Goal: Task Accomplishment & Management: Manage account settings

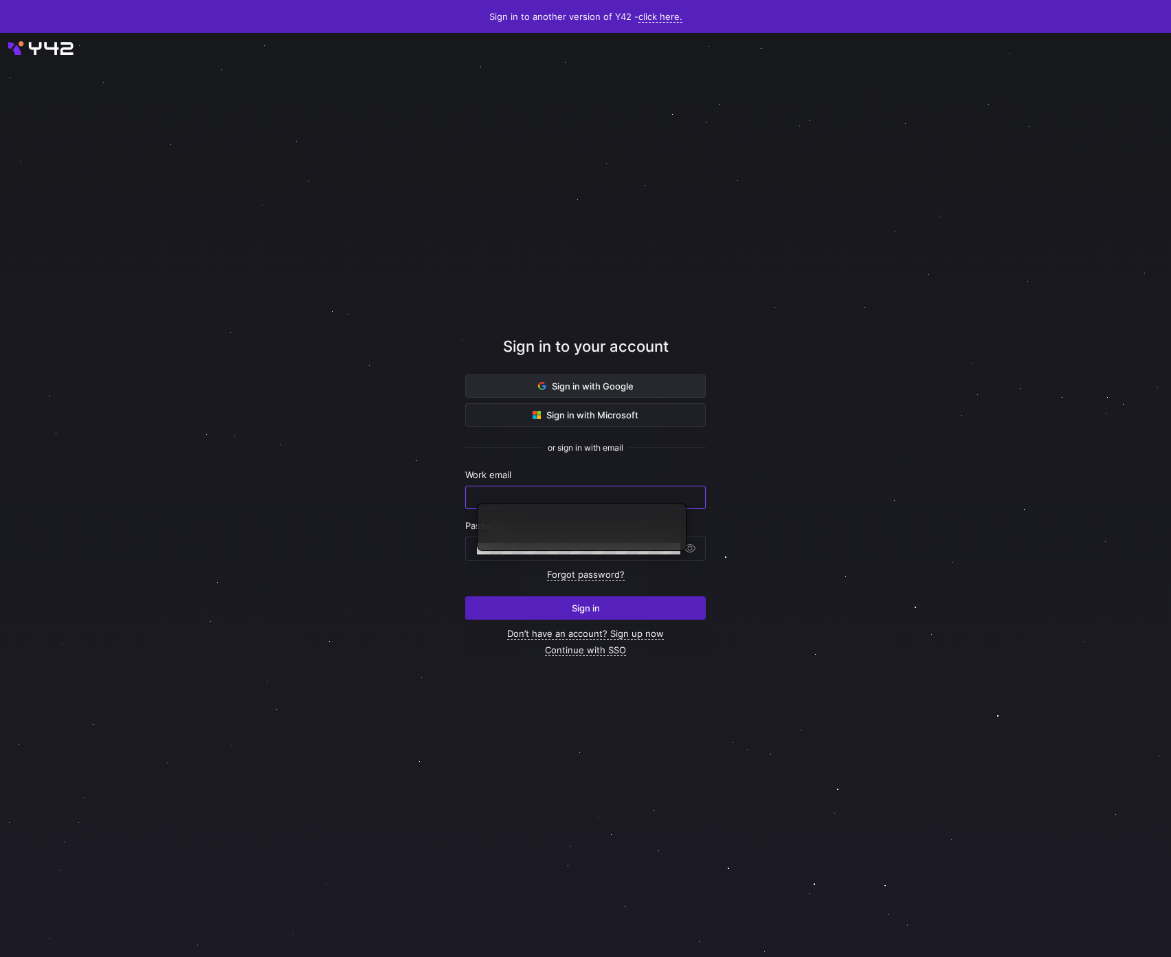
click at [616, 381] on span "Sign in with Google" at bounding box center [586, 386] width 96 height 11
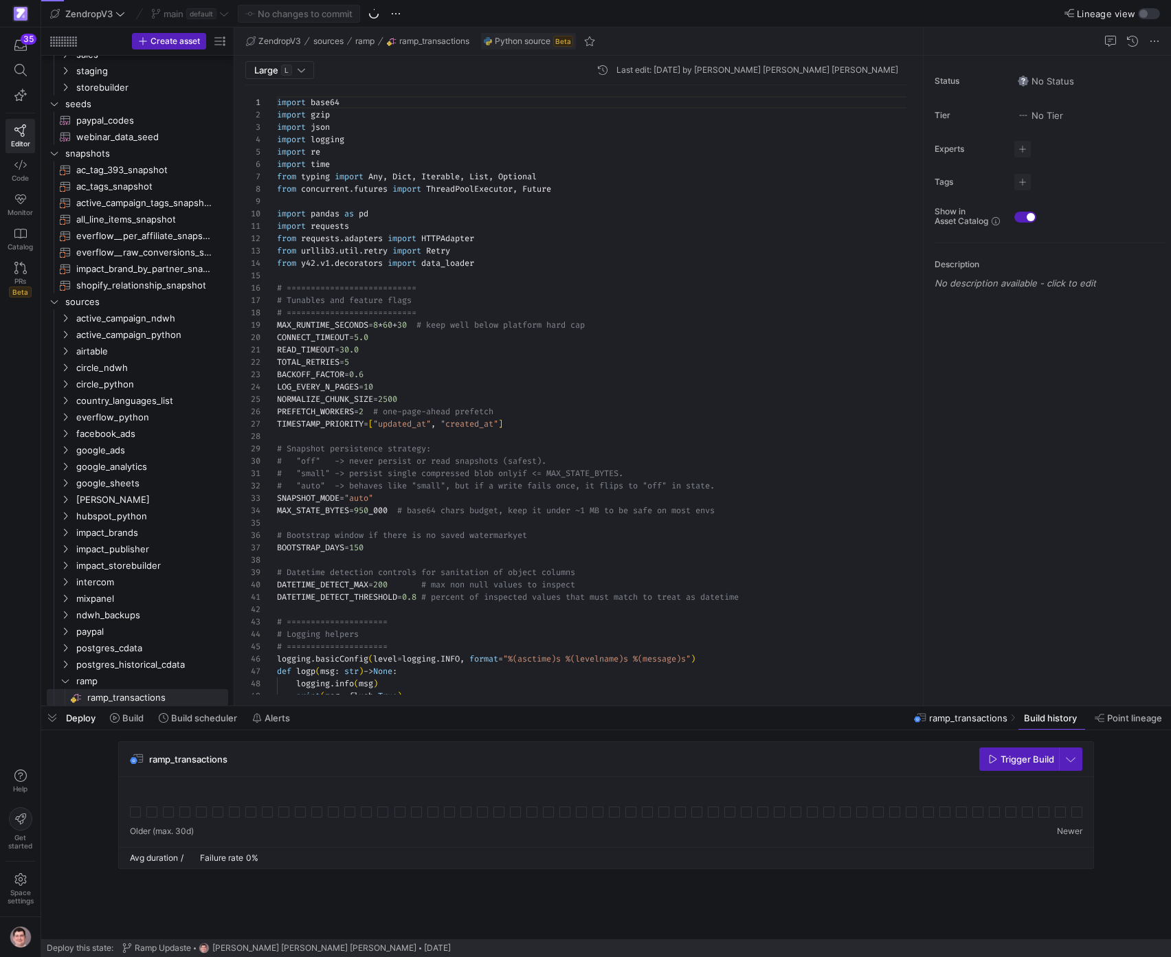
scroll to position [124, 0]
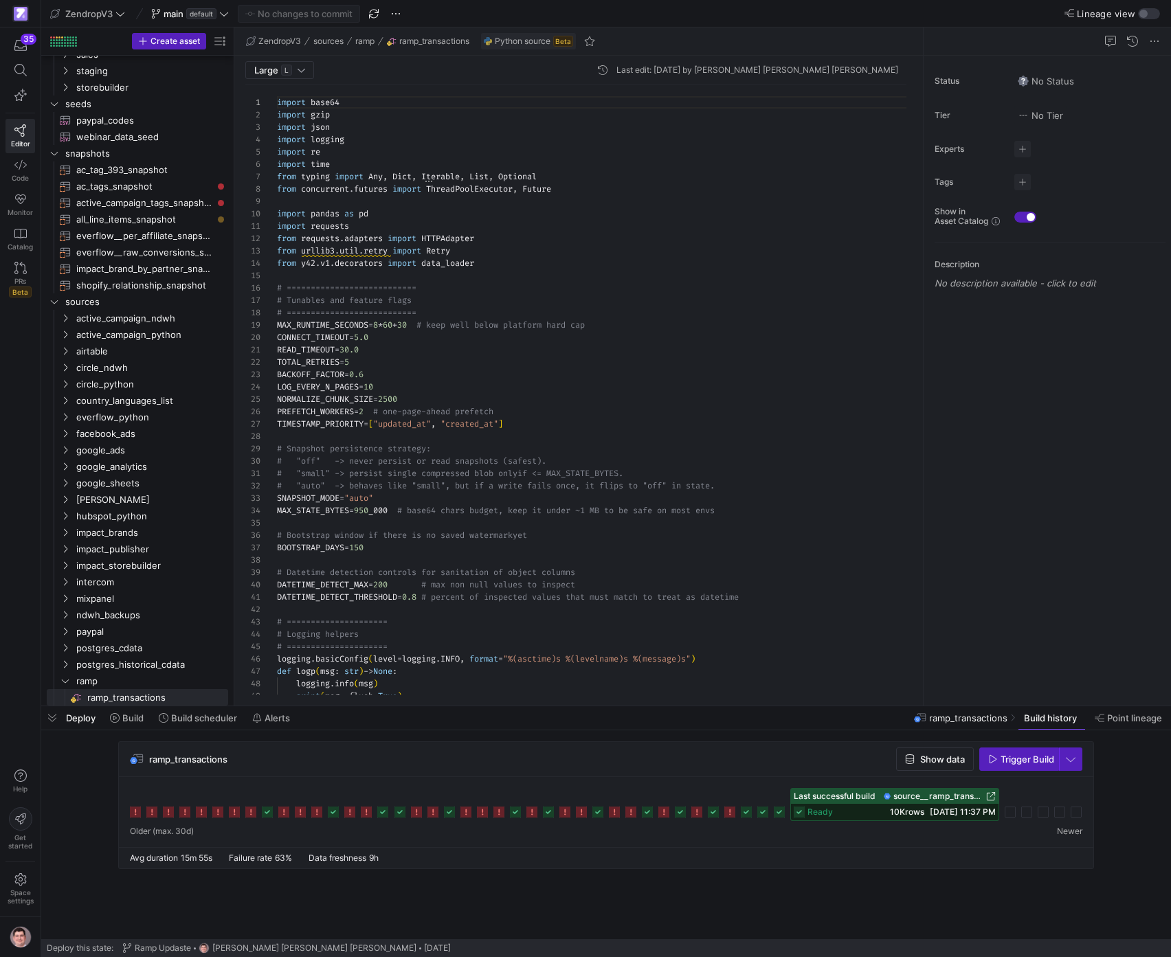
click at [939, 811] on span "08/17/25, 11:37 PM" at bounding box center [963, 812] width 66 height 10
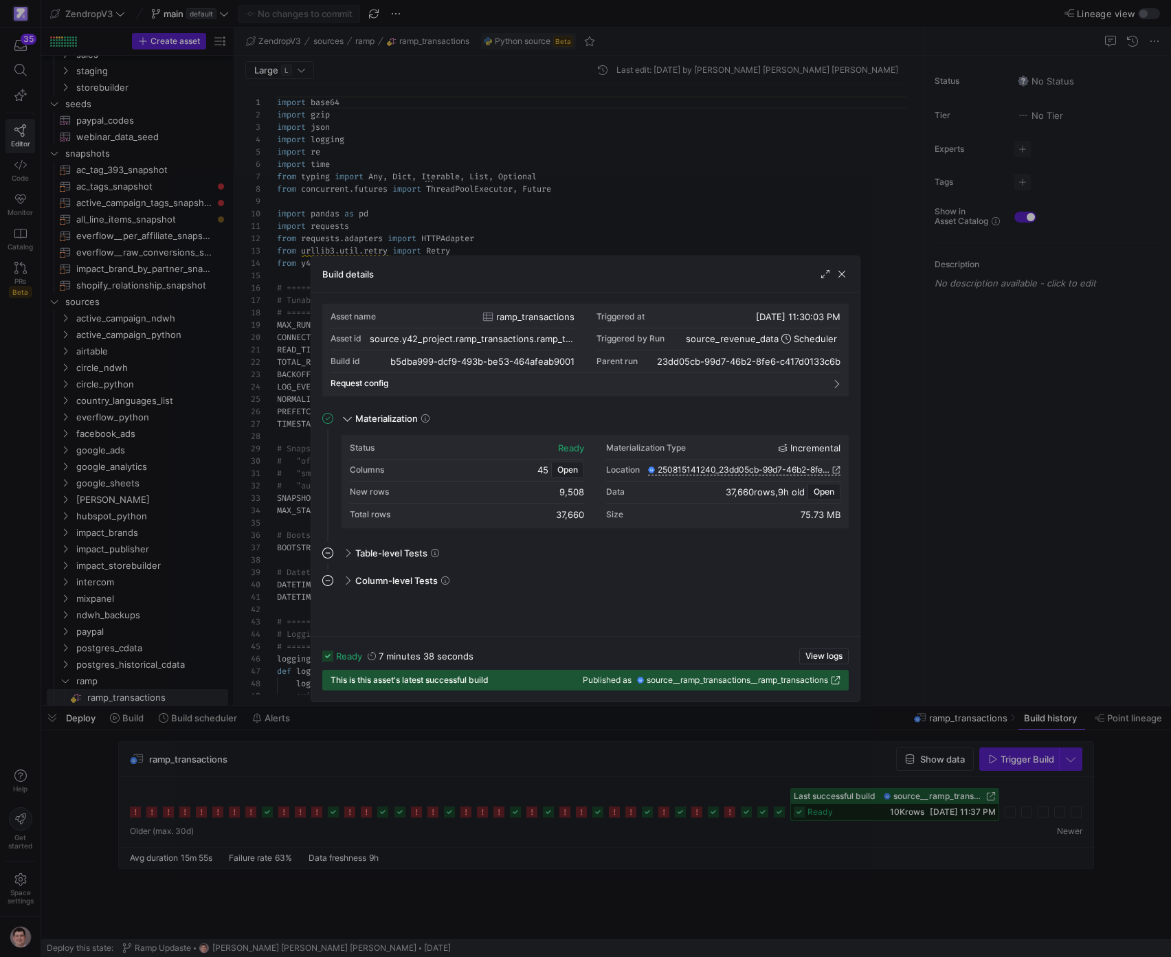
click at [742, 759] on div at bounding box center [585, 478] width 1171 height 957
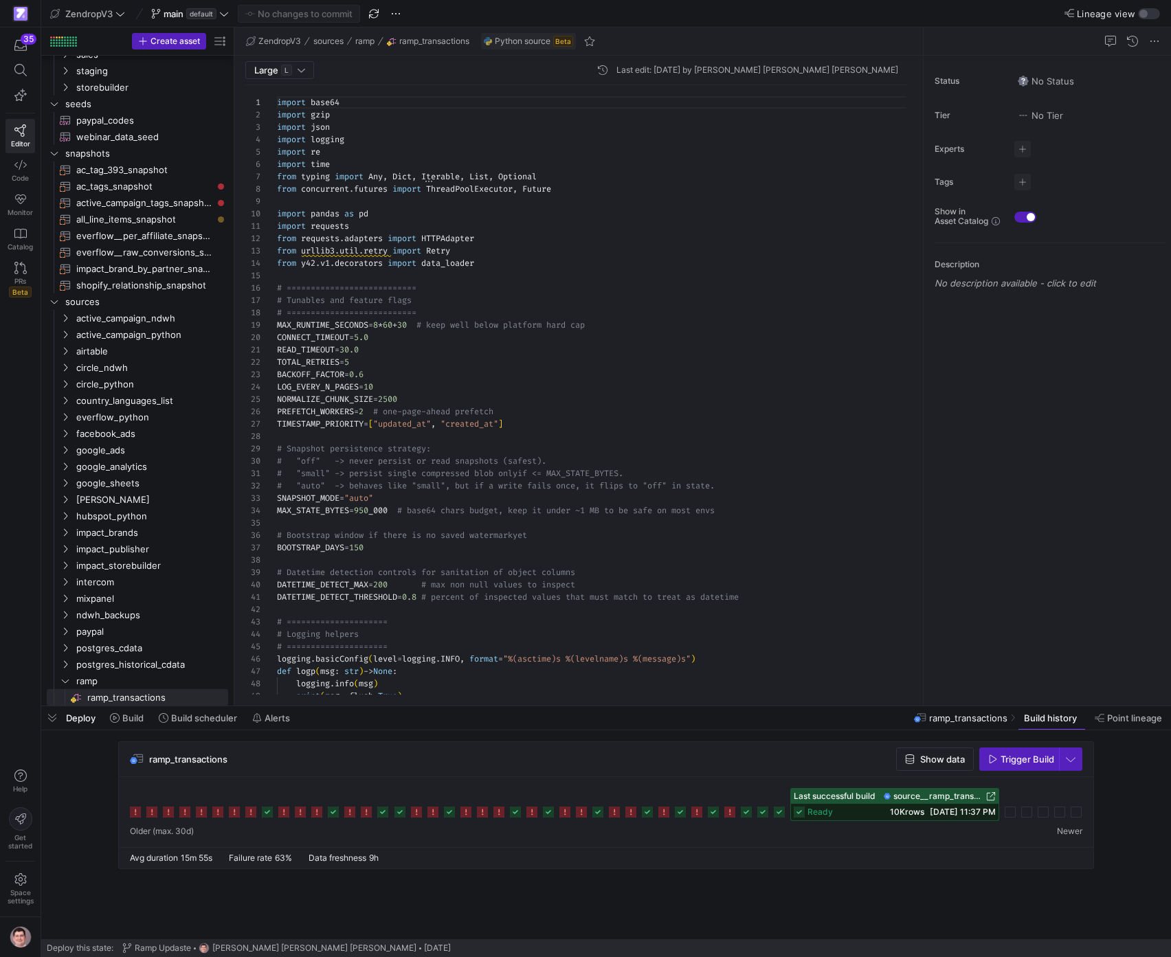
click at [782, 814] on icon at bounding box center [779, 812] width 11 height 11
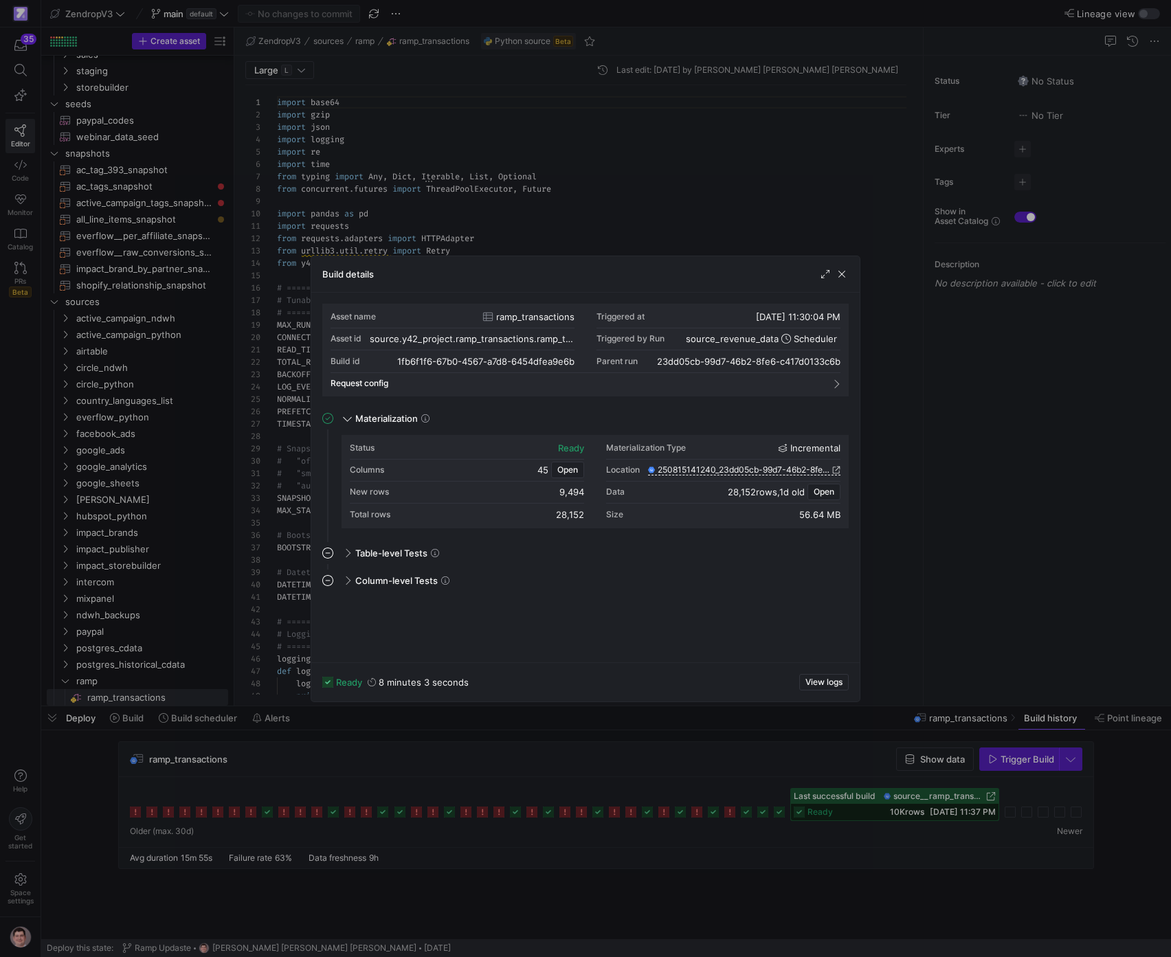
click at [746, 784] on div at bounding box center [585, 478] width 1171 height 957
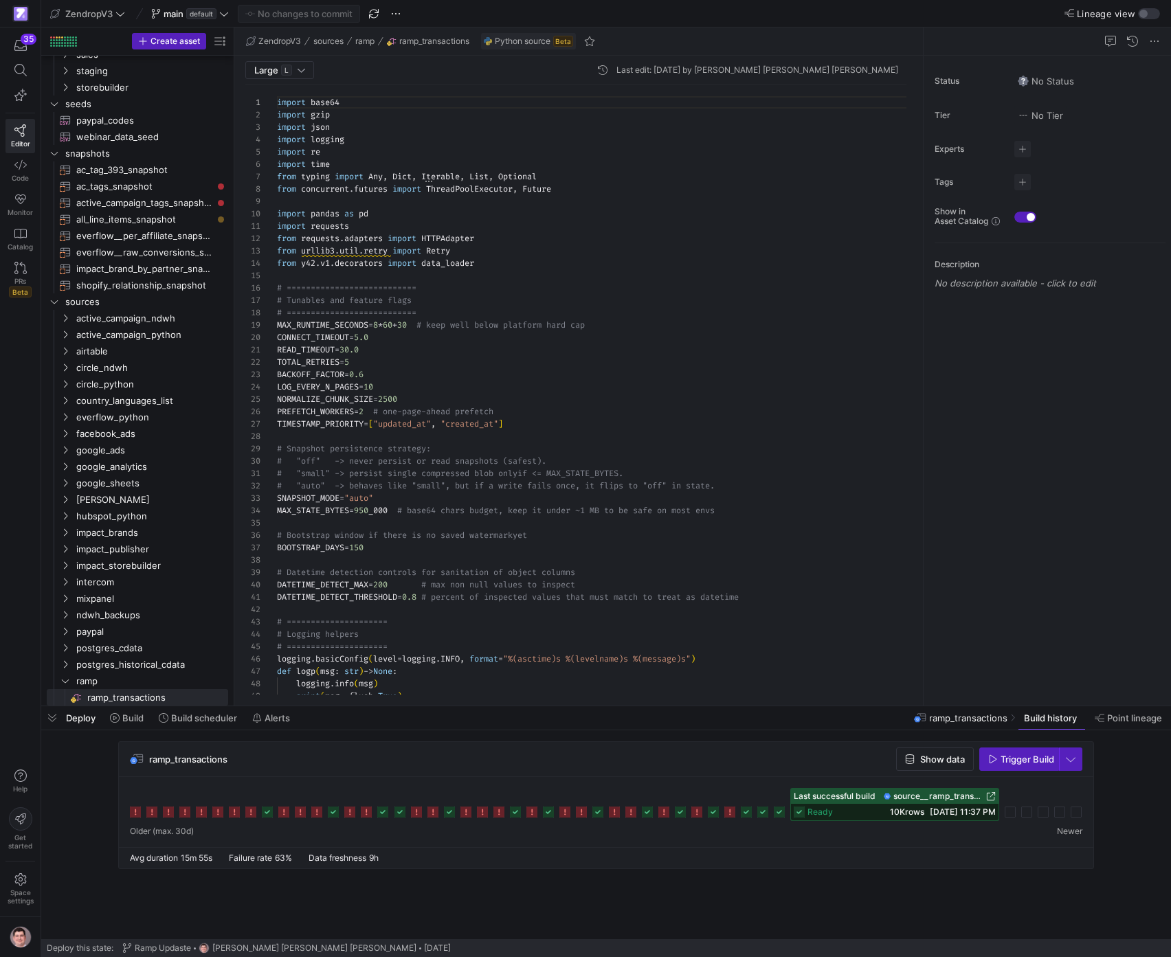
click at [755, 814] on div at bounding box center [606, 804] width 953 height 33
click at [751, 815] on icon at bounding box center [746, 812] width 11 height 11
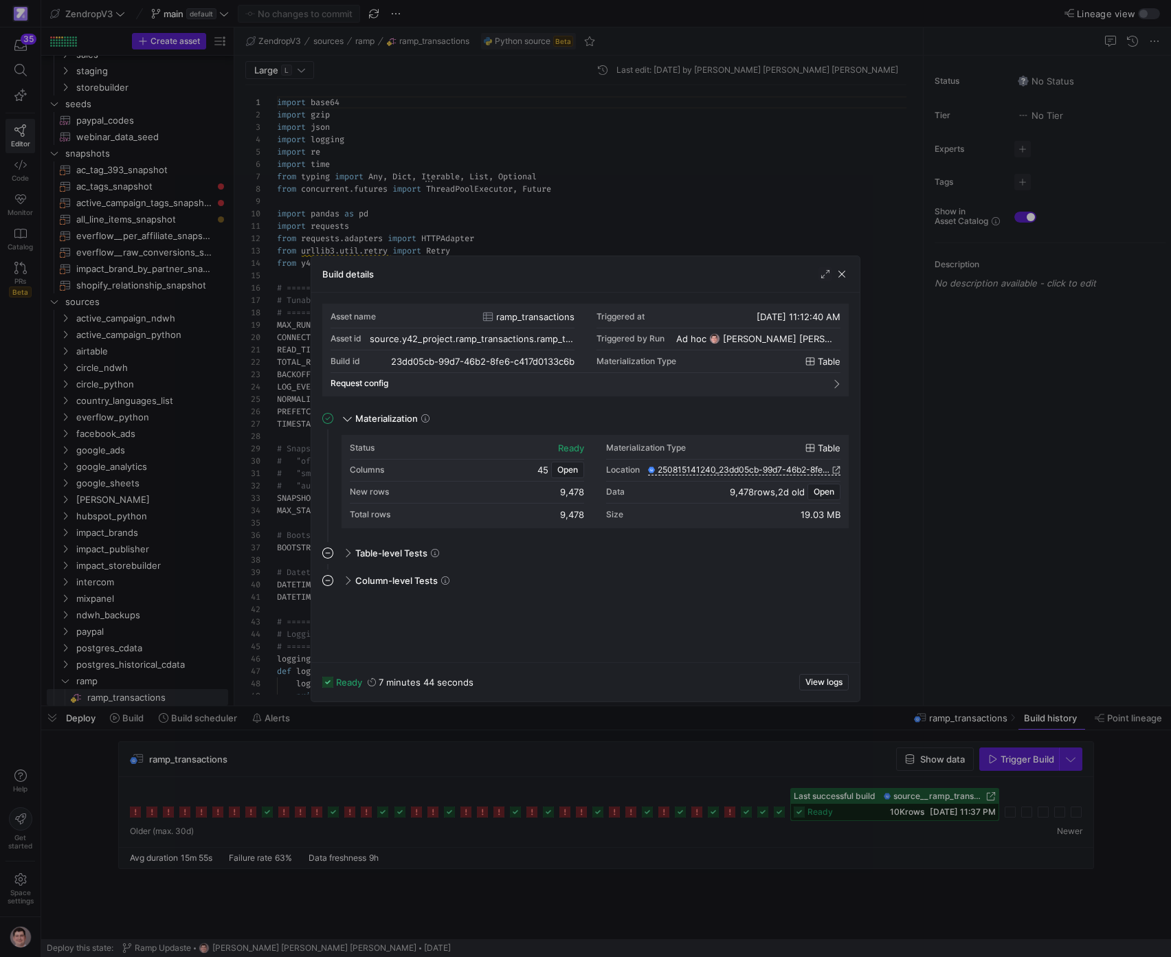
drag, startPoint x: 770, startPoint y: 790, endPoint x: 762, endPoint y: 808, distance: 19.4
click at [770, 790] on div at bounding box center [585, 478] width 1171 height 957
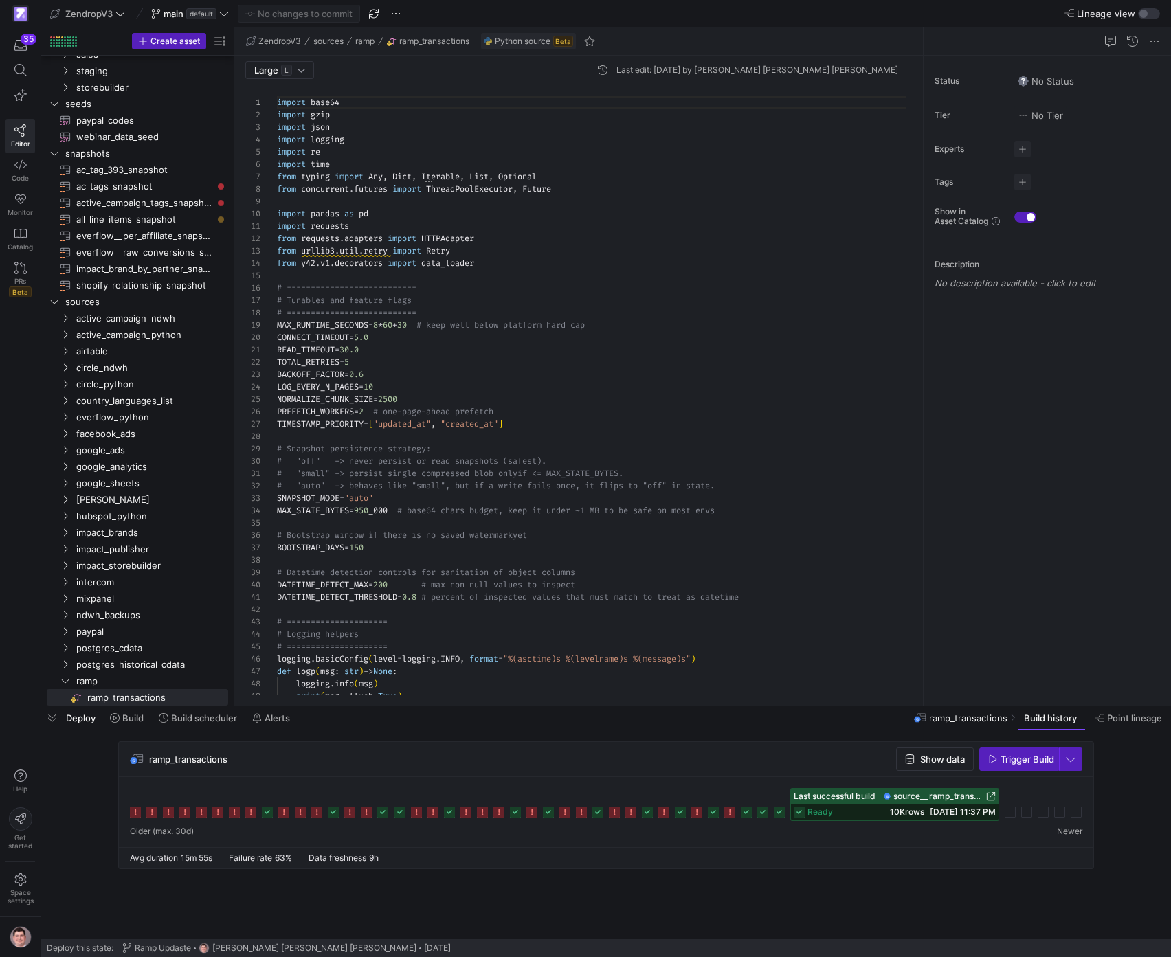
click at [764, 816] on icon at bounding box center [762, 812] width 11 height 11
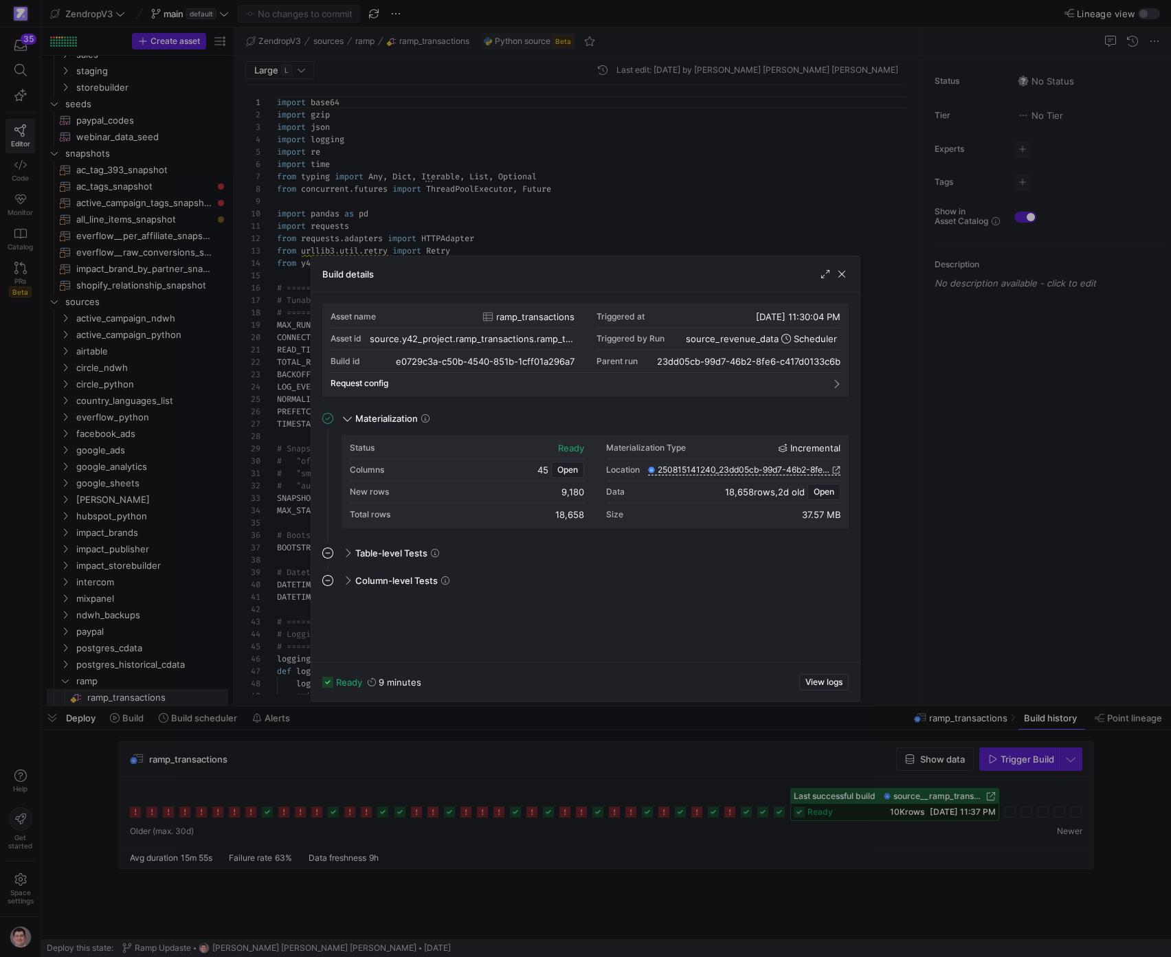
click at [748, 767] on div at bounding box center [585, 478] width 1171 height 957
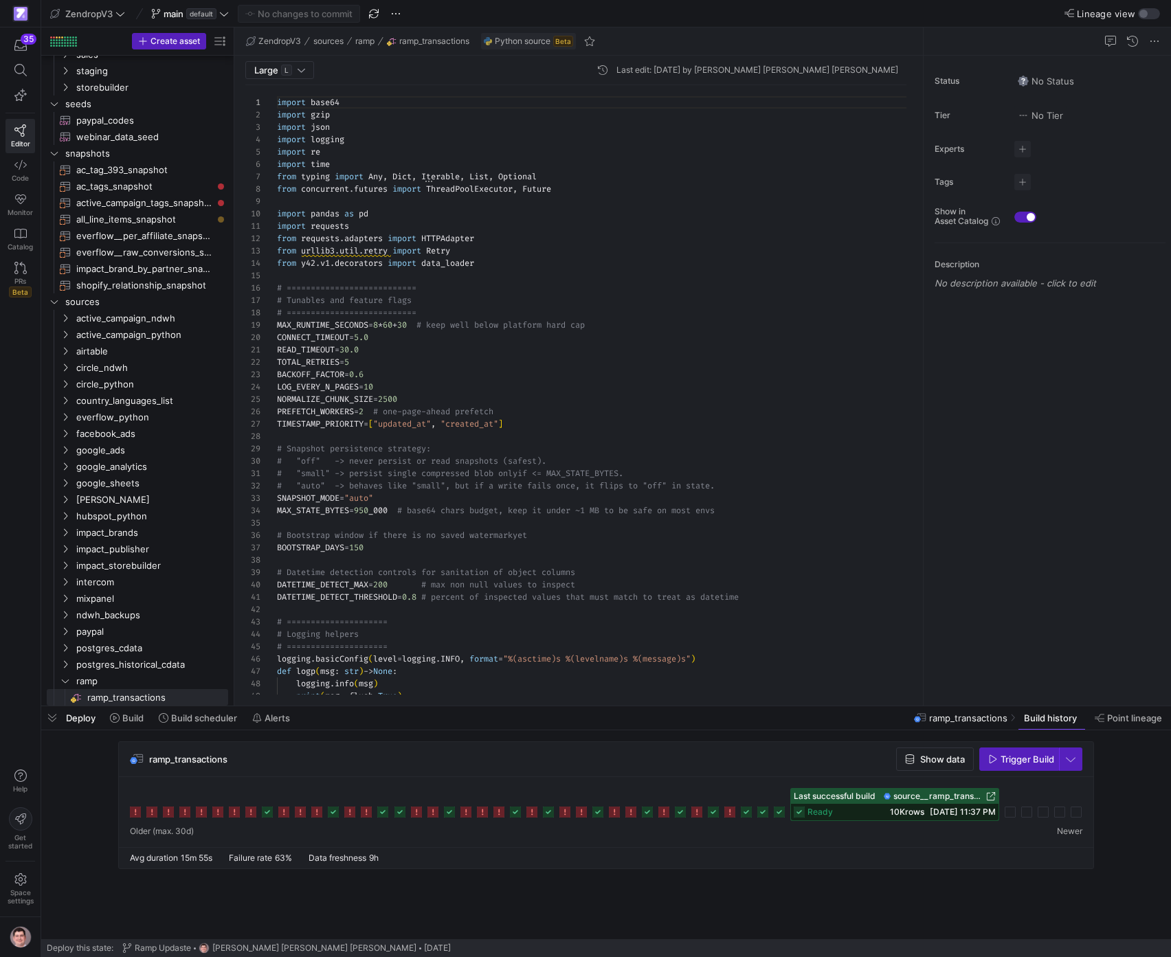
click at [278, 775] on div "ramp_transactions Show data Trigger Build" at bounding box center [606, 759] width 975 height 35
click at [213, 759] on span "ramp_transactions" at bounding box center [188, 759] width 78 height 11
click at [140, 718] on span "Build" at bounding box center [132, 718] width 21 height 11
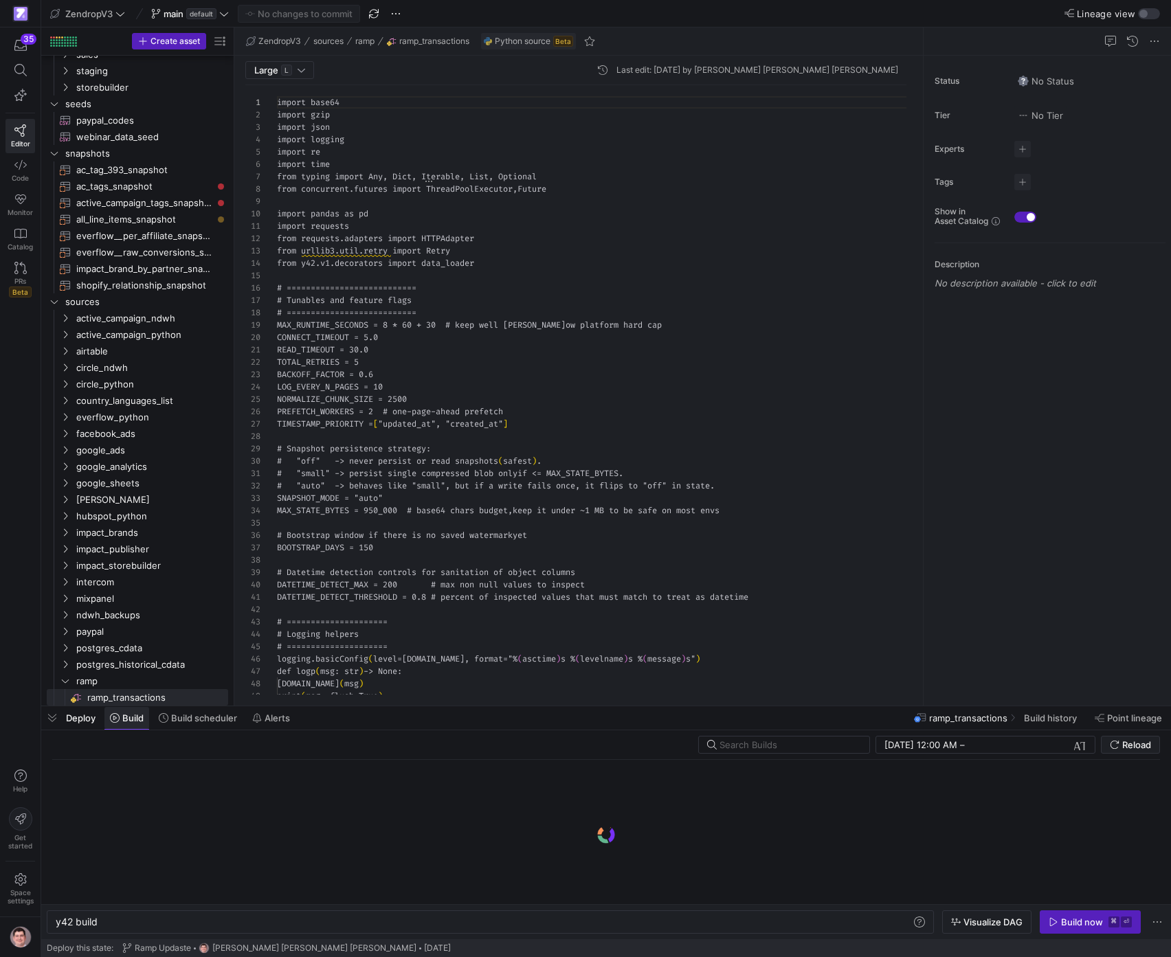
scroll to position [0, 42]
click at [203, 722] on span "Build scheduler" at bounding box center [204, 718] width 66 height 11
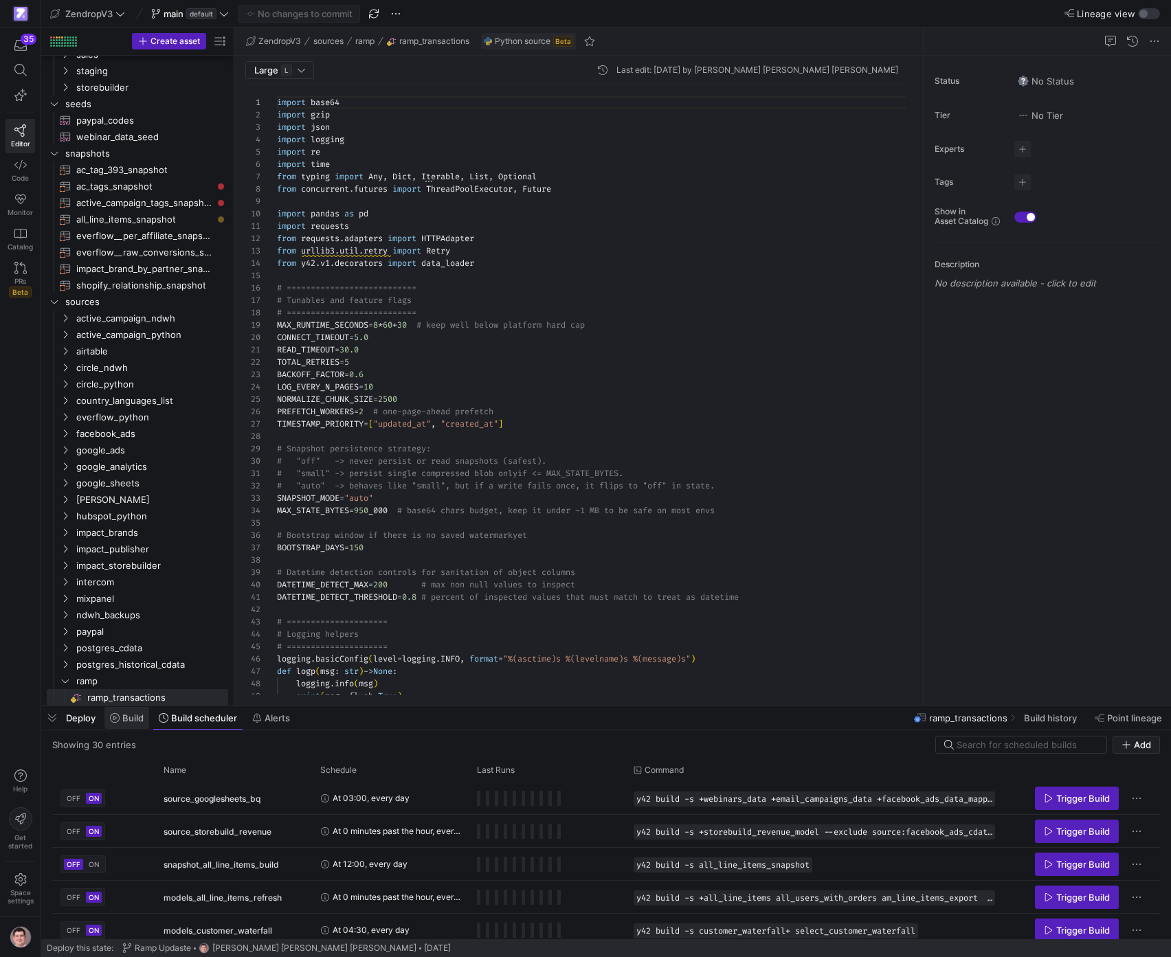
click at [140, 719] on span "Build" at bounding box center [132, 718] width 21 height 11
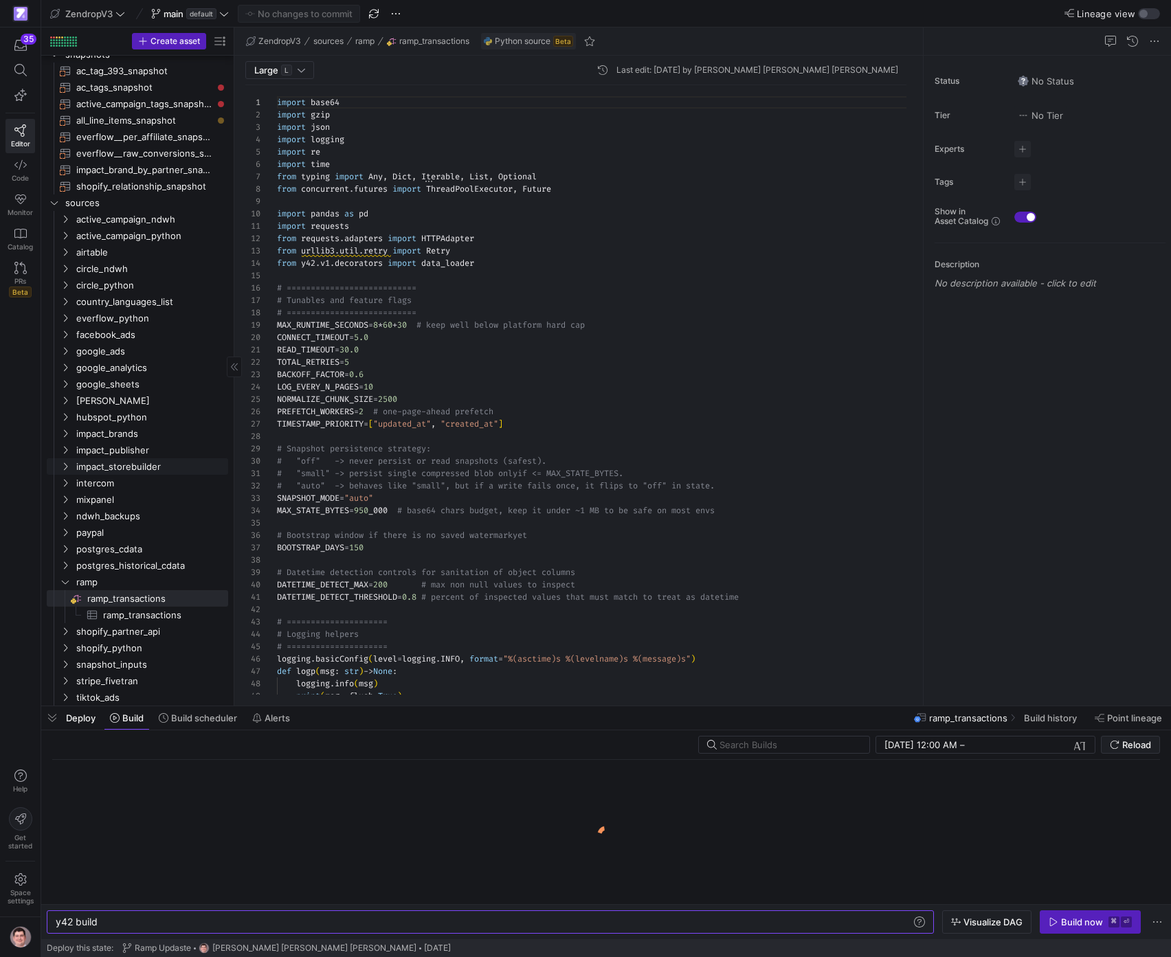
scroll to position [296, 0]
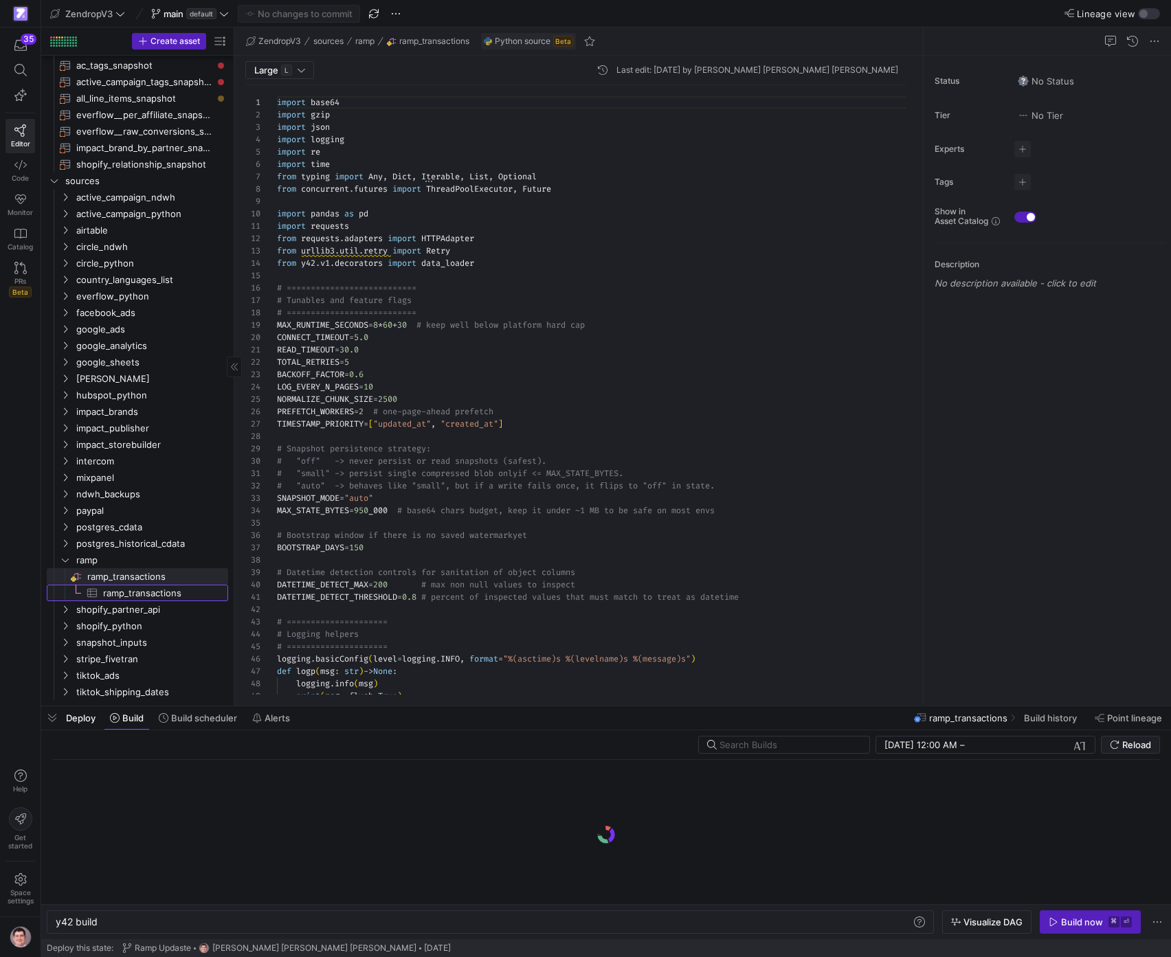
click at [146, 593] on span "ramp_transactions​​​​​​​​​" at bounding box center [157, 594] width 109 height 16
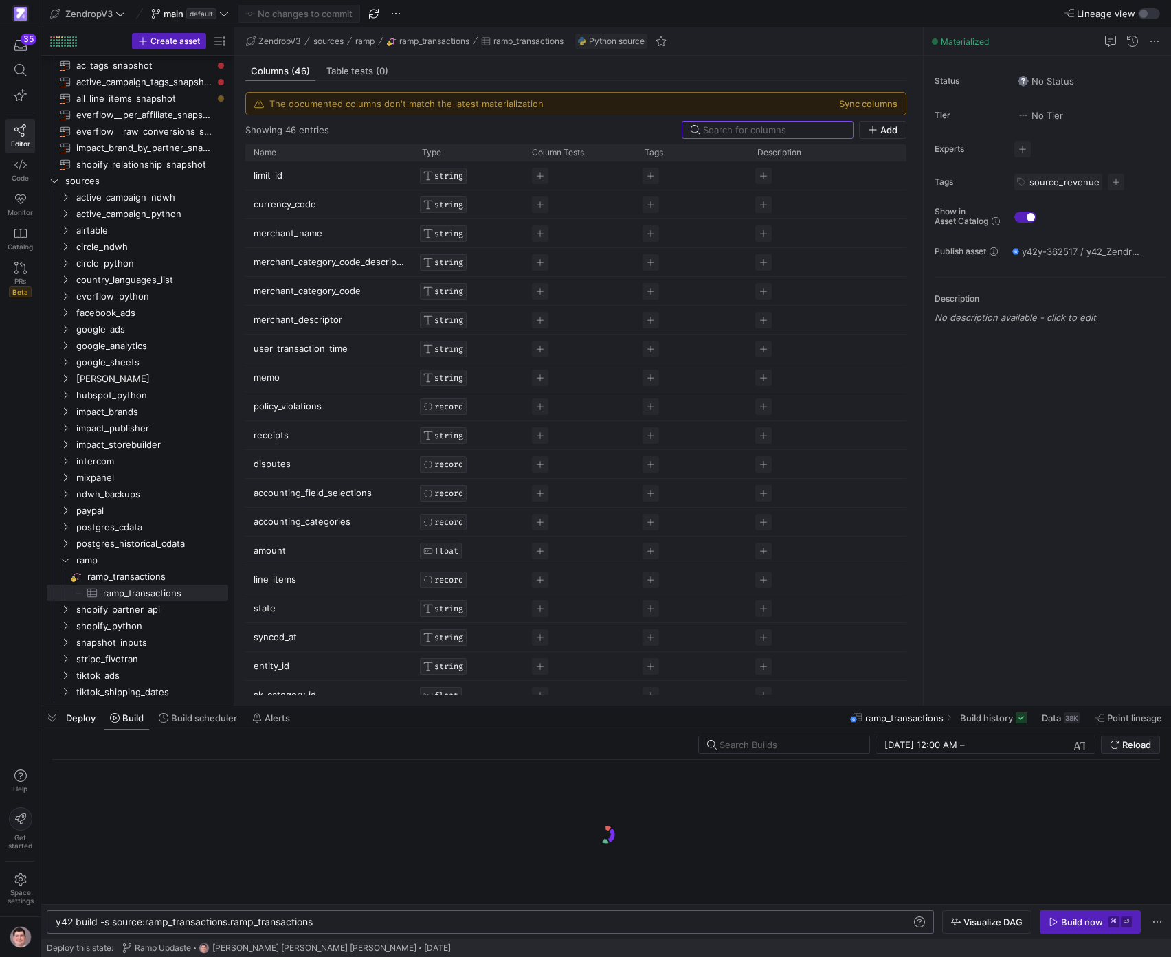
scroll to position [0, 260]
click at [351, 919] on div "y42 build -s source:ramp_transactions.ramp_transac tions" at bounding box center [484, 922] width 856 height 11
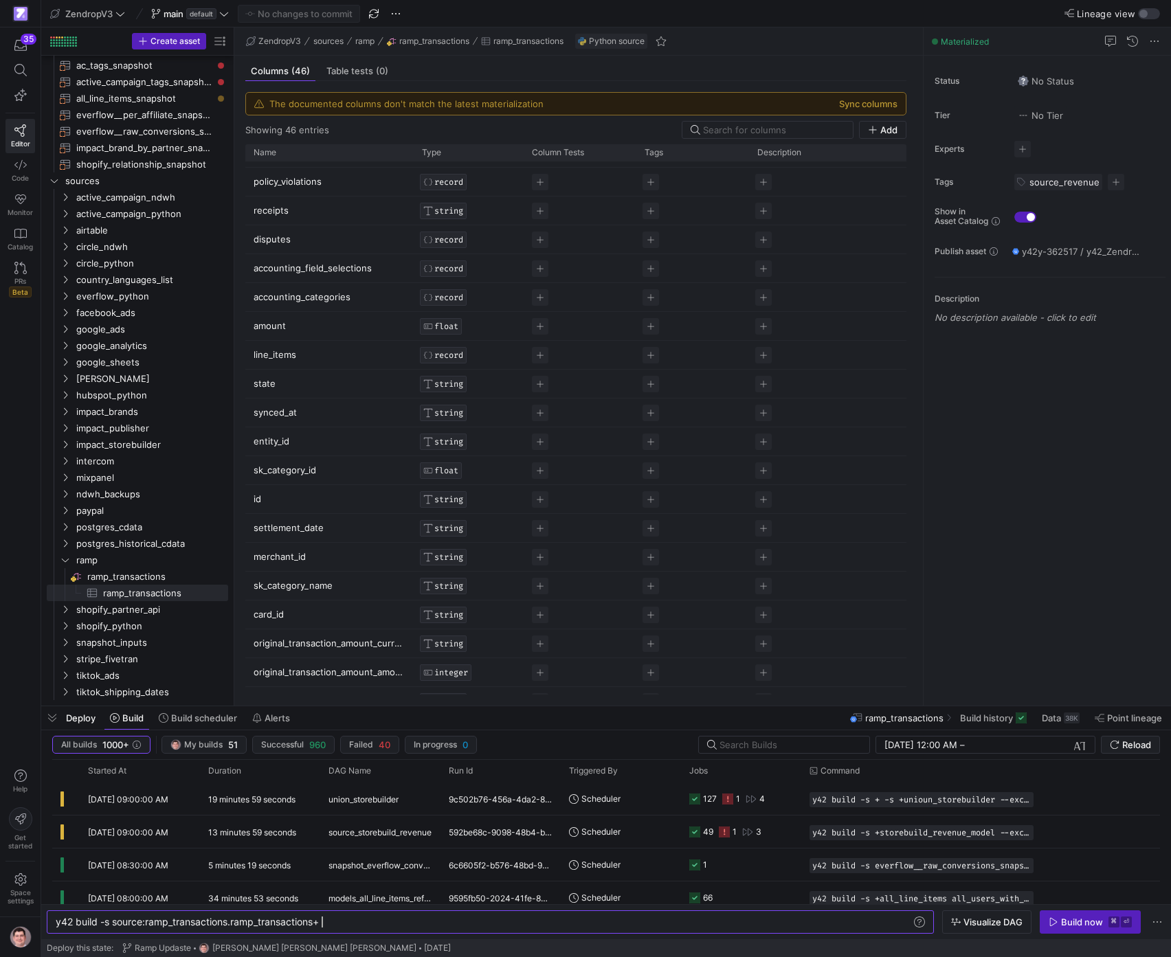
scroll to position [0, 0]
click at [881, 101] on button "Sync columns" at bounding box center [868, 103] width 58 height 11
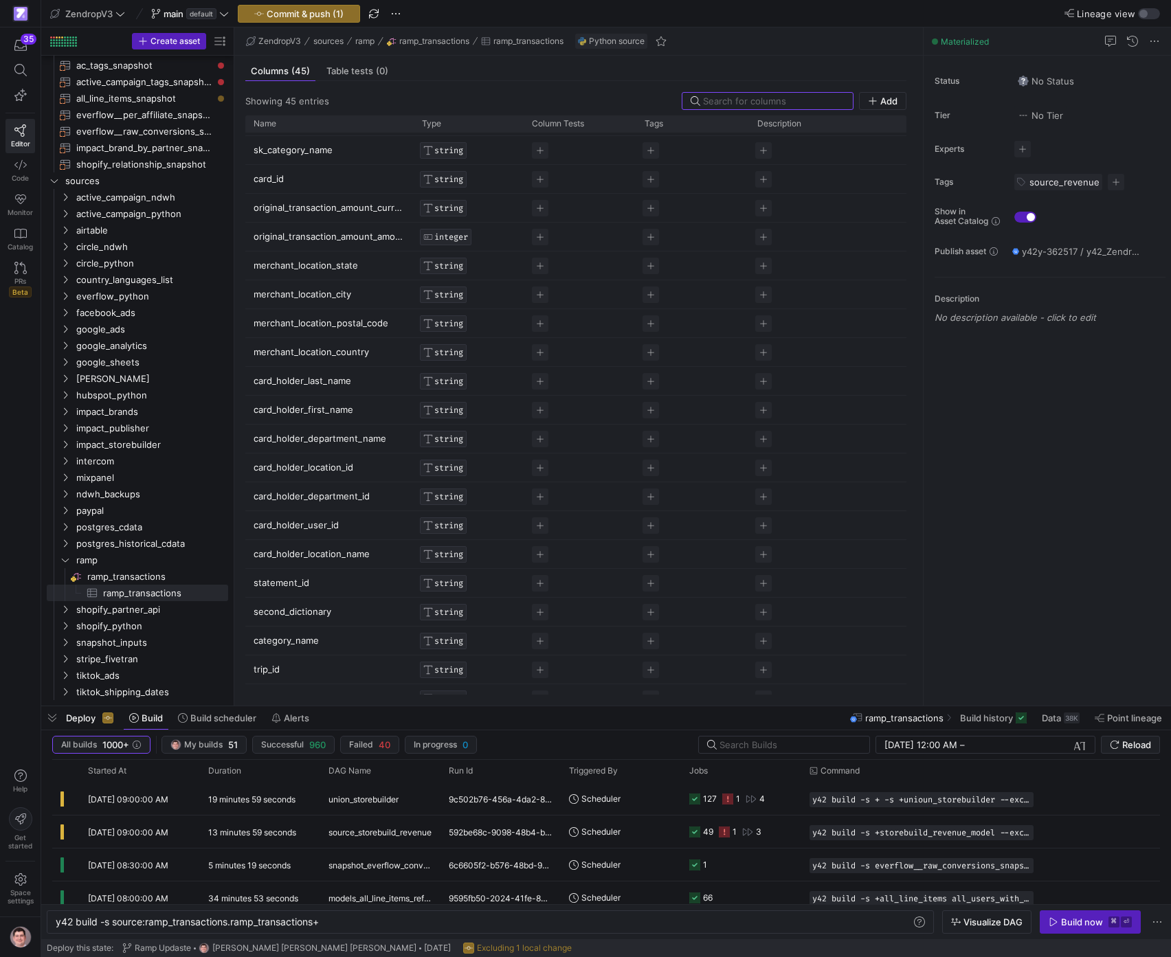
scroll to position [737, 0]
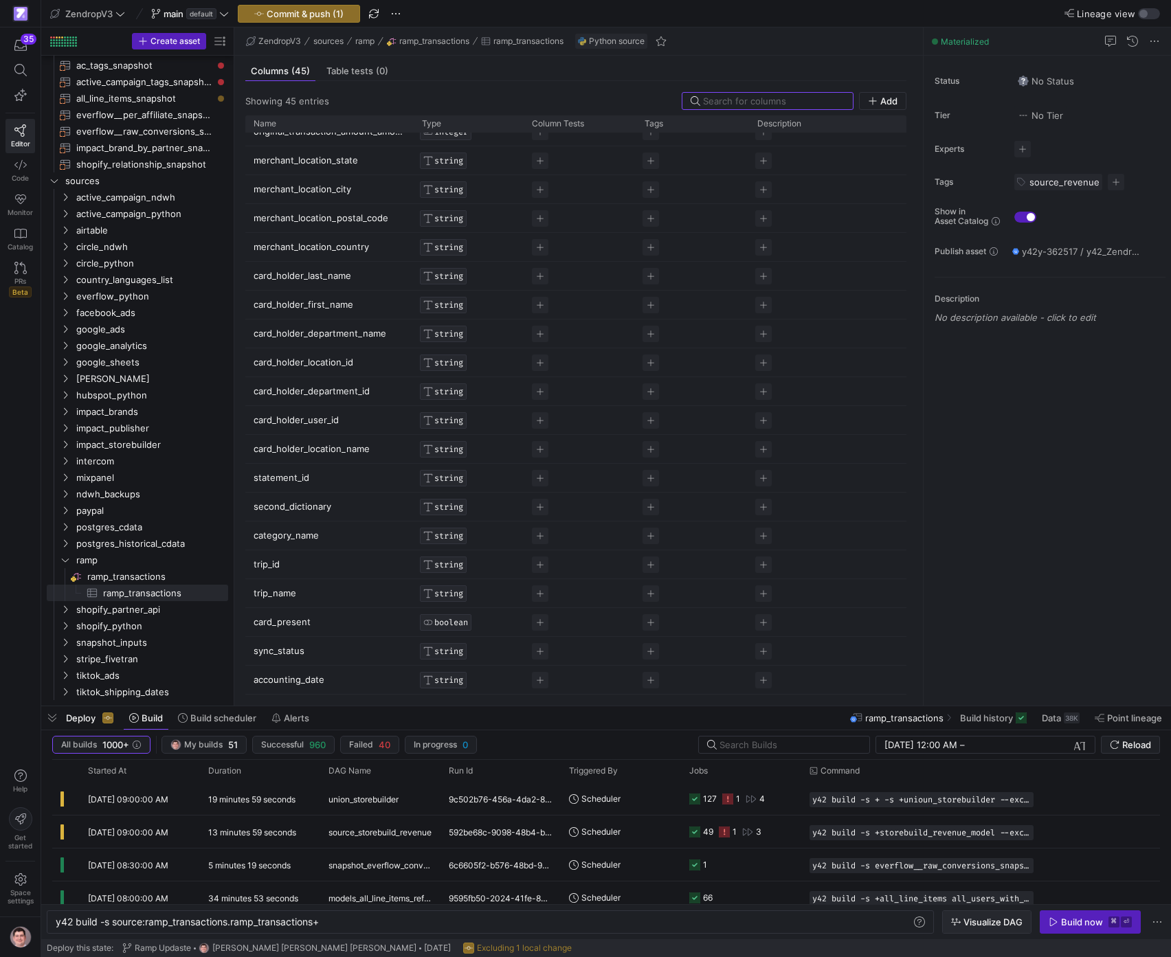
click at [967, 921] on span "Visualize DAG" at bounding box center [993, 922] width 59 height 11
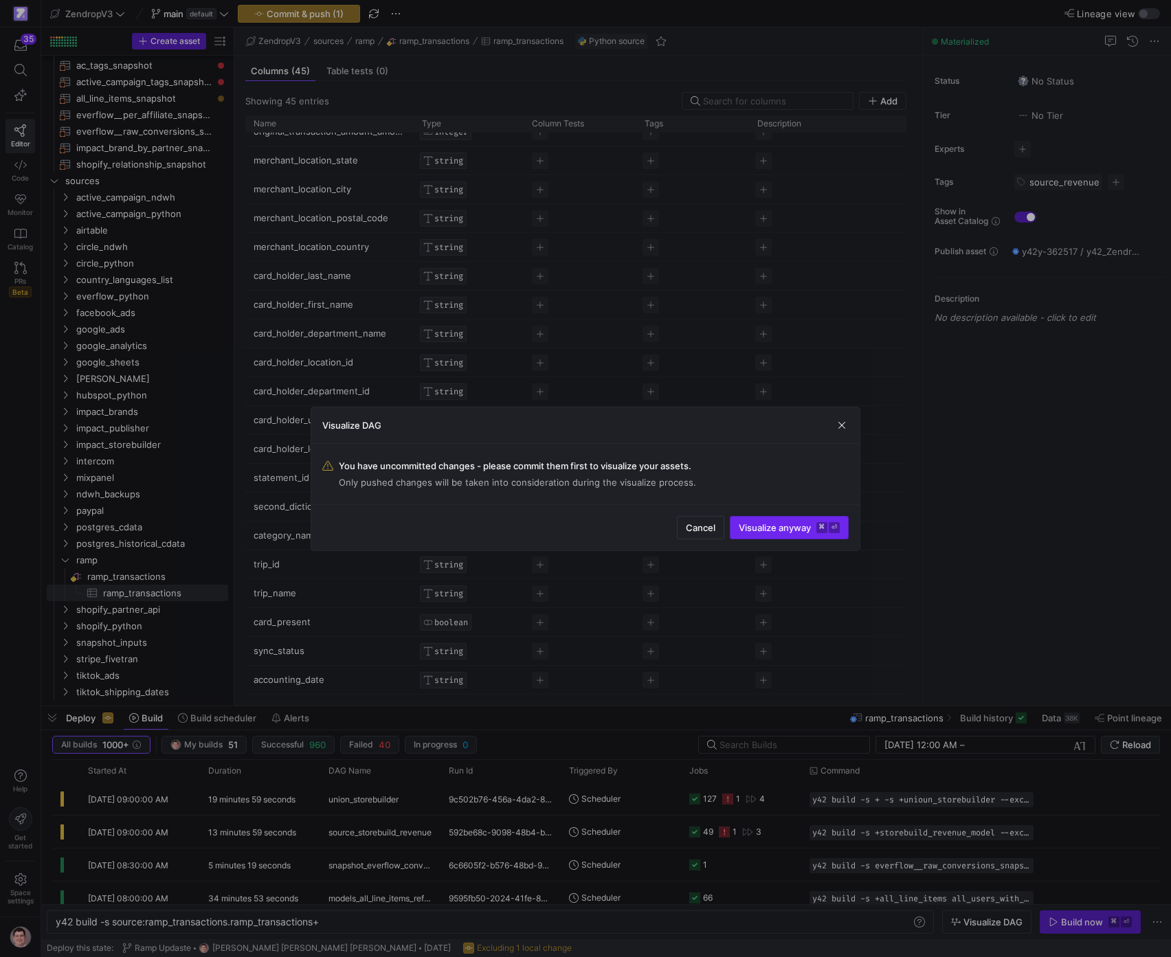
click at [788, 534] on span "submit" at bounding box center [790, 528] width 118 height 22
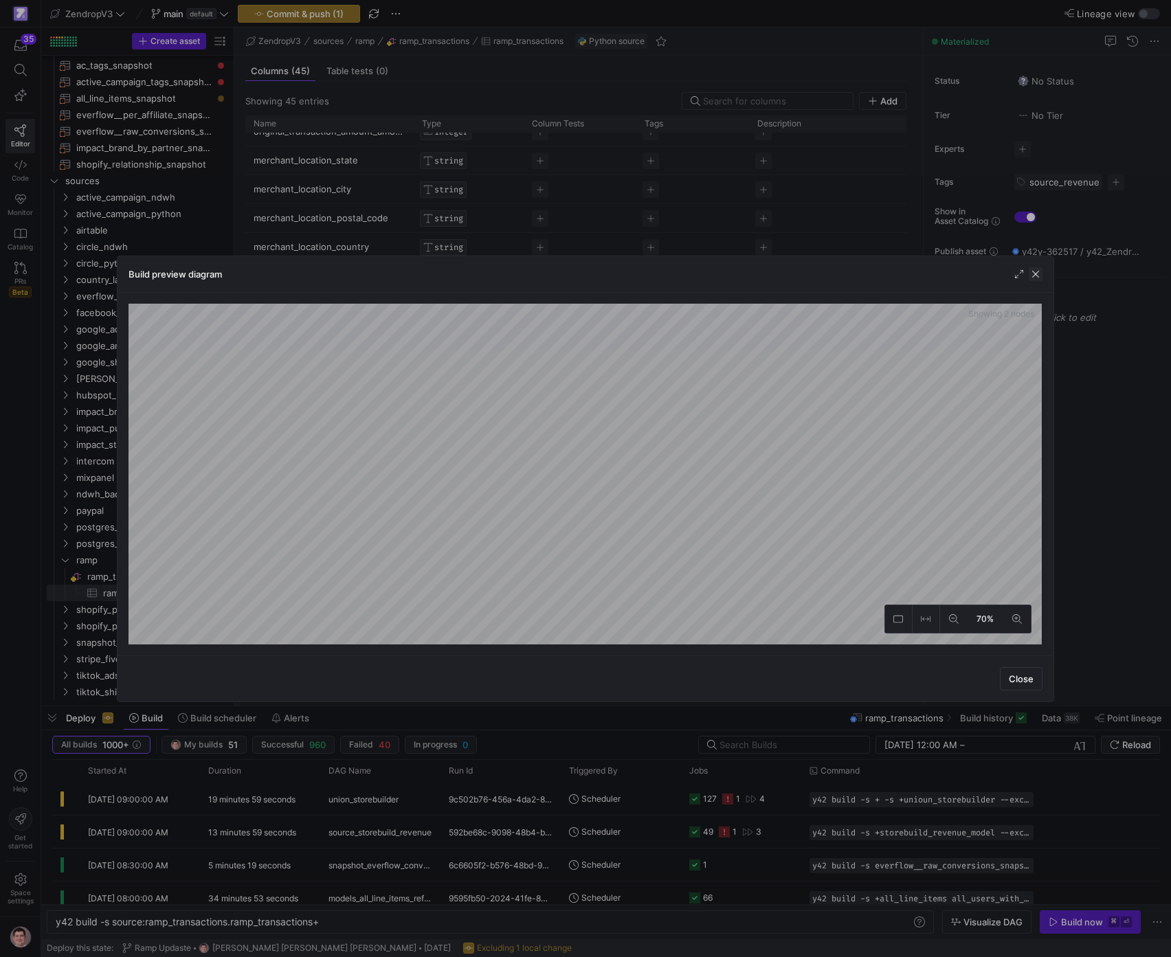
click at [1036, 276] on span "button" at bounding box center [1036, 274] width 14 height 14
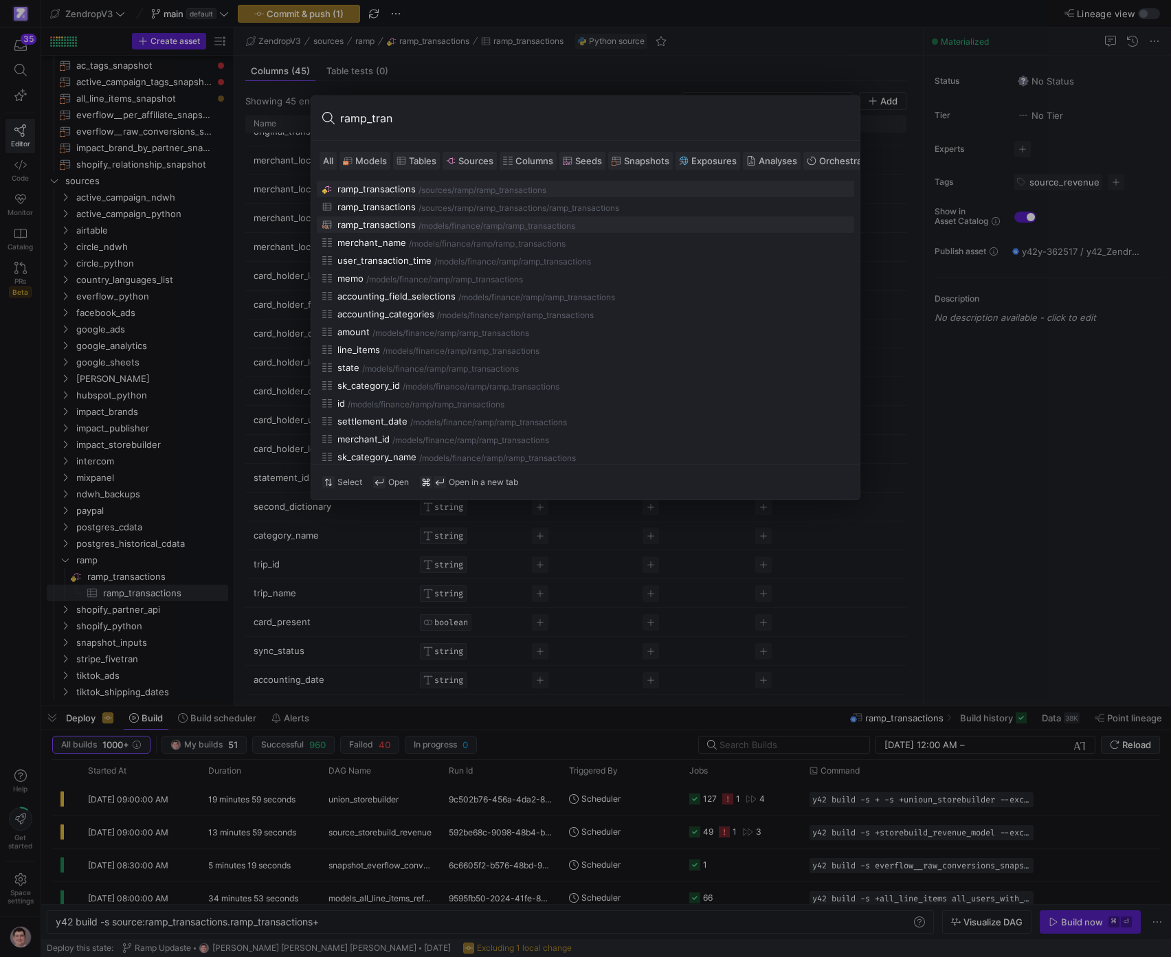
type input "ramp_tran"
click at [603, 219] on div "ramp_transactions /models/ finance/ramp /ramp_transactions" at bounding box center [585, 224] width 526 height 11
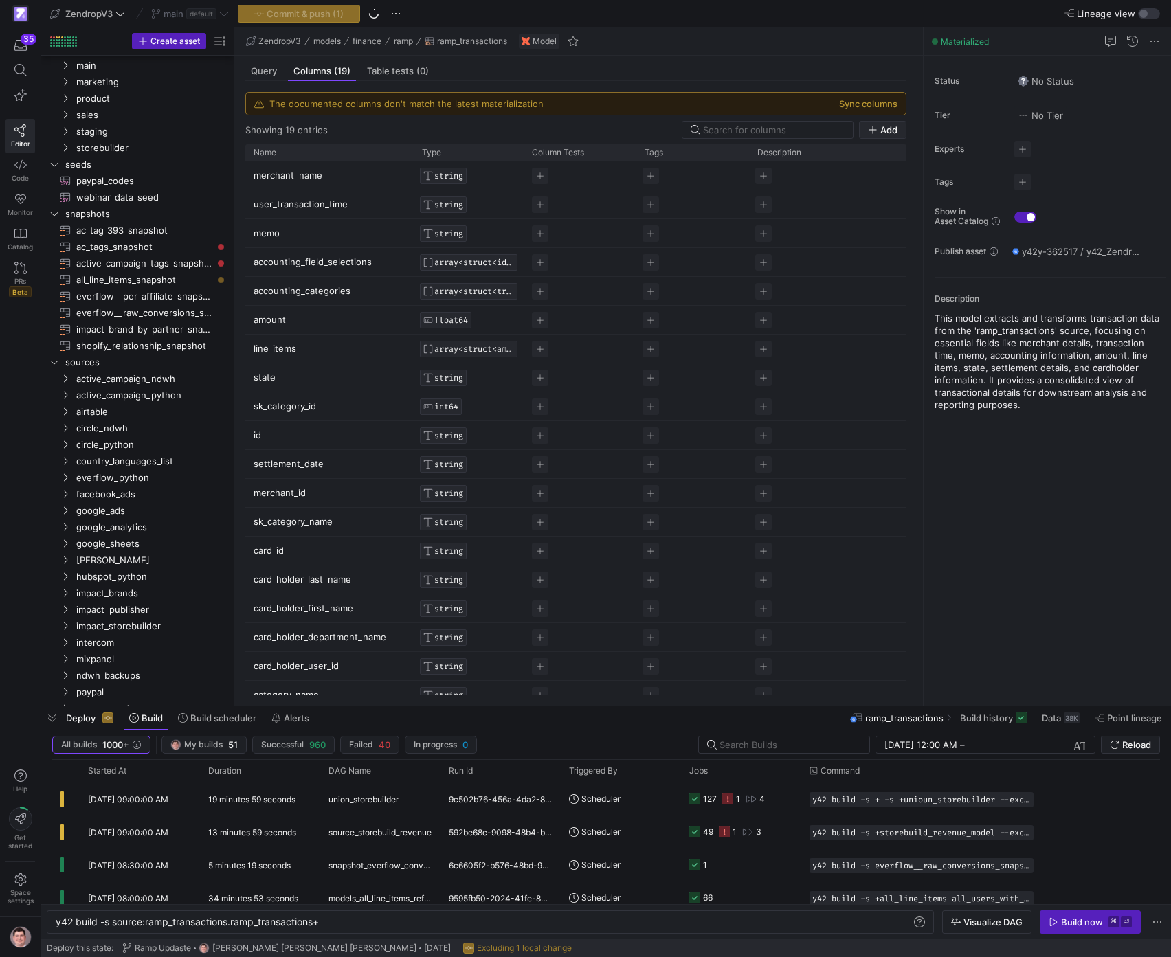
click at [898, 107] on button "Sync columns" at bounding box center [868, 103] width 58 height 11
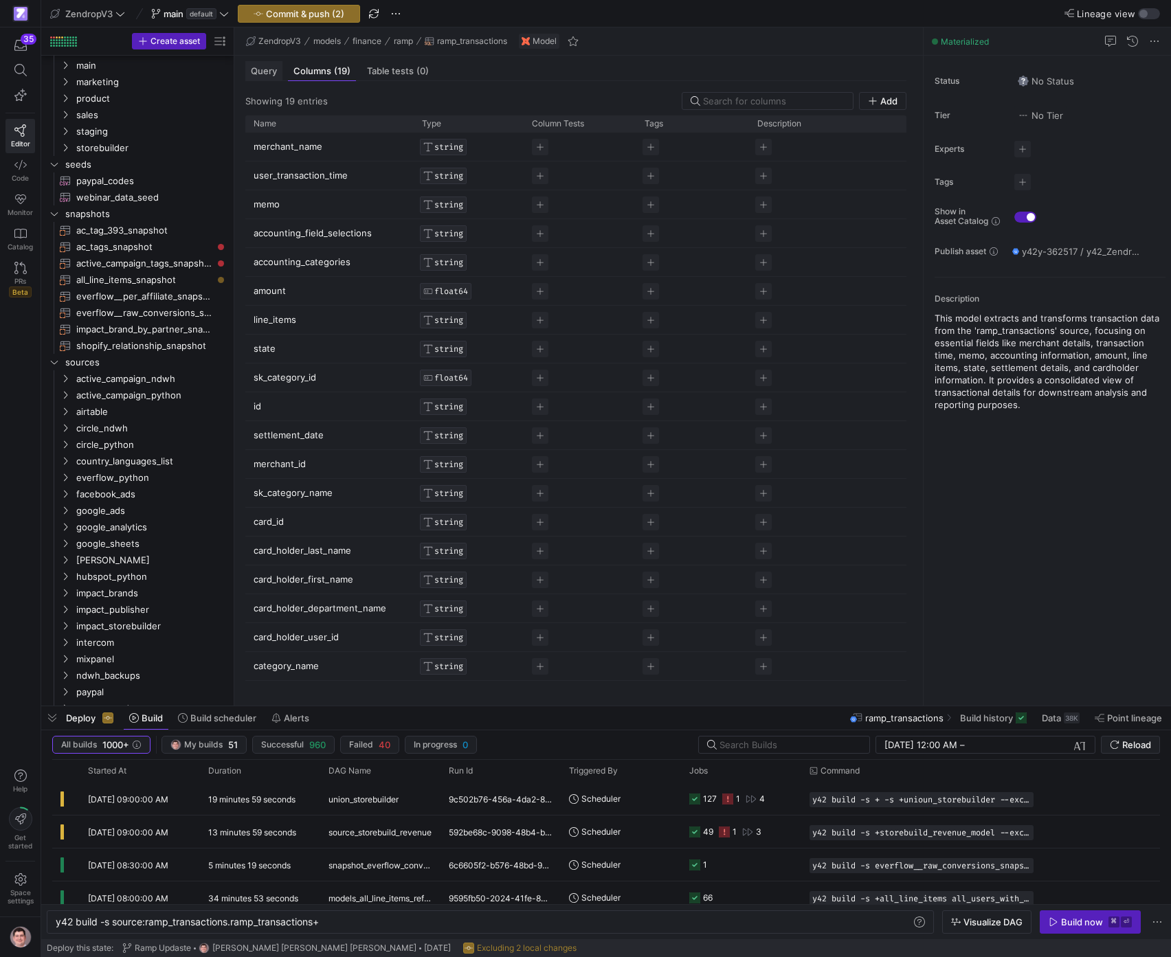
click at [263, 74] on span "Query" at bounding box center [264, 71] width 26 height 9
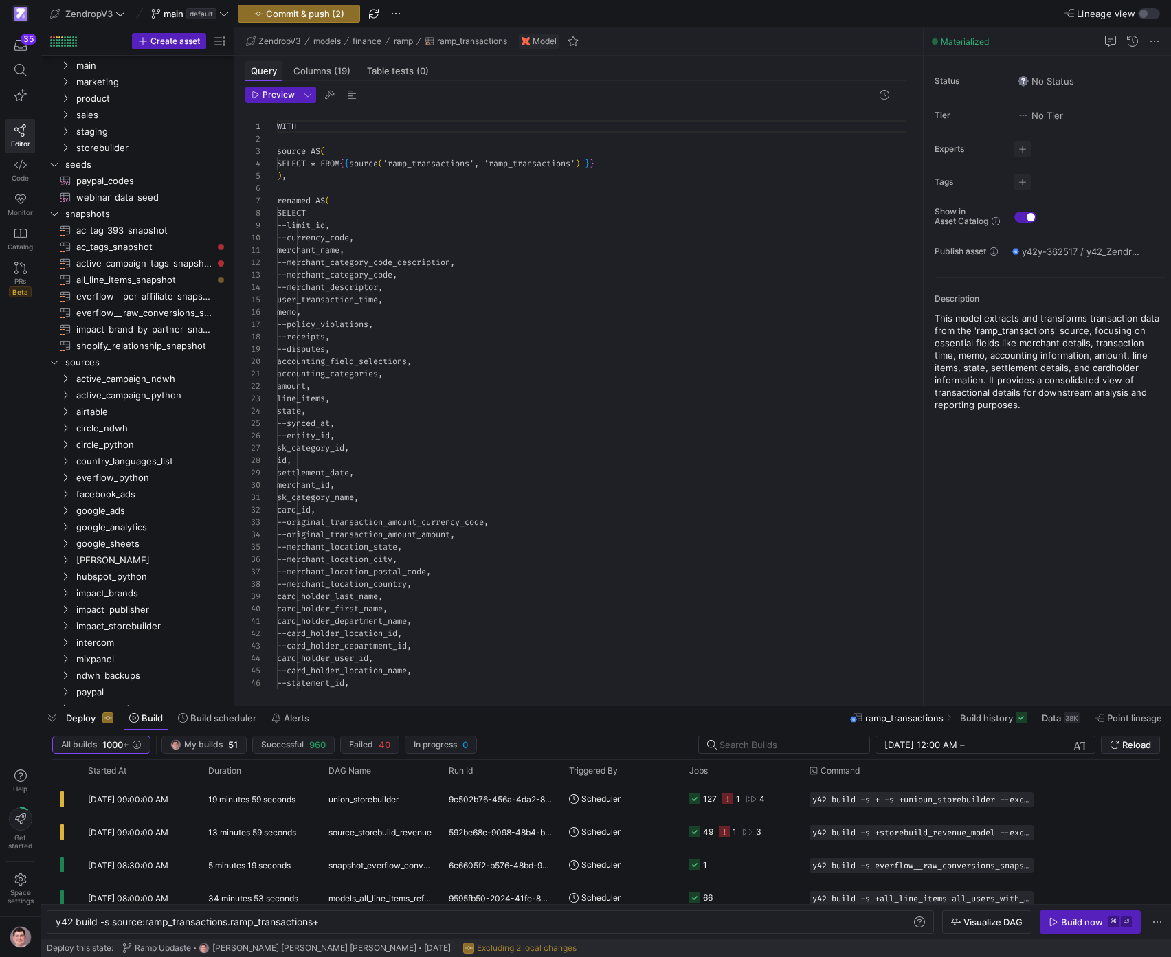
scroll to position [124, 0]
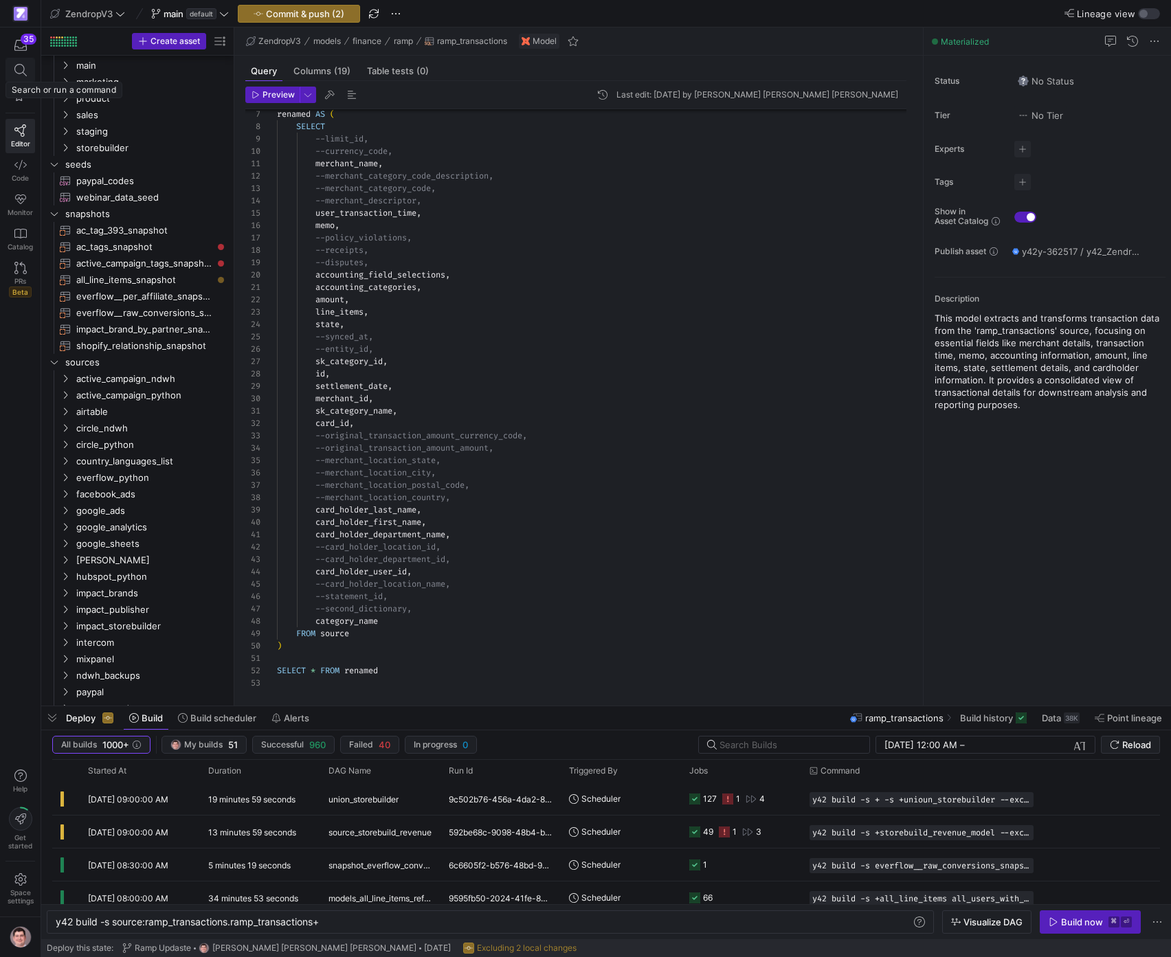
click at [20, 74] on icon at bounding box center [20, 70] width 12 height 12
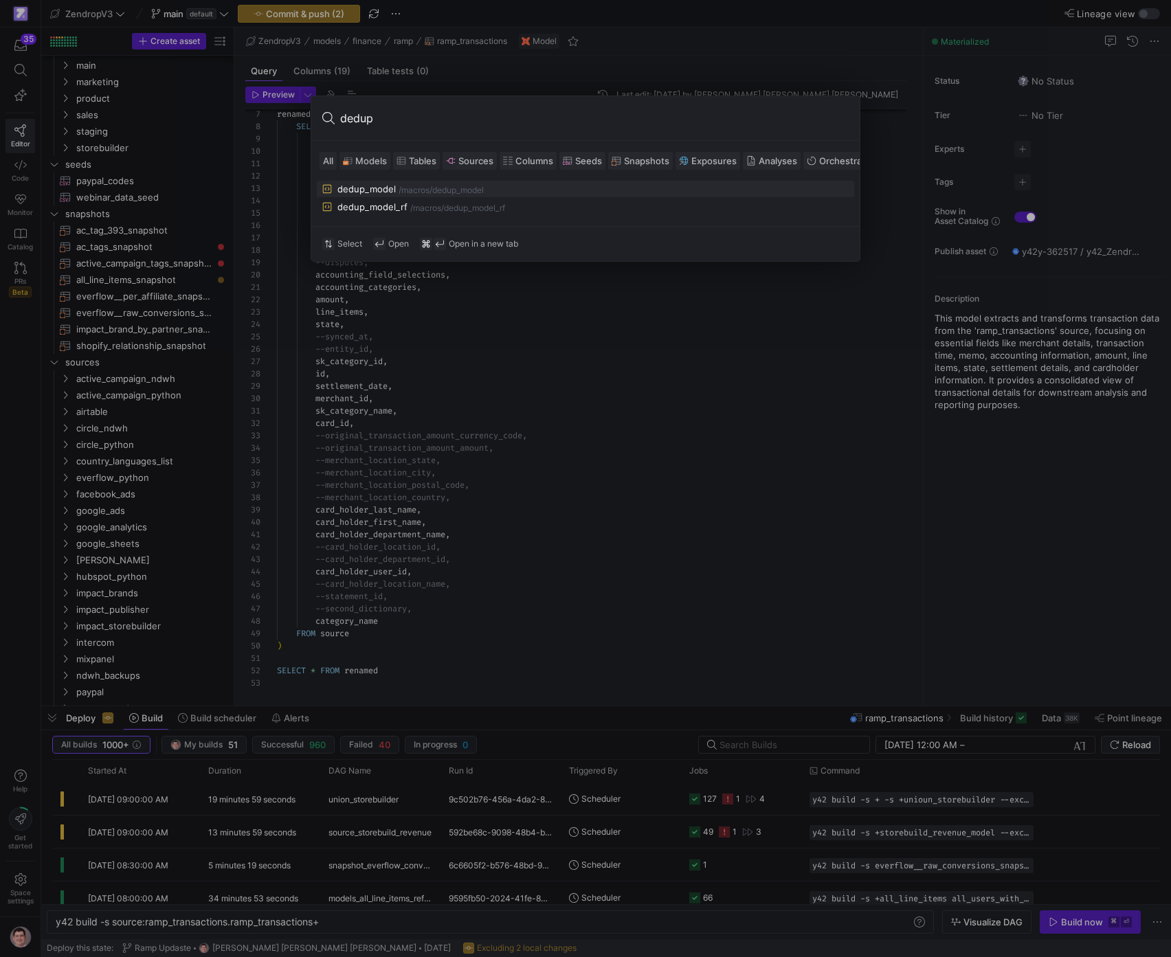
type input "dedup"
click at [33, 86] on div at bounding box center [585, 478] width 1171 height 957
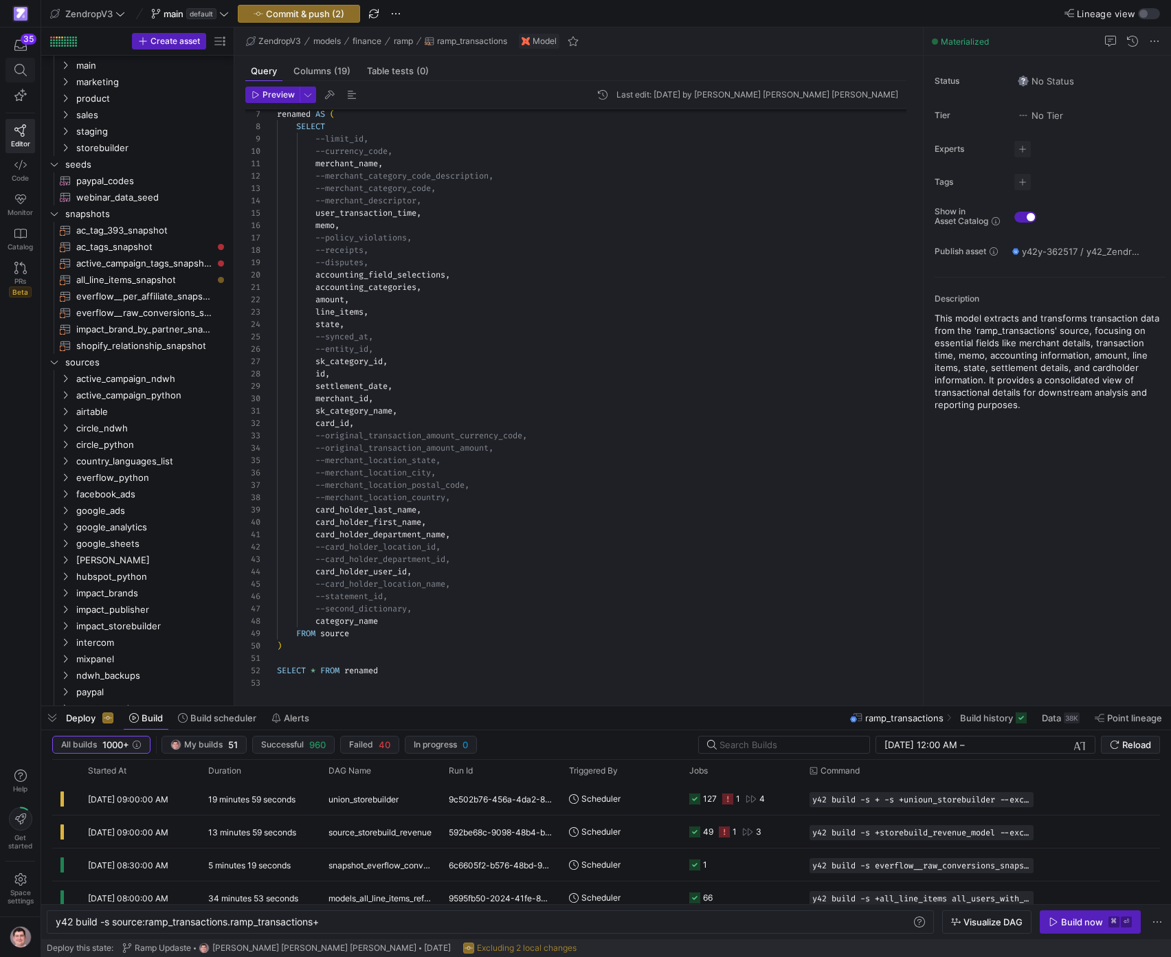
click at [25, 67] on icon at bounding box center [20, 70] width 12 height 12
click at [25, 165] on icon at bounding box center [20, 165] width 12 height 12
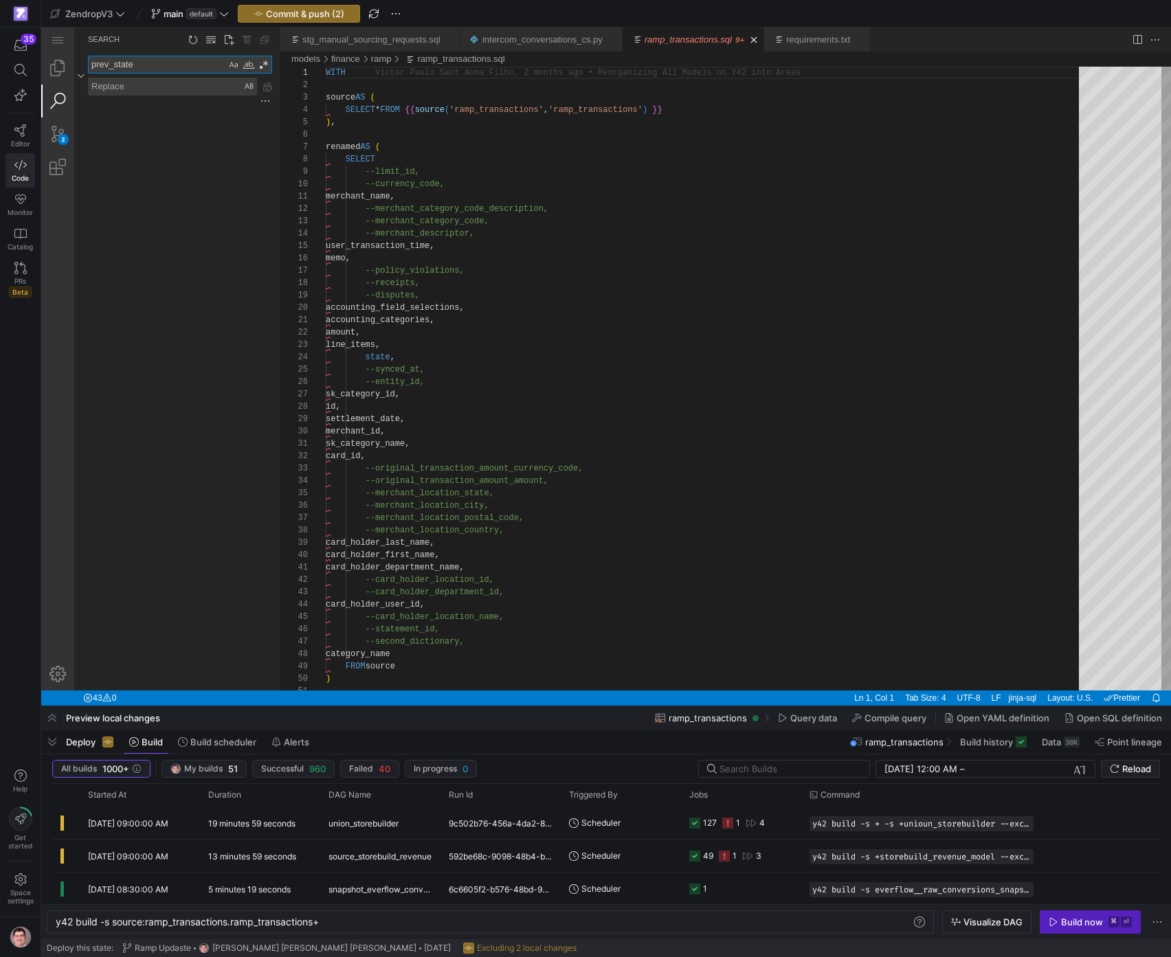
click at [141, 63] on textarea "prev_state" at bounding box center [157, 64] width 137 height 16
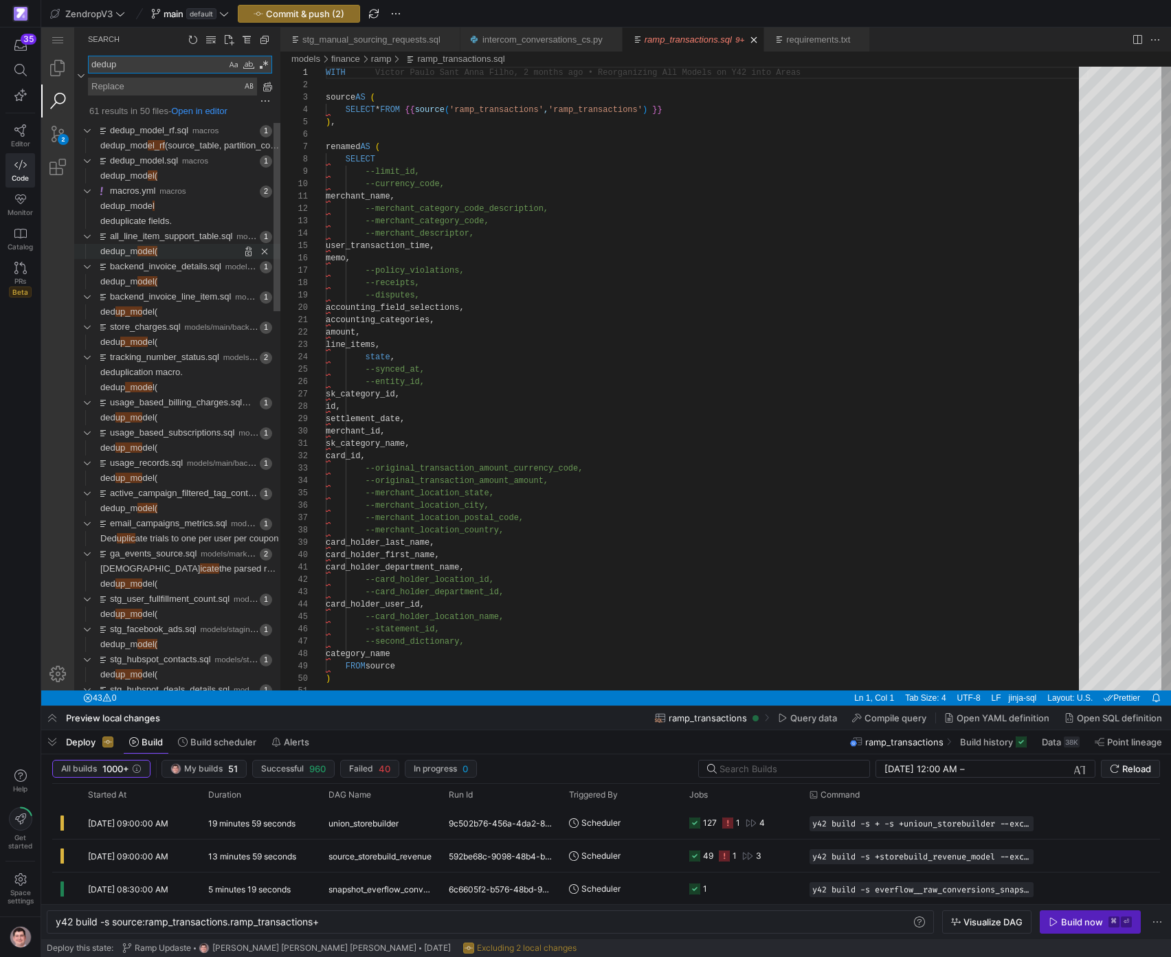
type textarea "dedup"
click at [162, 252] on span "Found 'odel(' at column 9 in line 'dedup_model('" at bounding box center [218, 251] width 123 height 15
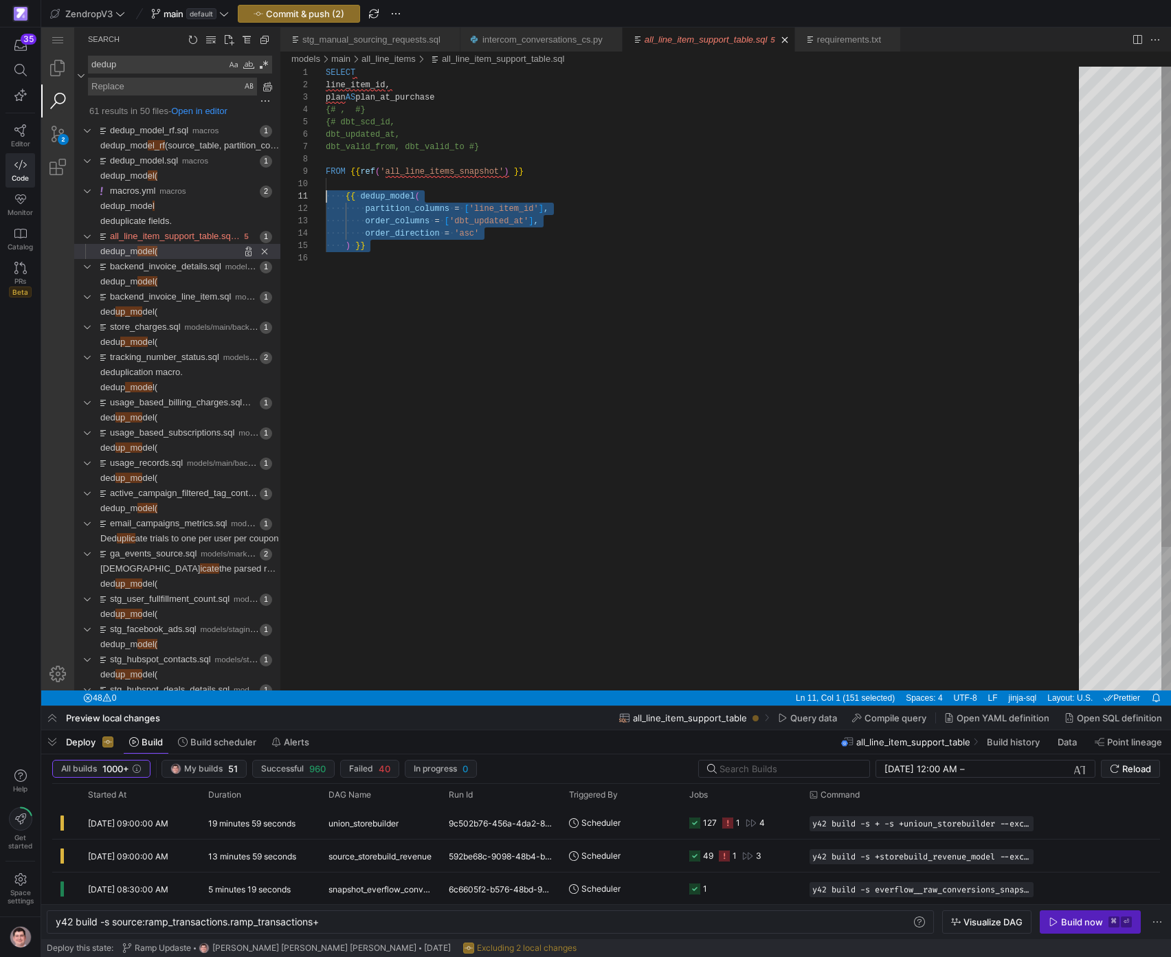
drag, startPoint x: 439, startPoint y: 259, endPoint x: 308, endPoint y: 194, distance: 146.6
click at [326, 194] on div "SELECT line_item_id, plan AS plan_at_purchase {# , #} {# dbt_scd_id, dbt_update…" at bounding box center [707, 472] width 763 height 810
click at [23, 135] on icon at bounding box center [20, 130] width 12 height 12
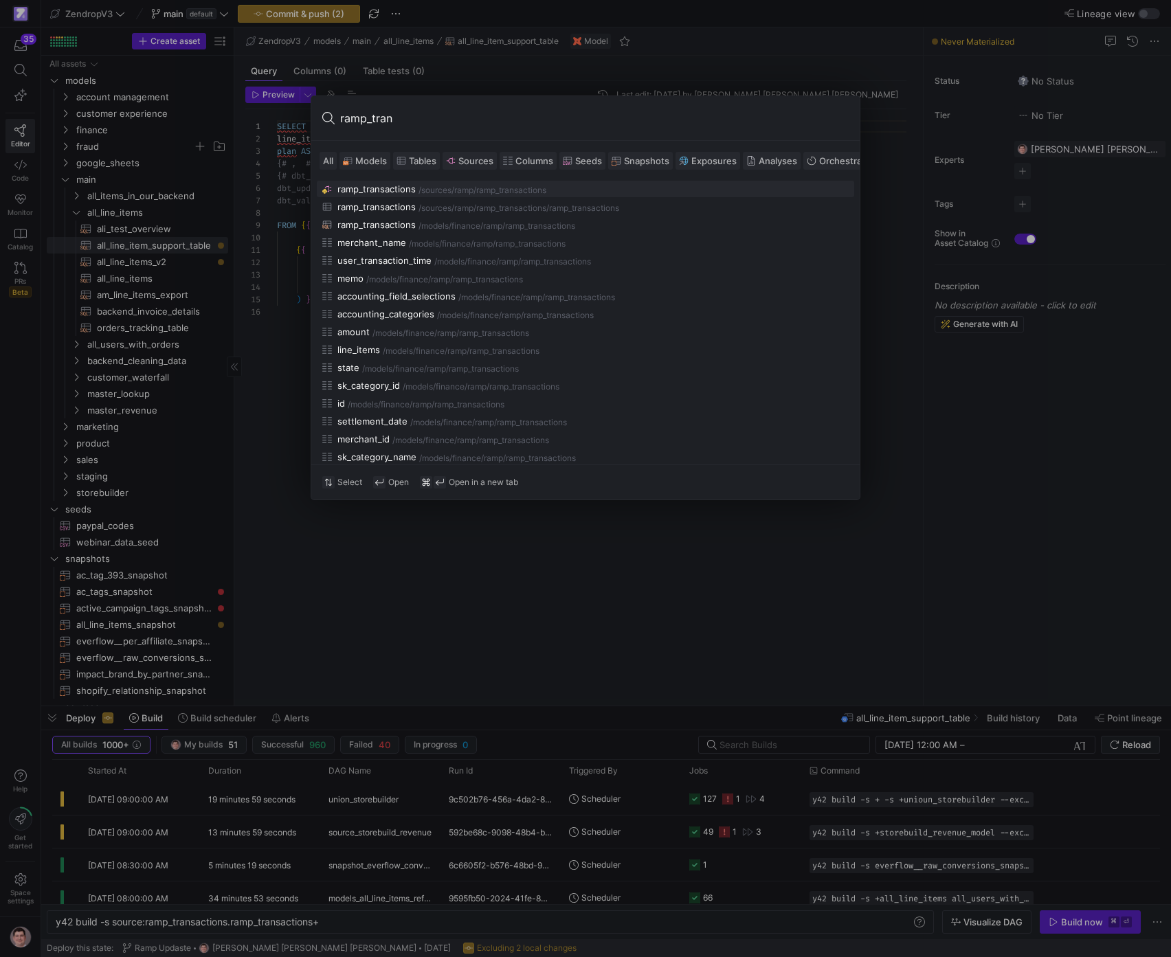
type input "ramp_trans"
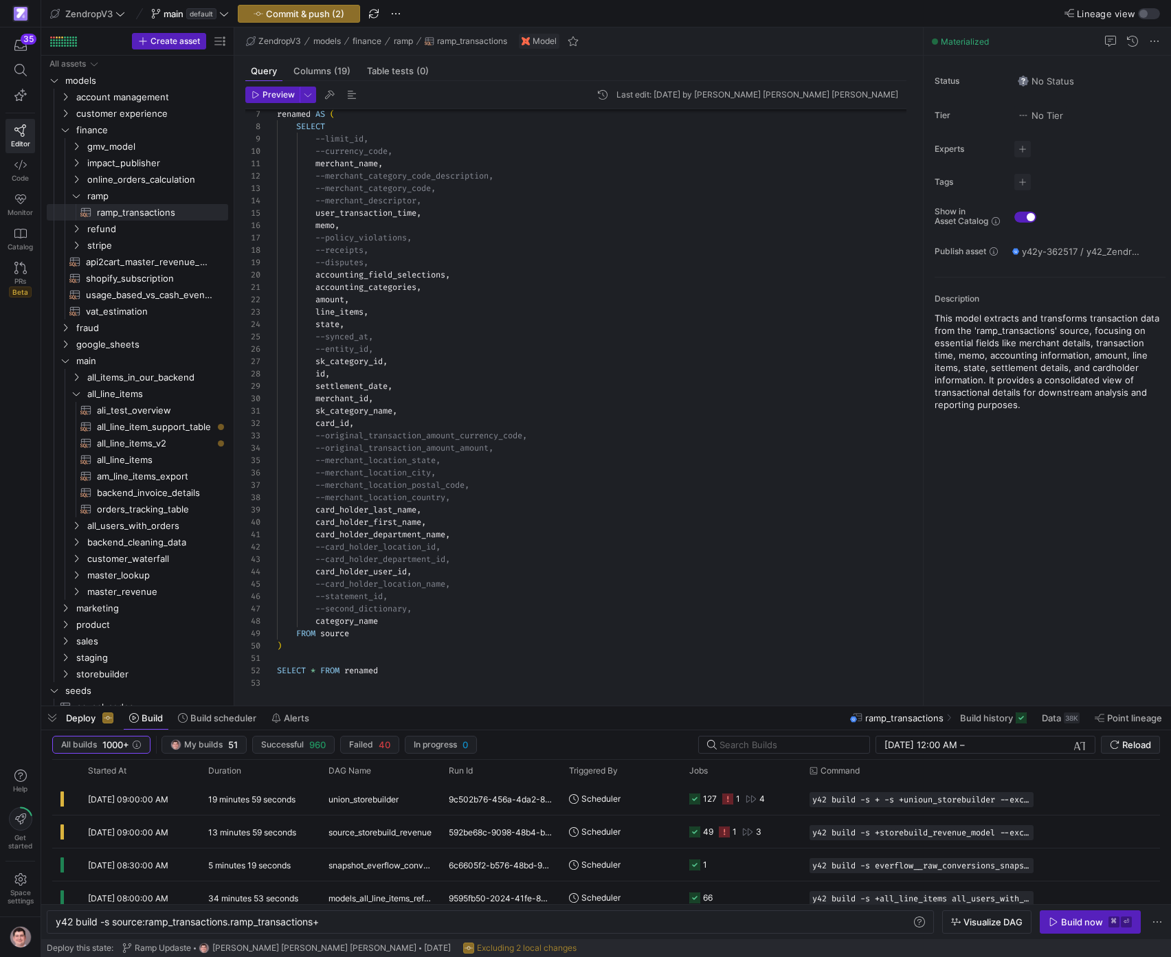
click at [421, 638] on div "renamed AS ( SELECT --limit_id, --currency_code, merchant_name , --merchant_cat…" at bounding box center [597, 356] width 641 height 667
click at [416, 667] on div "renamed AS ( SELECT --limit_id, --currency_code, merchant_name , --merchant_cat…" at bounding box center [597, 356] width 641 height 667
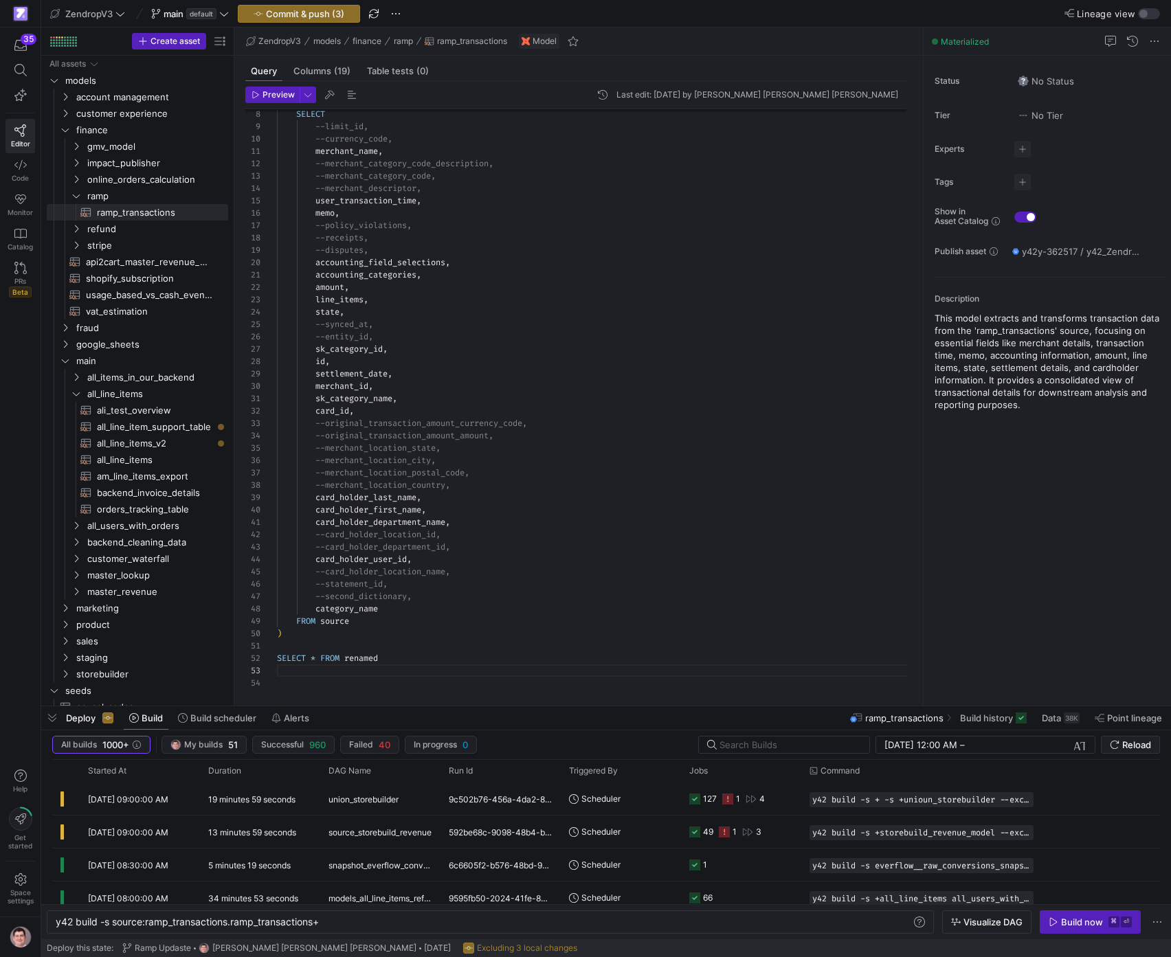
scroll to position [87, 0]
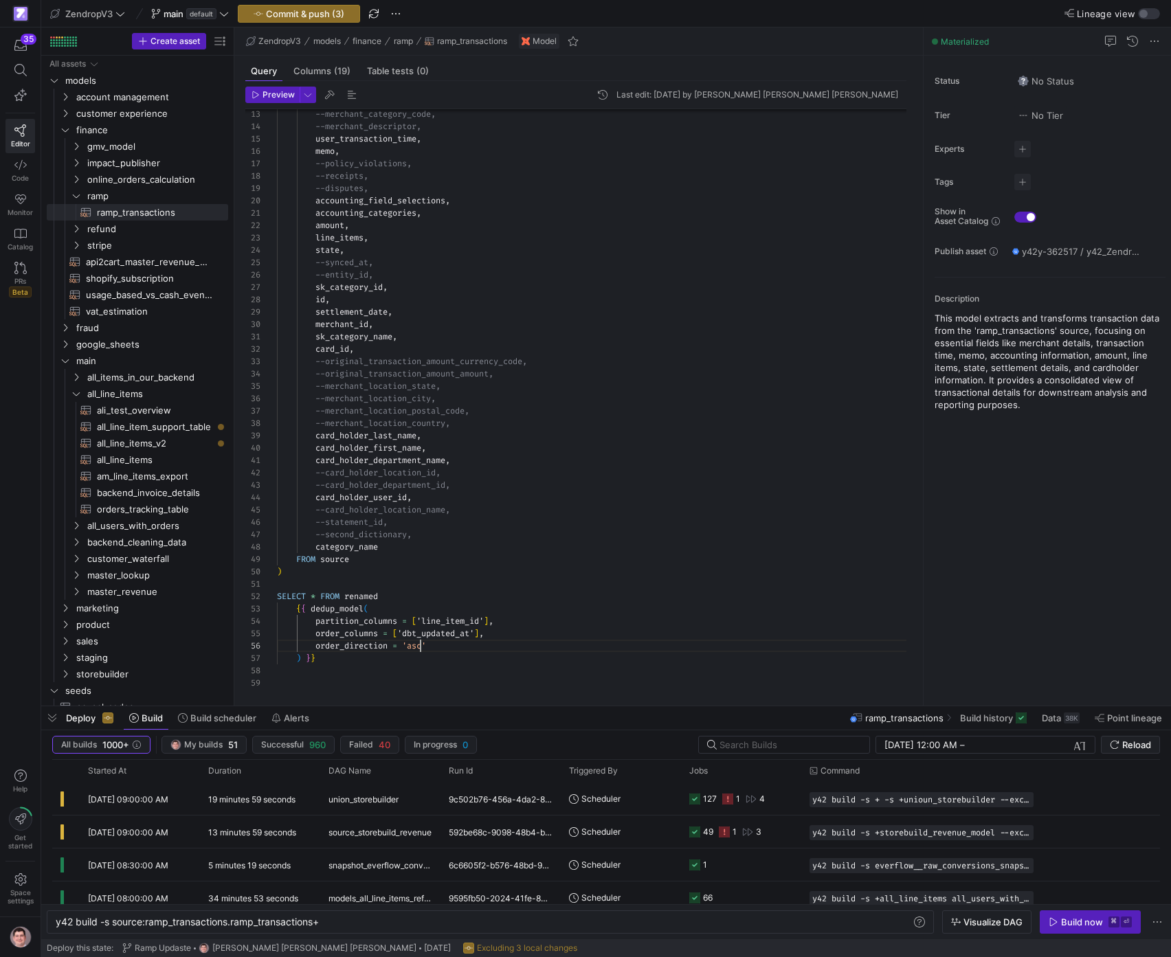
click at [422, 643] on div "--merchant_category_code, --merchant_descriptor, user_transaction_time , memo ,…" at bounding box center [597, 318] width 641 height 741
click at [522, 592] on div "--merchant_category_code, --merchant_descriptor, user_transaction_time , memo ,…" at bounding box center [597, 318] width 641 height 741
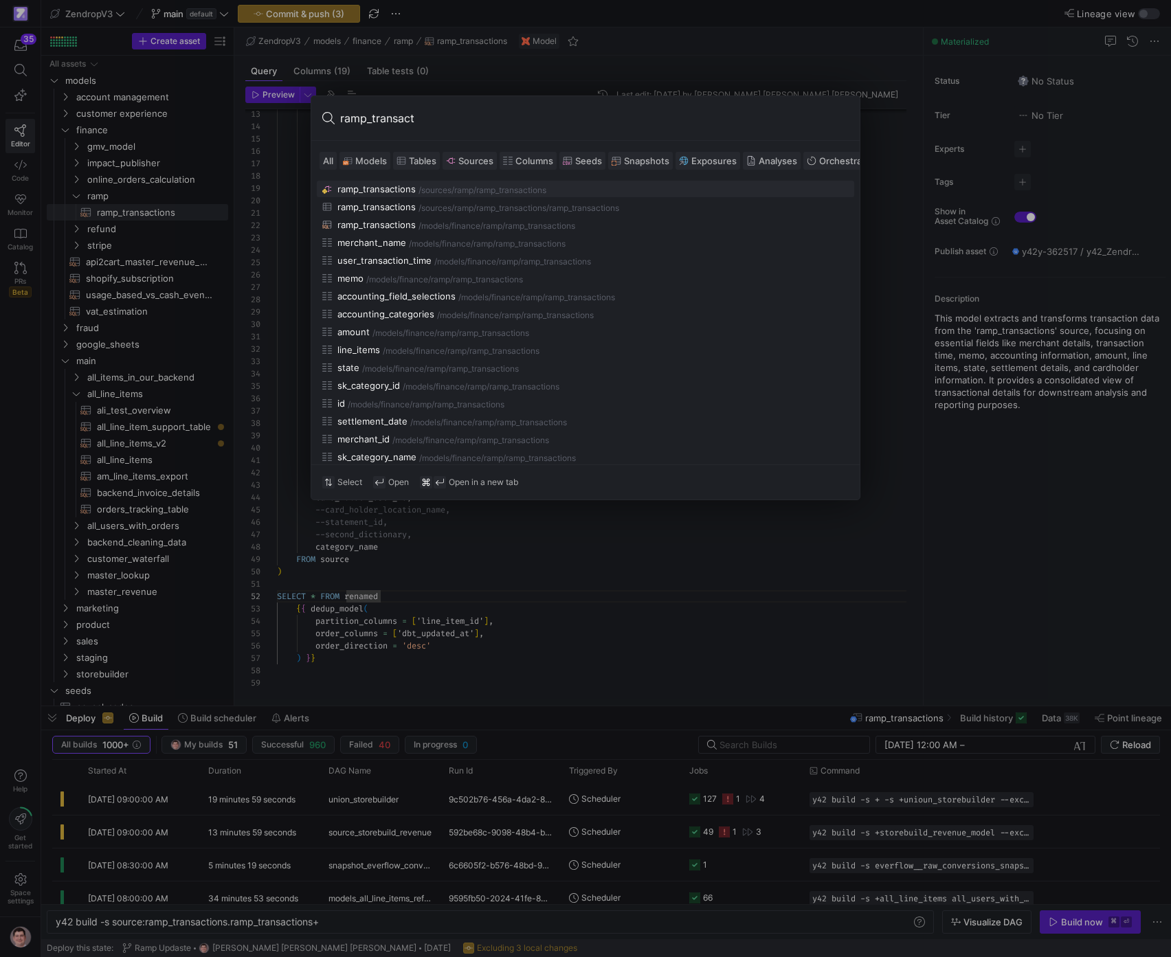
scroll to position [0, 5]
type input "ramp_transact"
click at [584, 569] on div at bounding box center [585, 478] width 1171 height 957
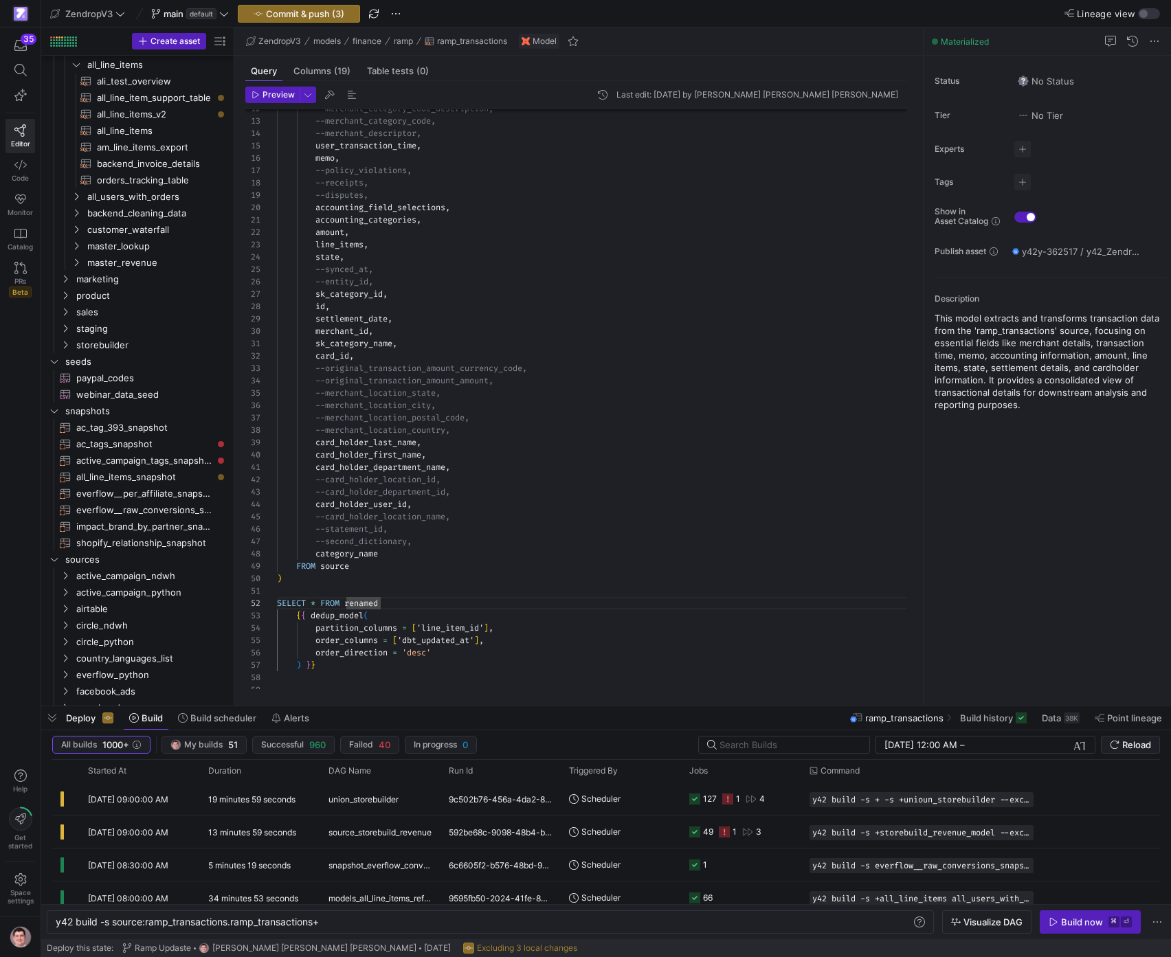
scroll to position [328, 0]
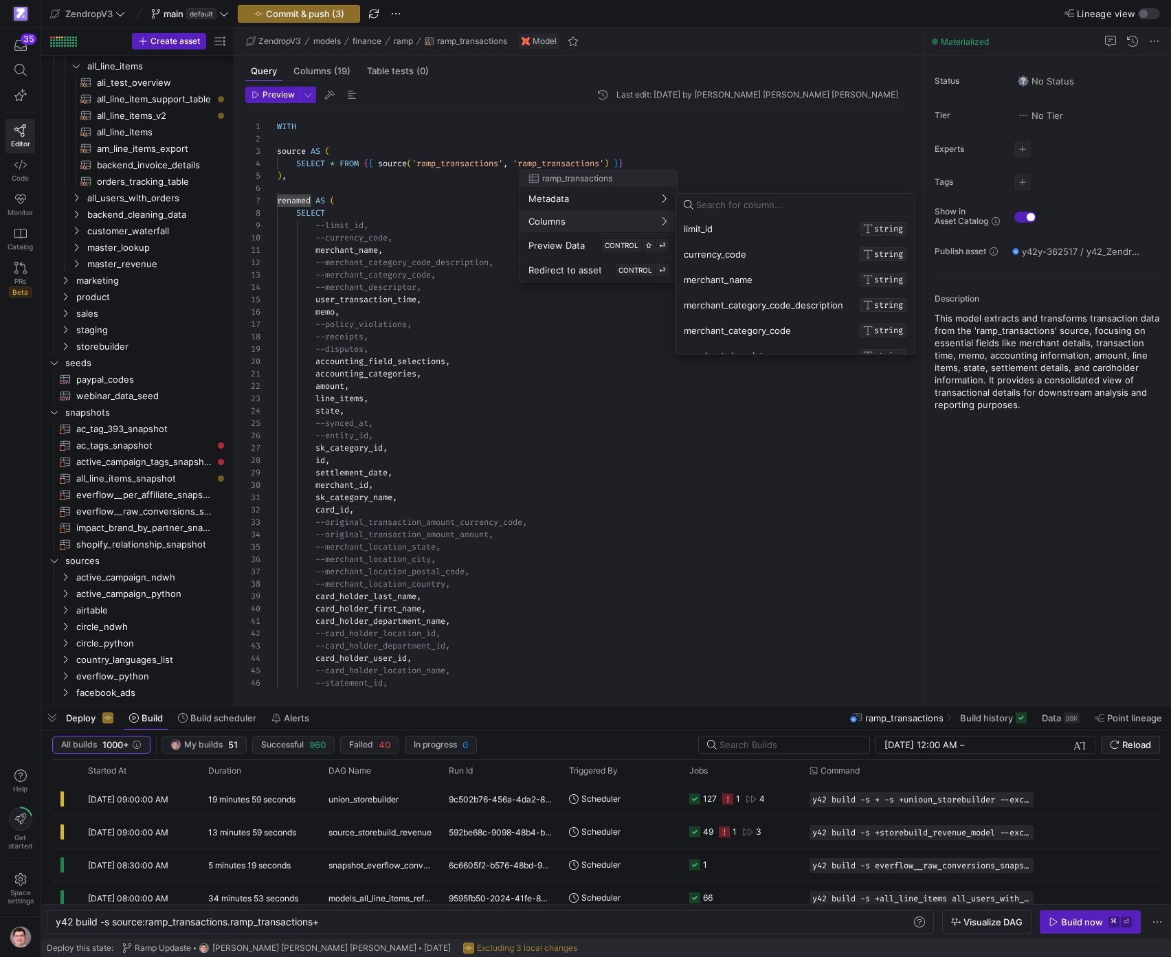
click at [748, 208] on input at bounding box center [801, 204] width 210 height 11
type input "id"
click at [564, 400] on div at bounding box center [585, 478] width 1171 height 957
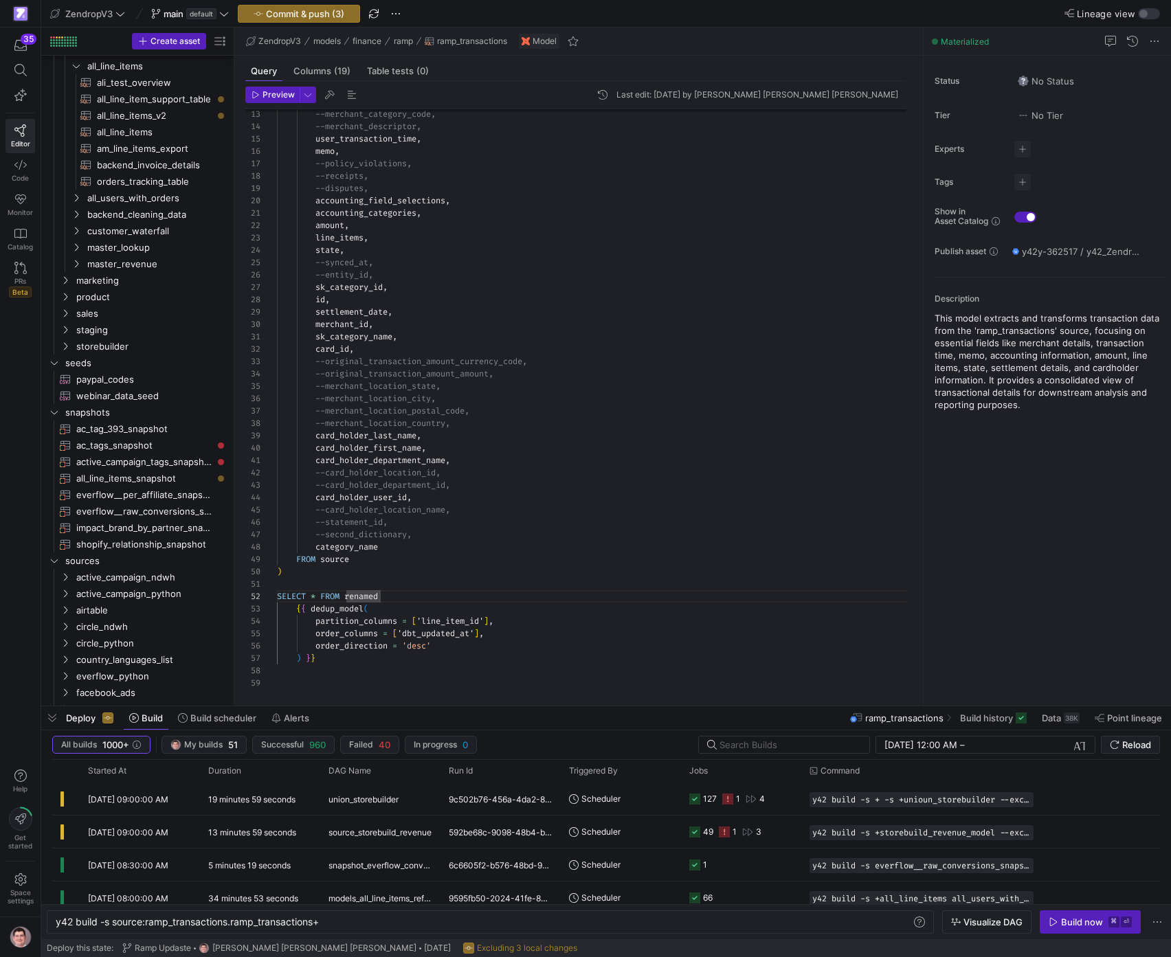
click at [468, 619] on div "--merchant_category_code, --merchant_descriptor, user_transaction_time , memo ,…" at bounding box center [597, 318] width 641 height 741
click at [468, 618] on div "--merchant_category_code, --merchant_descriptor, user_transaction_time , memo ,…" at bounding box center [597, 318] width 641 height 741
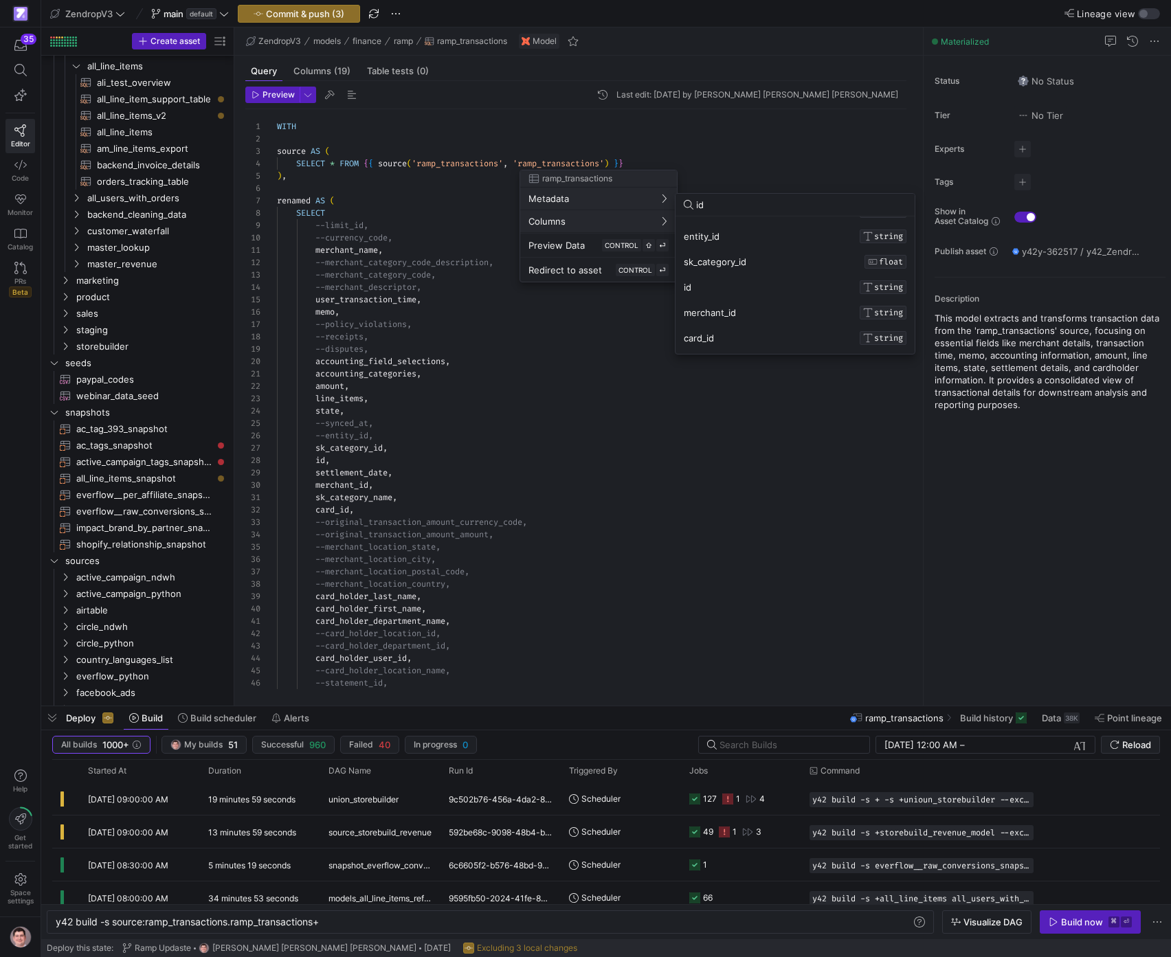
scroll to position [0, 0]
click at [765, 205] on input "id" at bounding box center [801, 204] width 210 height 11
type input "u"
type input "p"
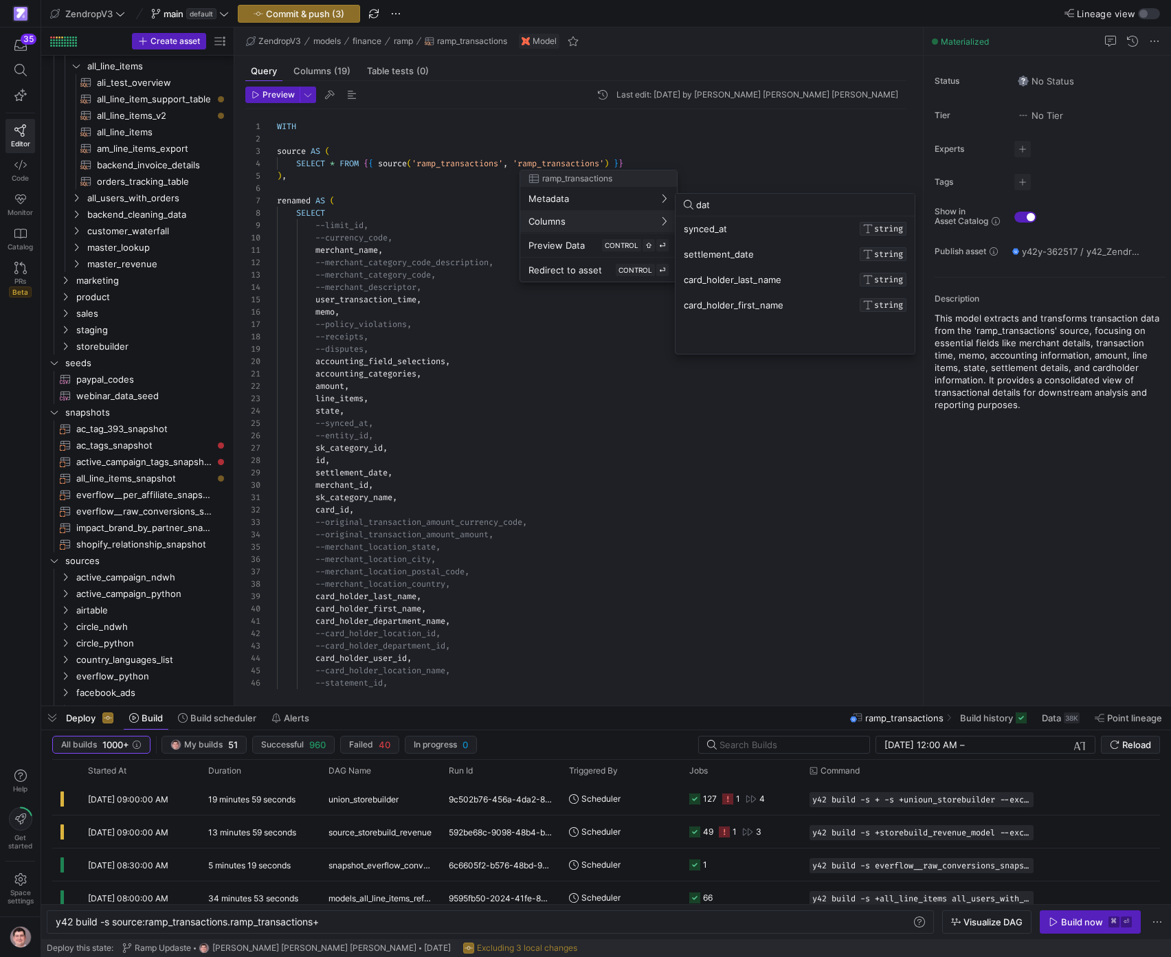
type input "date"
click at [777, 208] on input "date" at bounding box center [801, 204] width 210 height 11
click at [777, 212] on div "at" at bounding box center [801, 205] width 210 height 22
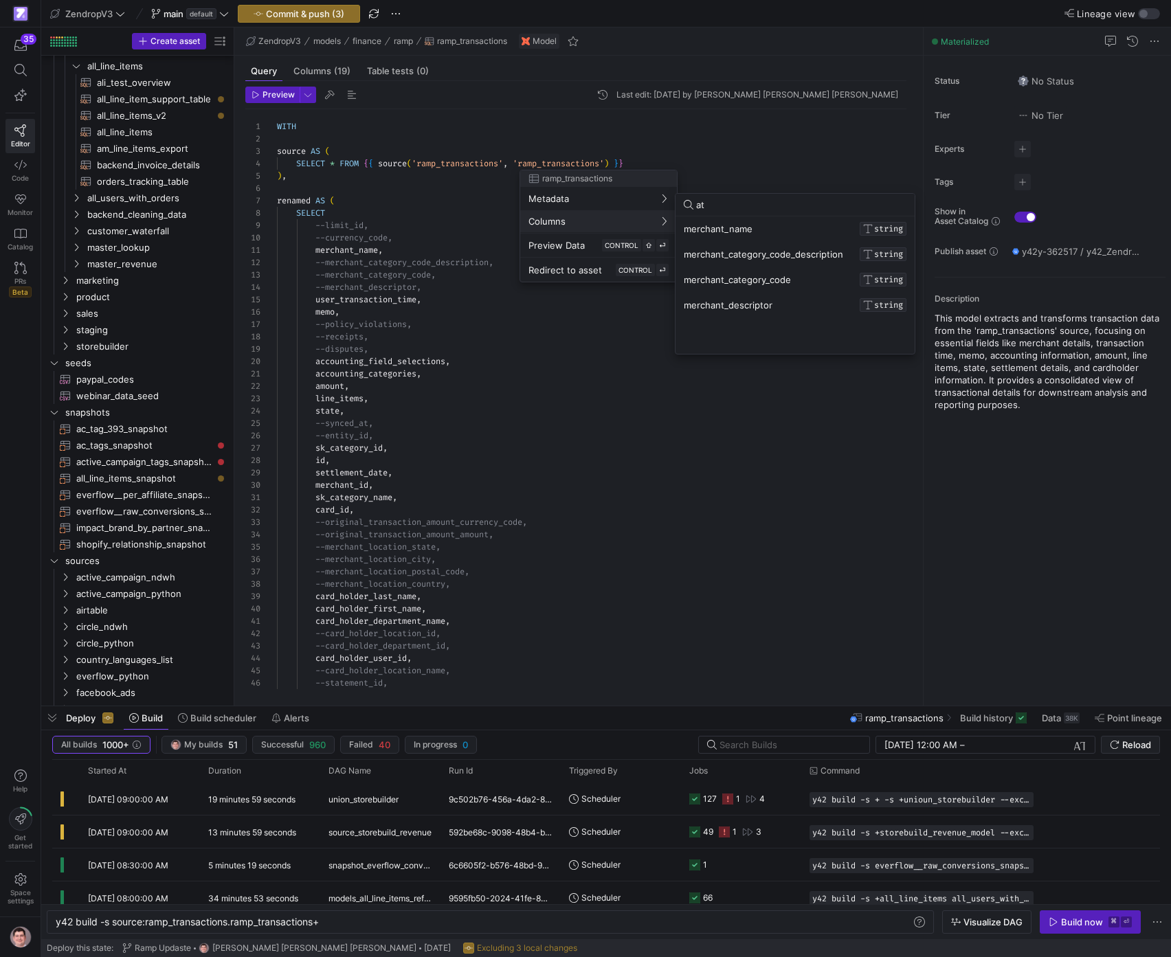
click at [777, 212] on div "at" at bounding box center [801, 205] width 210 height 22
type input "synced"
click at [691, 467] on div at bounding box center [585, 478] width 1171 height 957
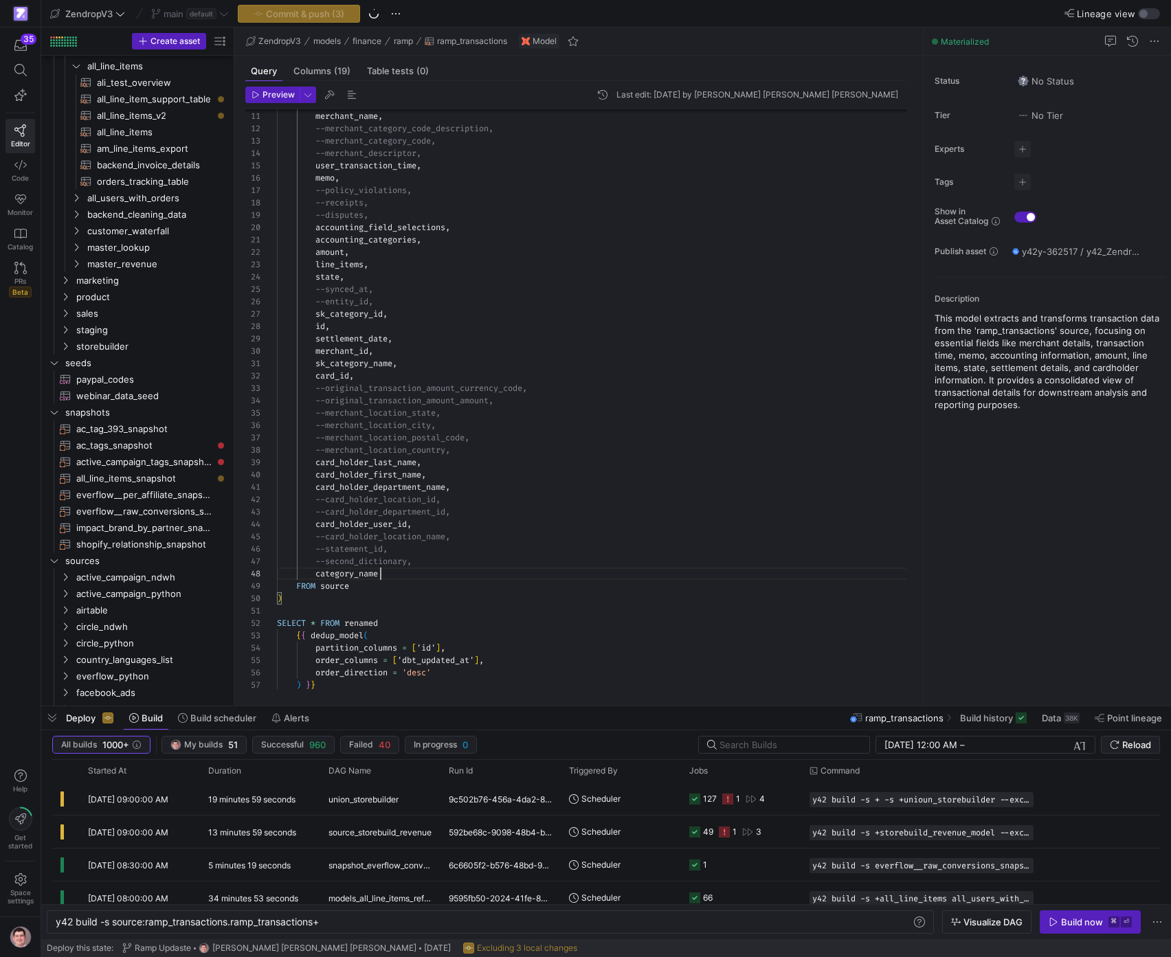
scroll to position [87, 104]
click at [467, 579] on div "--merchant_category_code, --merchant_descriptor, user_transaction_time , memo ,…" at bounding box center [597, 345] width 641 height 741
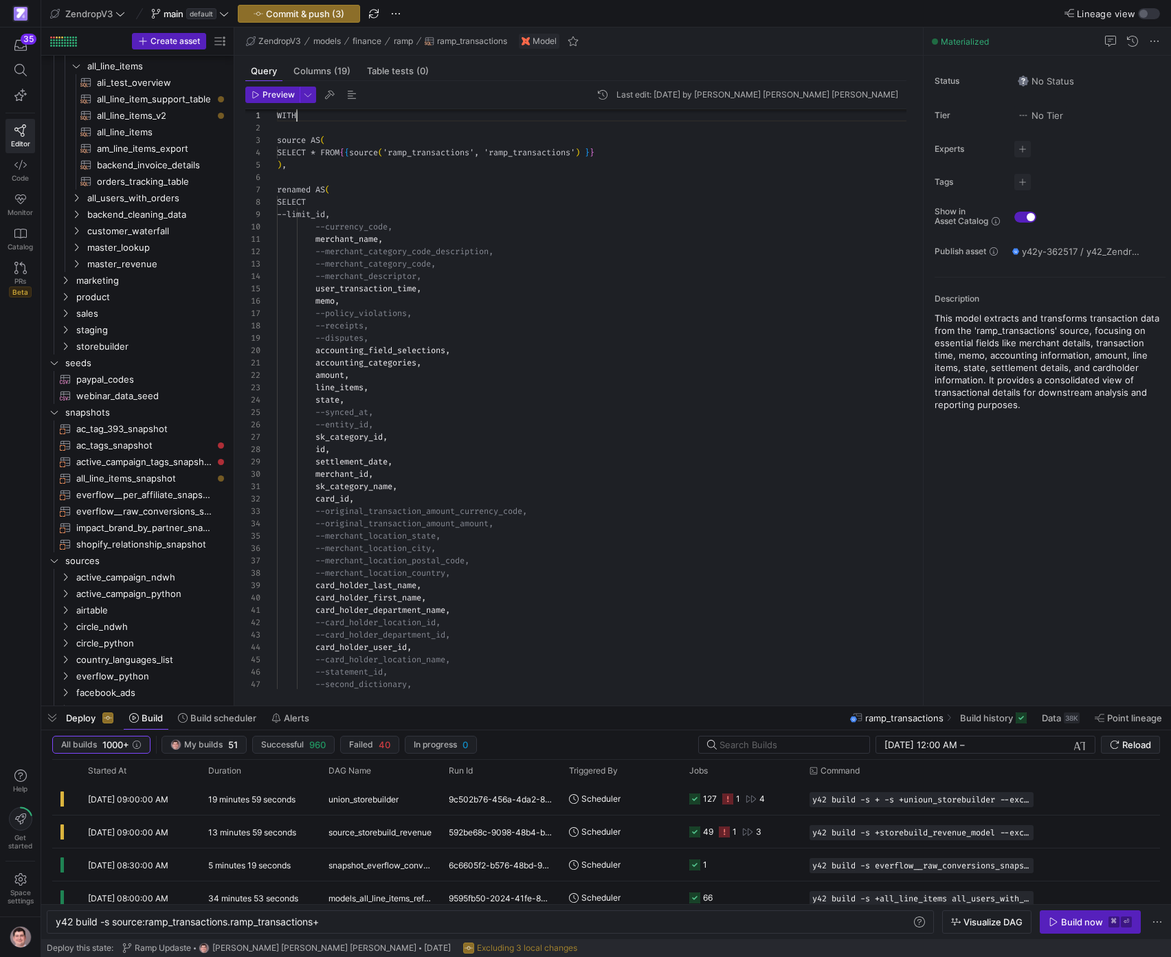
scroll to position [0, 20]
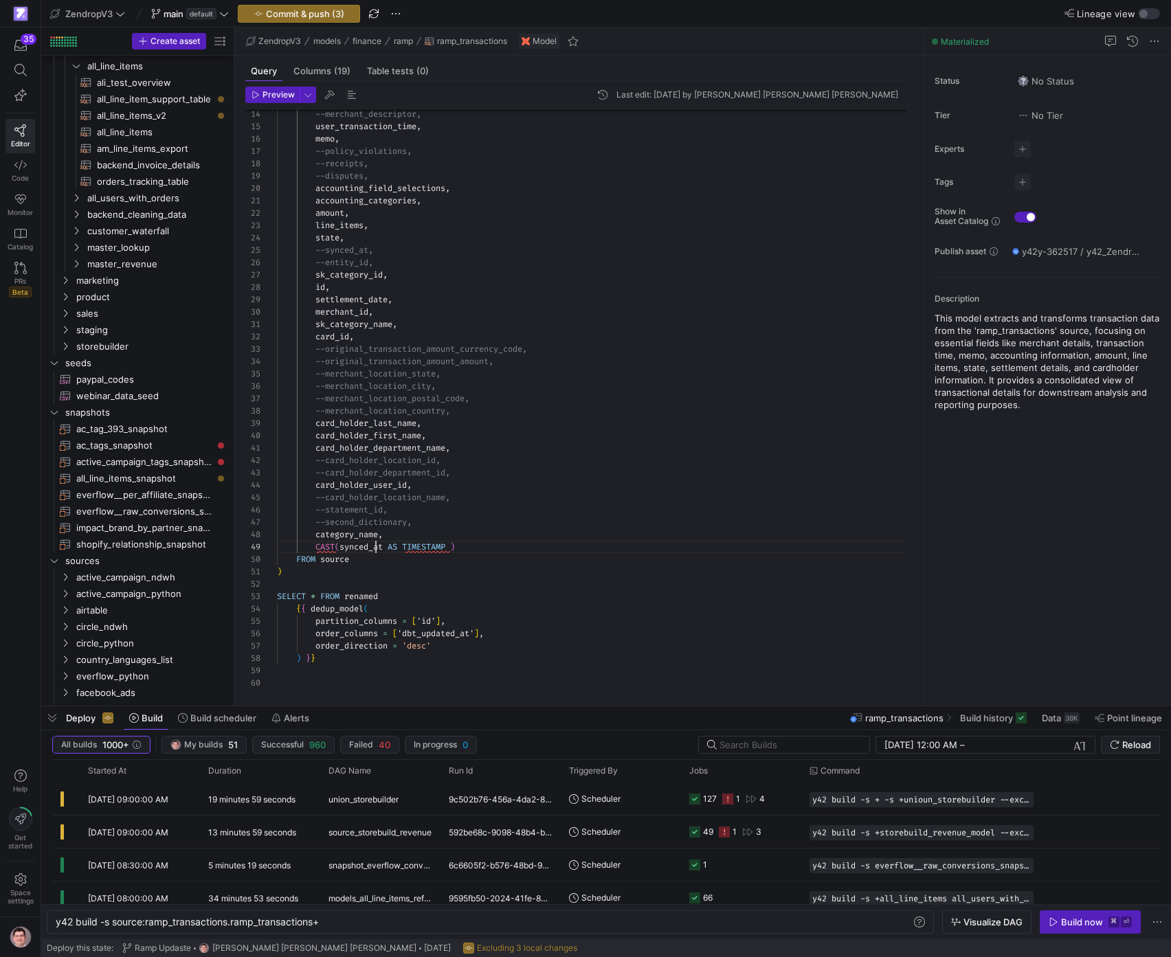
click at [376, 547] on div "--merchant_descriptor, user_transaction_time , memo , --policy_violations, --re…" at bounding box center [597, 312] width 641 height 753
click at [512, 547] on div "--merchant_descriptor, user_transaction_time , memo , --policy_violations, --re…" at bounding box center [597, 312] width 641 height 753
click at [516, 549] on div "--merchant_descriptor, user_transaction_time , memo , --policy_violations, --re…" at bounding box center [597, 312] width 641 height 753
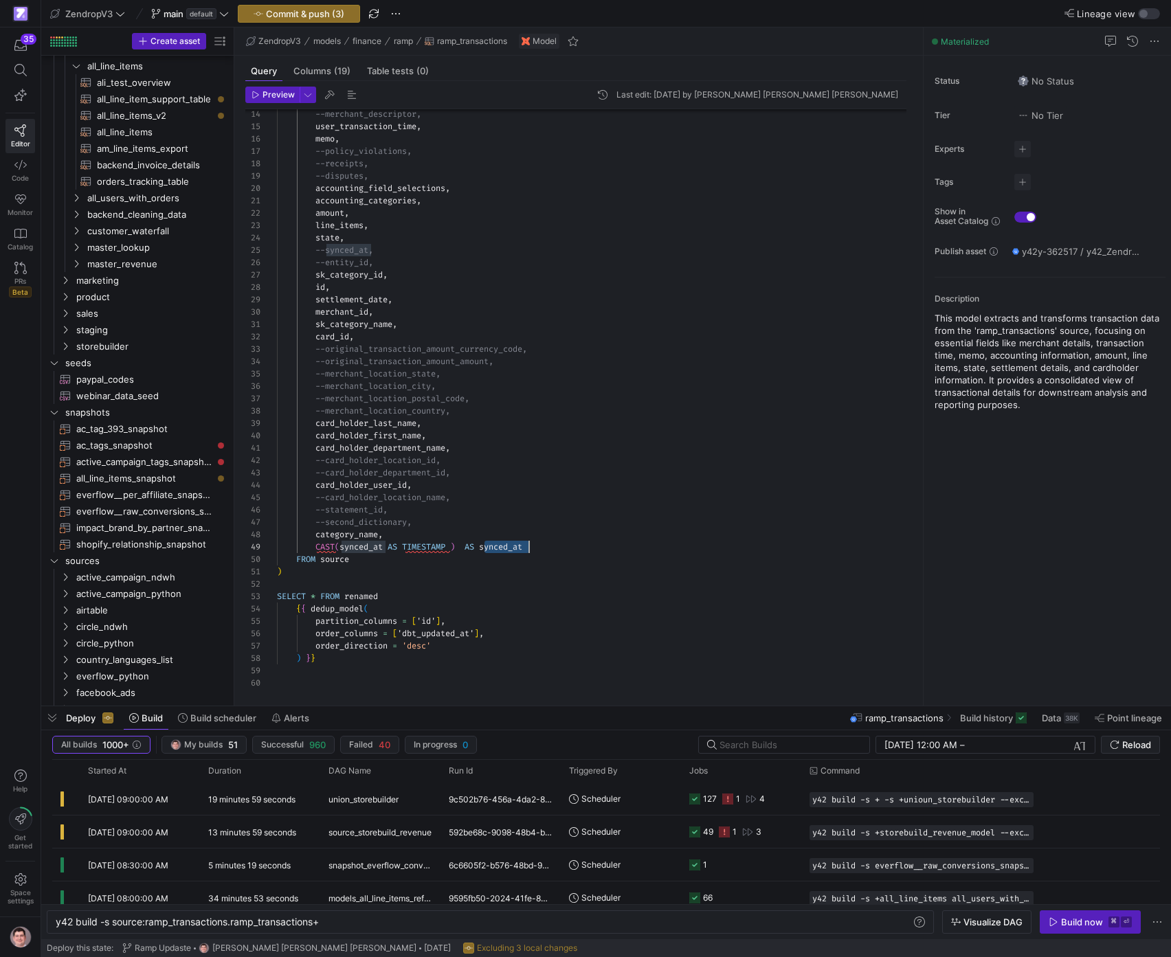
click at [516, 549] on div "--merchant_descriptor, user_transaction_time , memo , --policy_violations, --re…" at bounding box center [597, 312] width 641 height 753
click at [438, 638] on div "--merchant_descriptor, user_transaction_time , memo , --policy_violations, --re…" at bounding box center [597, 312] width 641 height 753
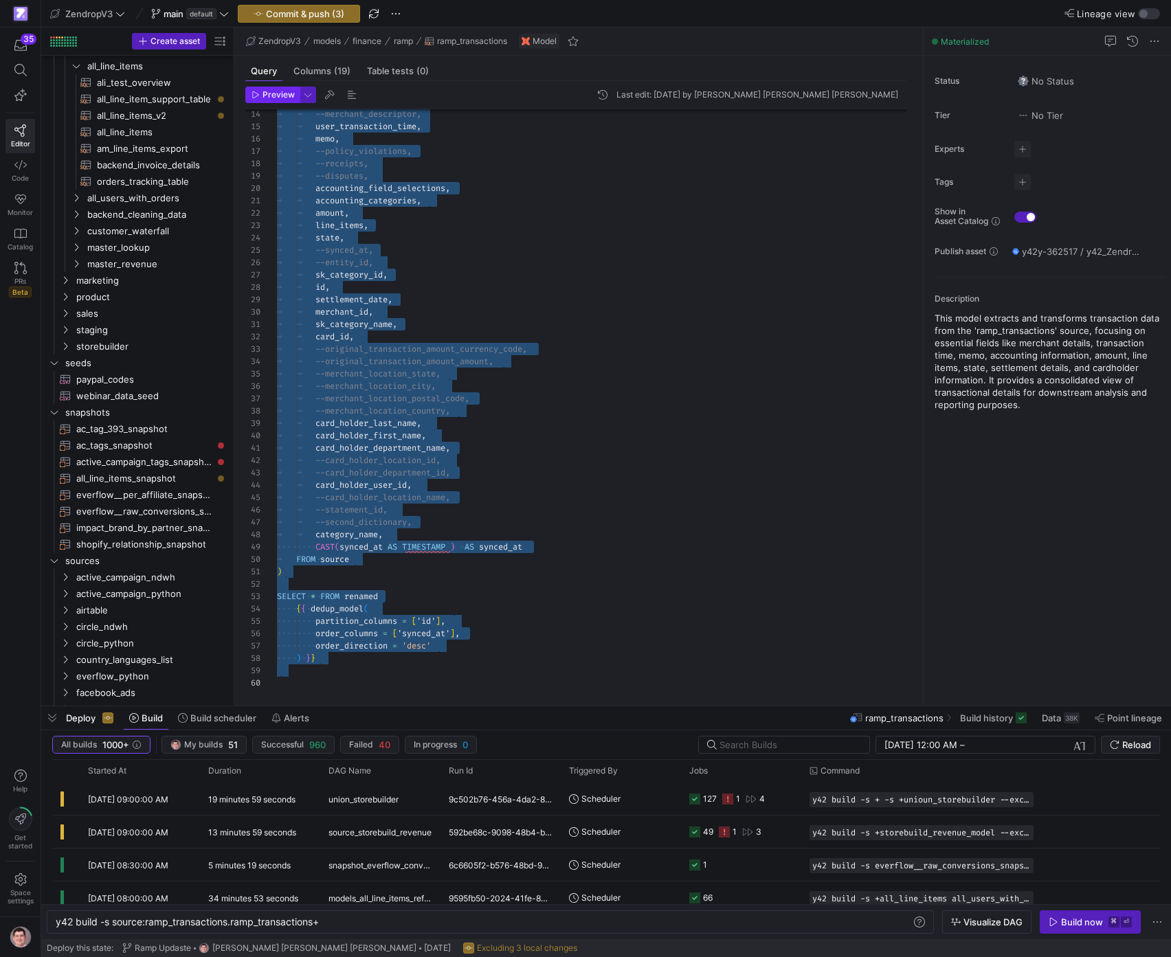
click at [278, 91] on span "Preview" at bounding box center [279, 95] width 32 height 10
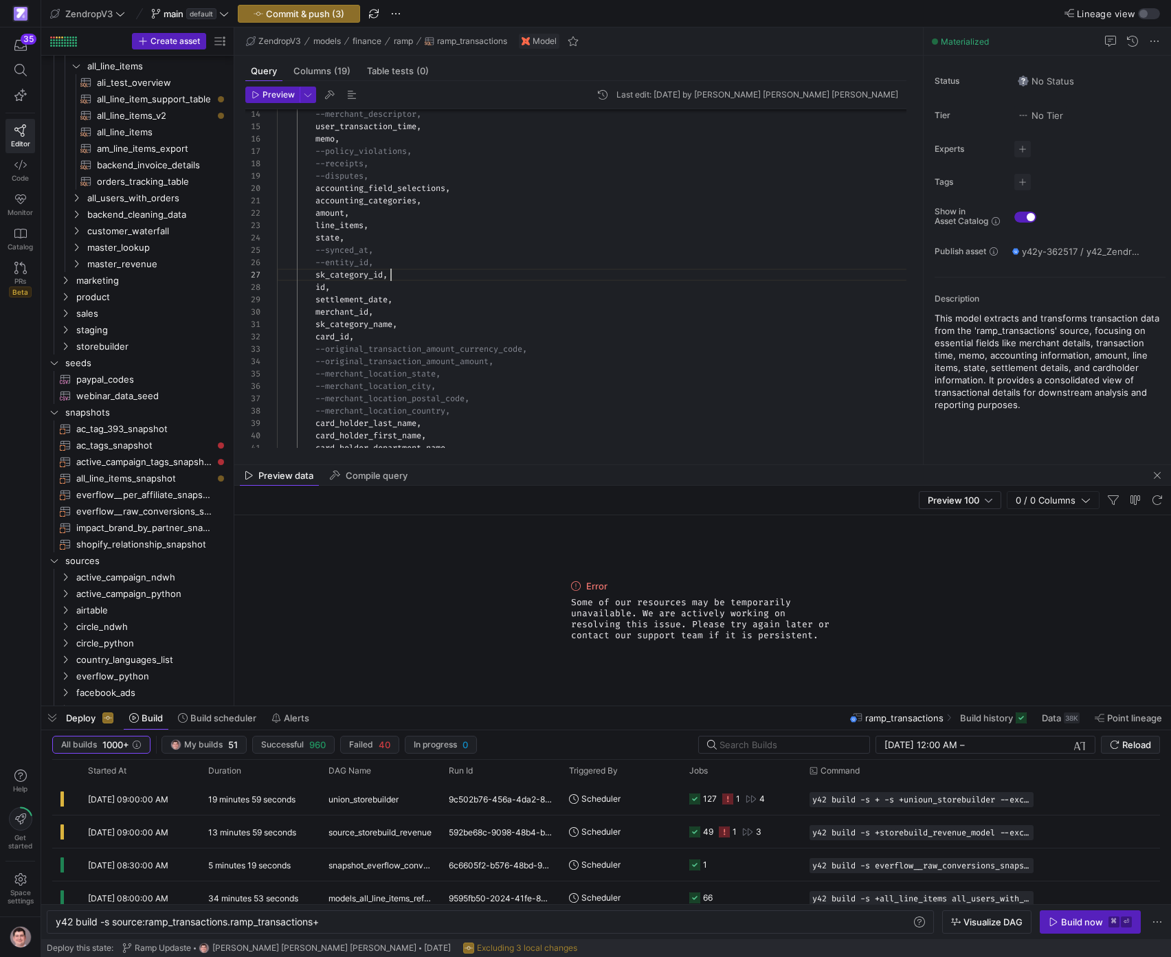
click at [498, 280] on div "--merchant_descriptor, user_transaction_time , memo , --policy_violations, --re…" at bounding box center [597, 312] width 641 height 753
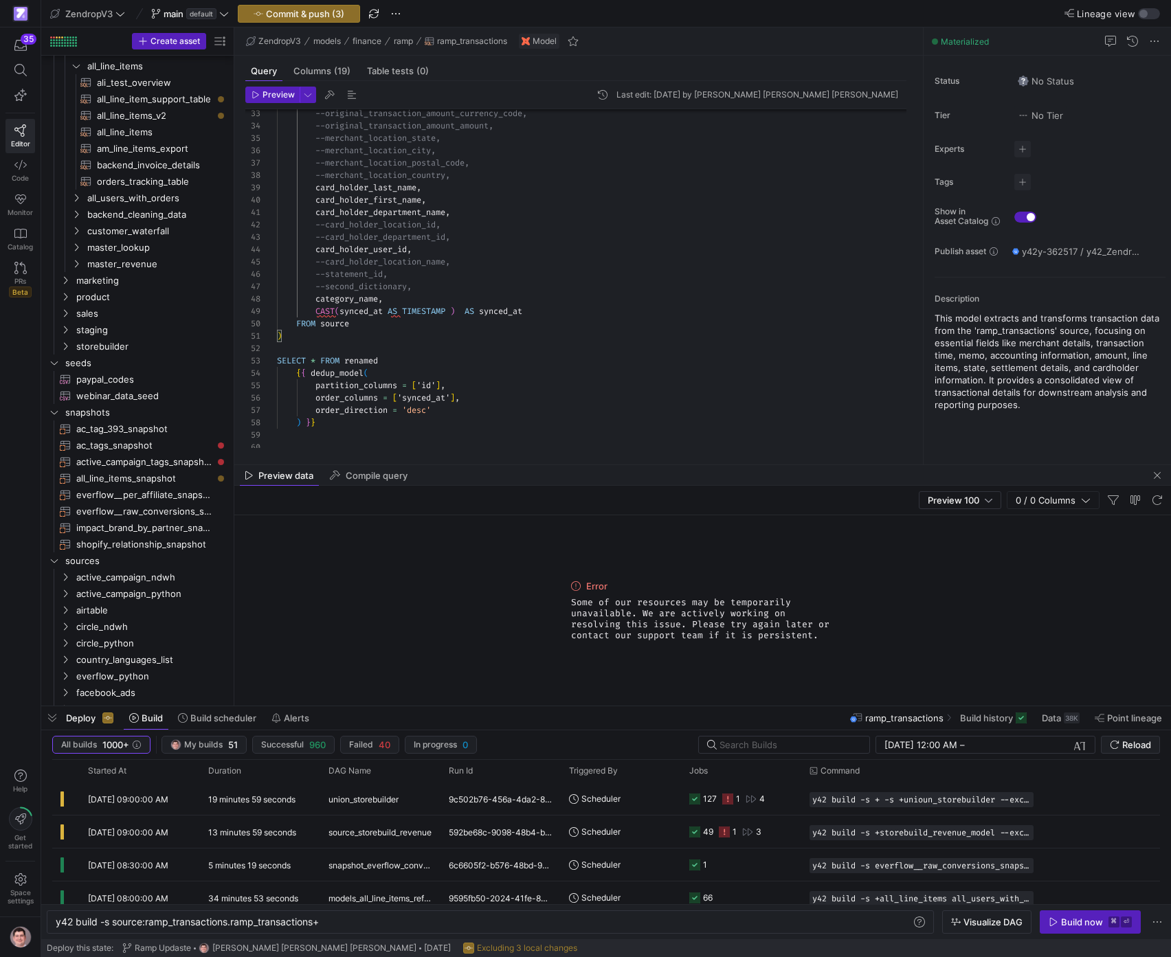
click at [703, 618] on span "Some of our resources may be temporarily unavailable. We are actively working o…" at bounding box center [703, 619] width 264 height 44
click at [560, 400] on div "--original_transaction_amount_currency_code, --original_transaction_amount_amou…" at bounding box center [597, 76] width 641 height 753
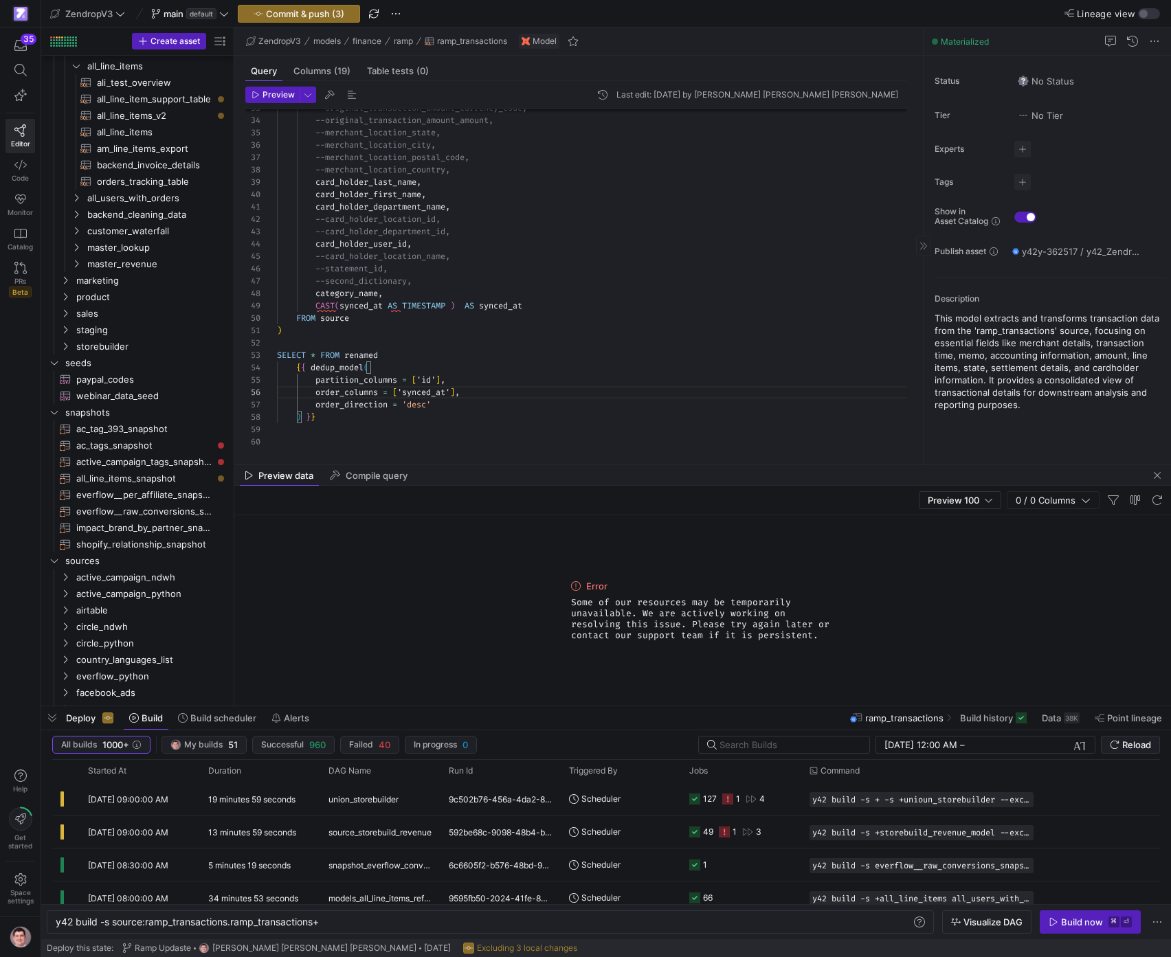
click at [1154, 474] on span "button" at bounding box center [1157, 475] width 16 height 16
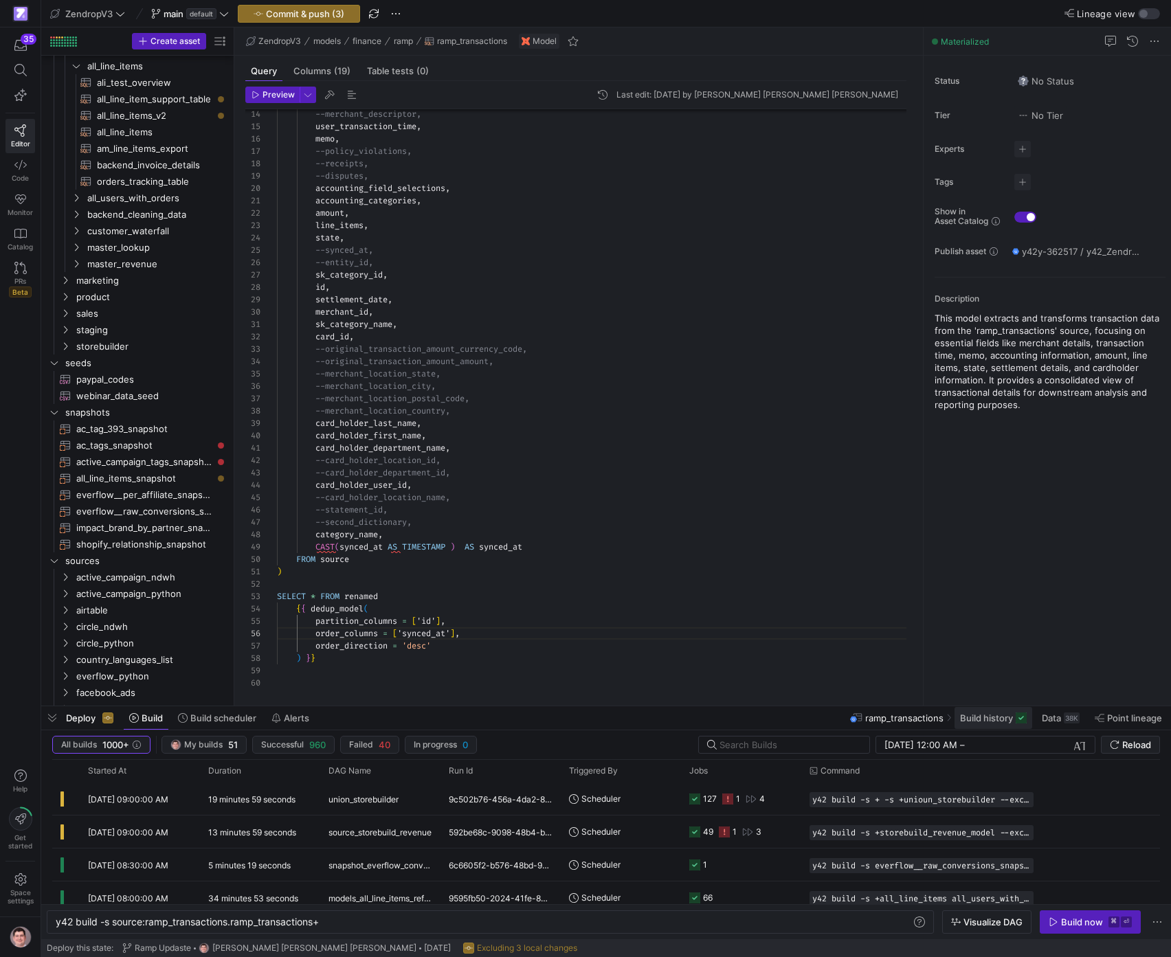
click at [997, 717] on span "Build history" at bounding box center [986, 718] width 53 height 11
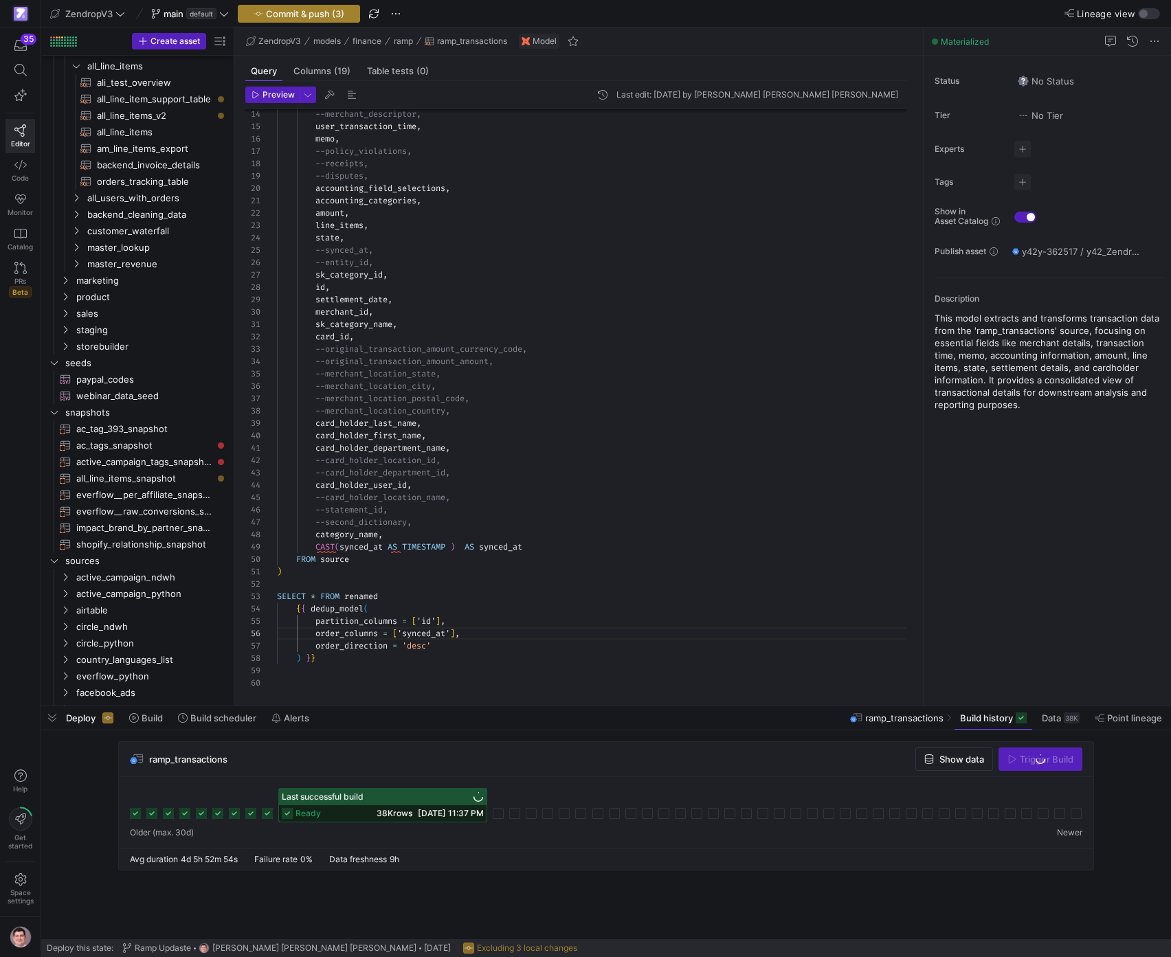
click at [325, 12] on span "Commit & push (3)" at bounding box center [305, 13] width 78 height 11
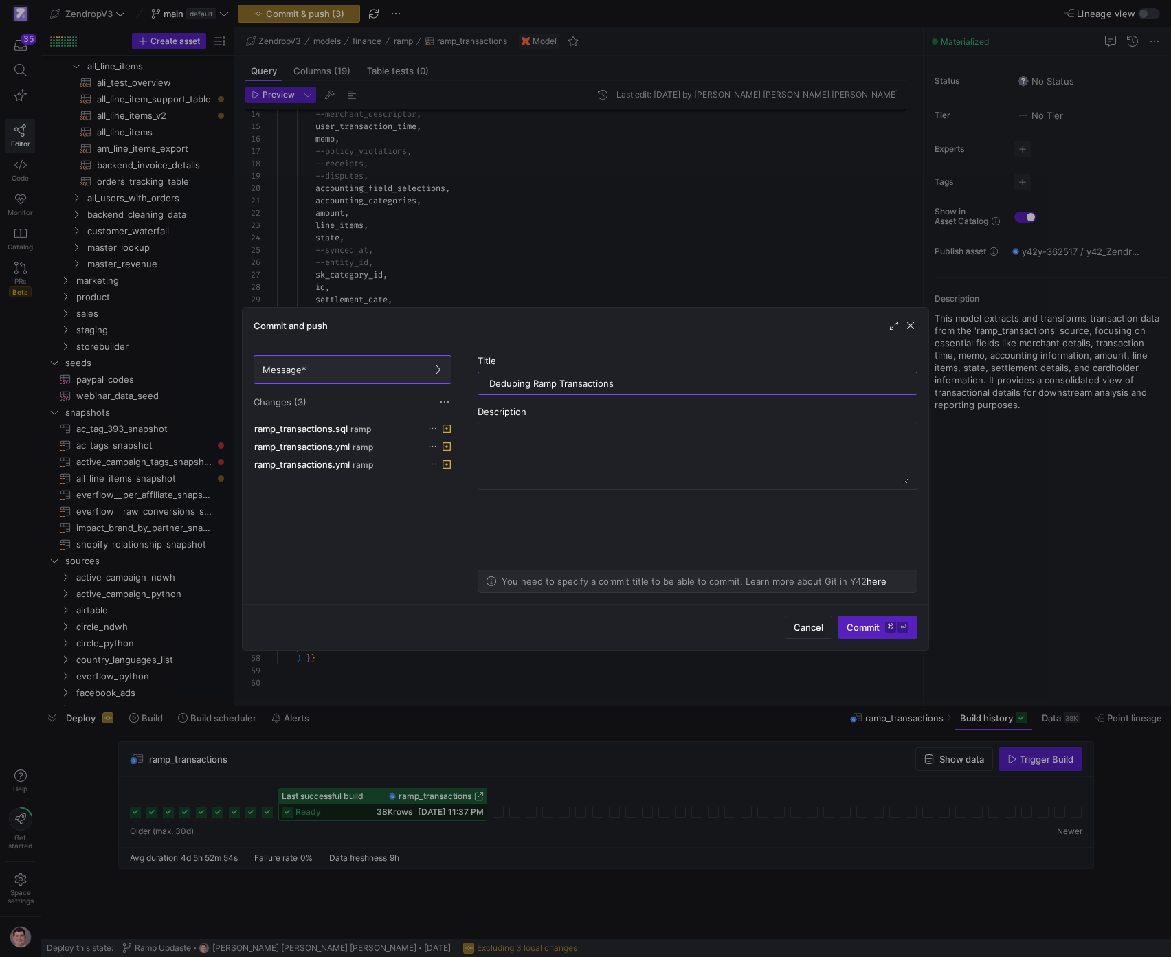
type input "Deduping Ramp Transactions"
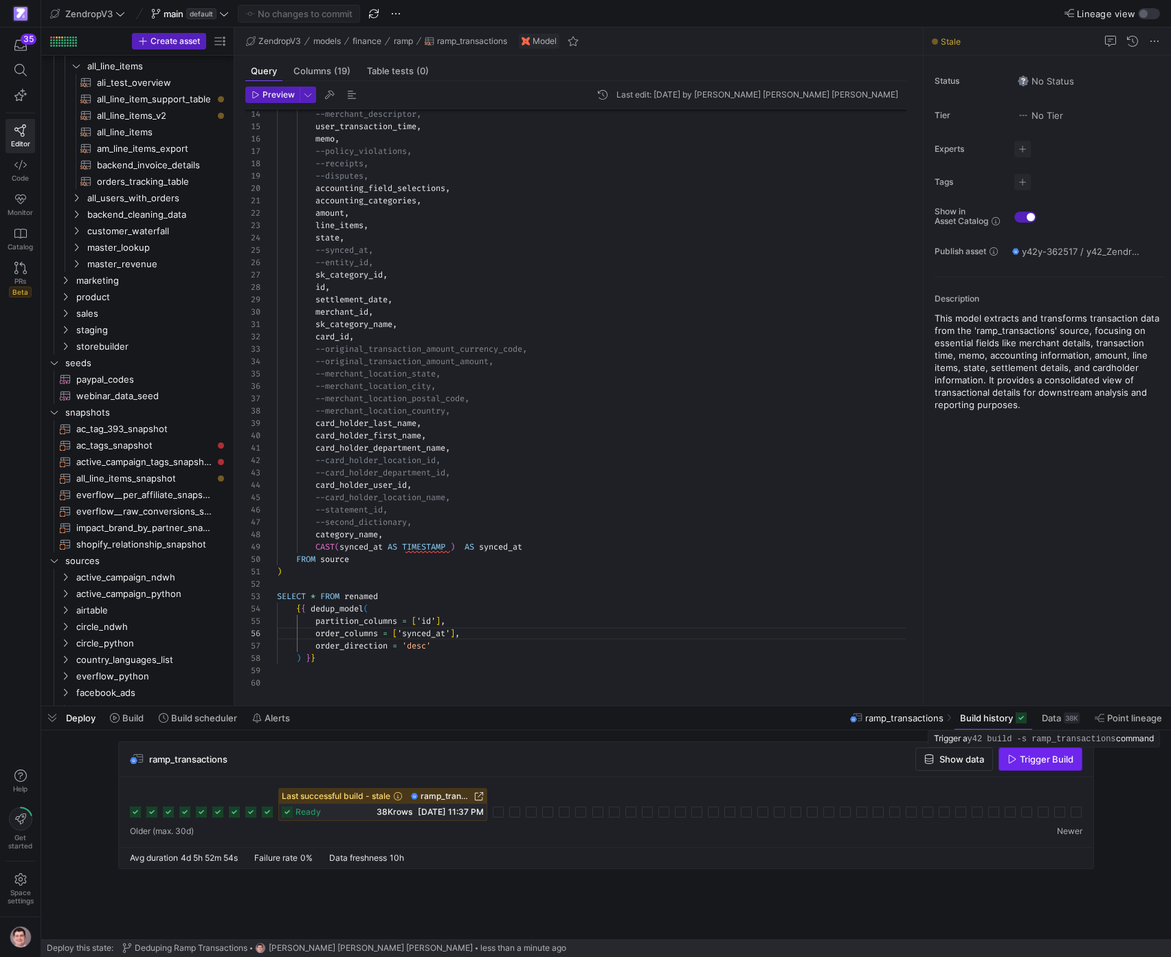
click at [1046, 765] on span "Trigger Build" at bounding box center [1047, 759] width 54 height 11
click at [342, 68] on span "(19)" at bounding box center [342, 71] width 16 height 9
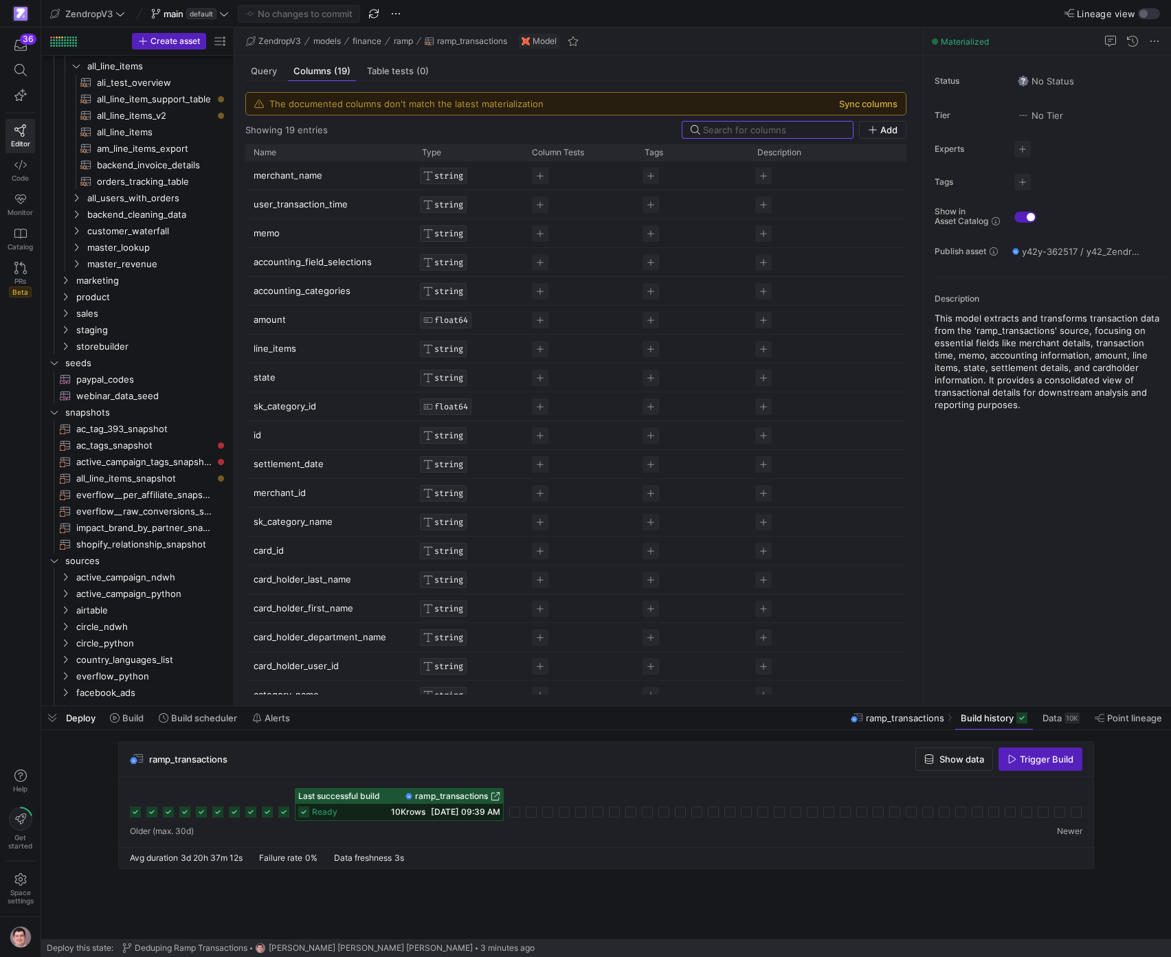
click at [869, 100] on button "Sync columns" at bounding box center [868, 103] width 58 height 11
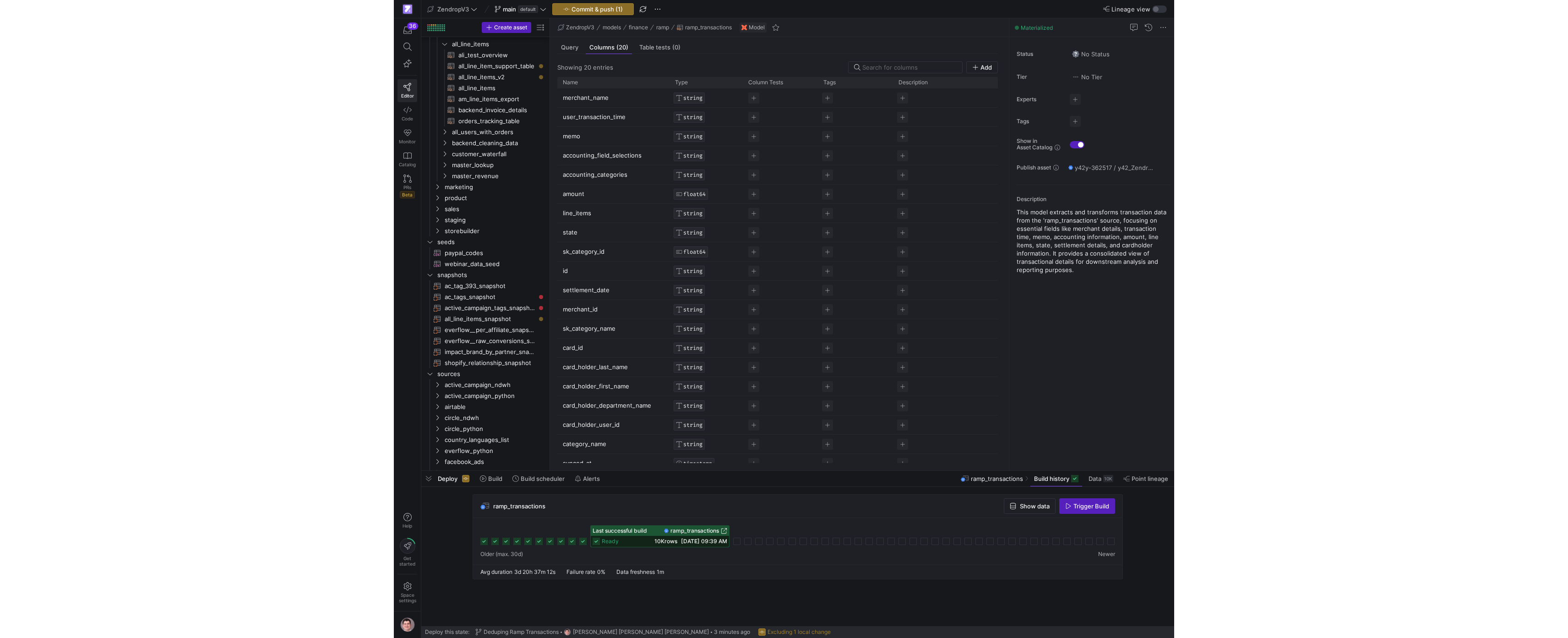
scroll to position [11, 0]
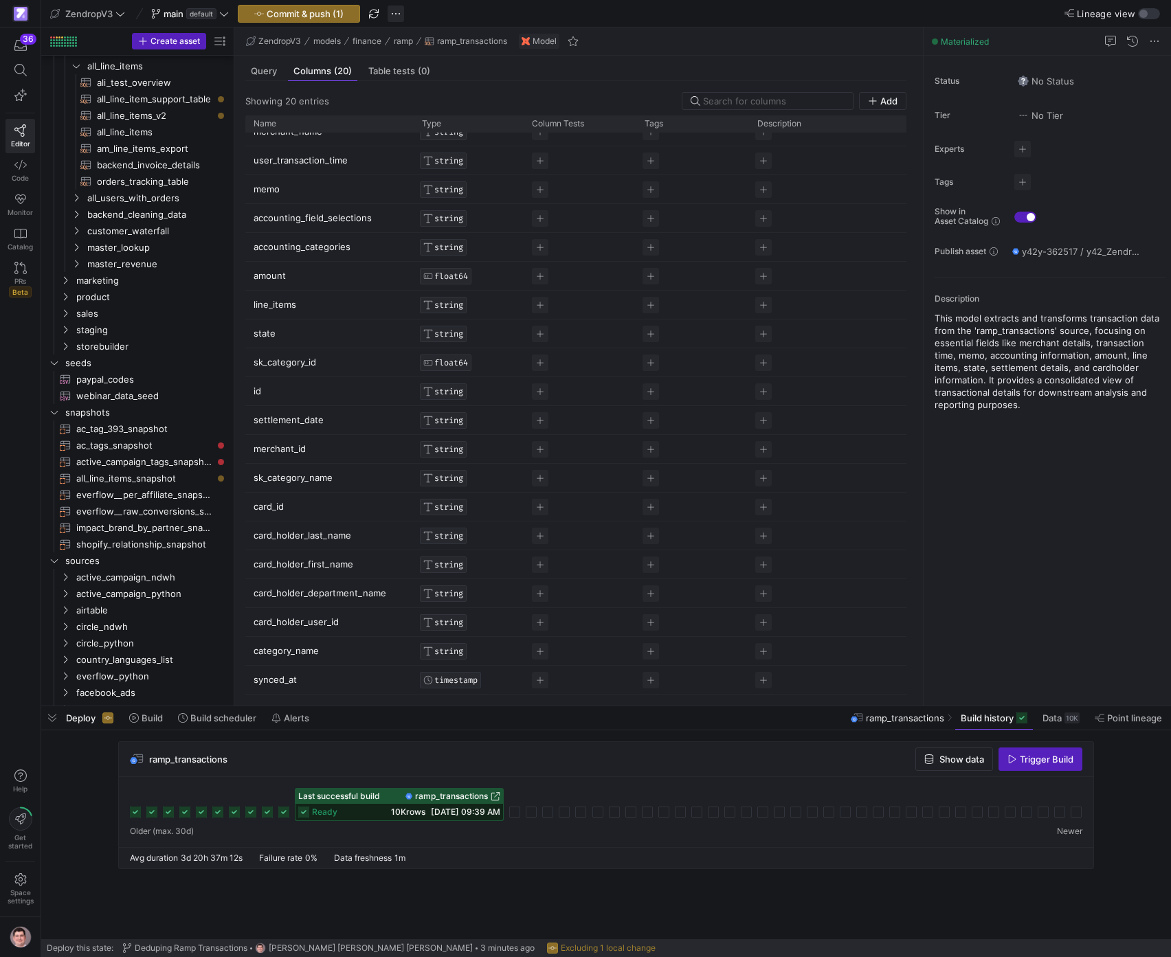
click at [401, 9] on span "button" at bounding box center [396, 13] width 16 height 16
click at [443, 120] on span "Discard all changes" at bounding box center [451, 121] width 82 height 11
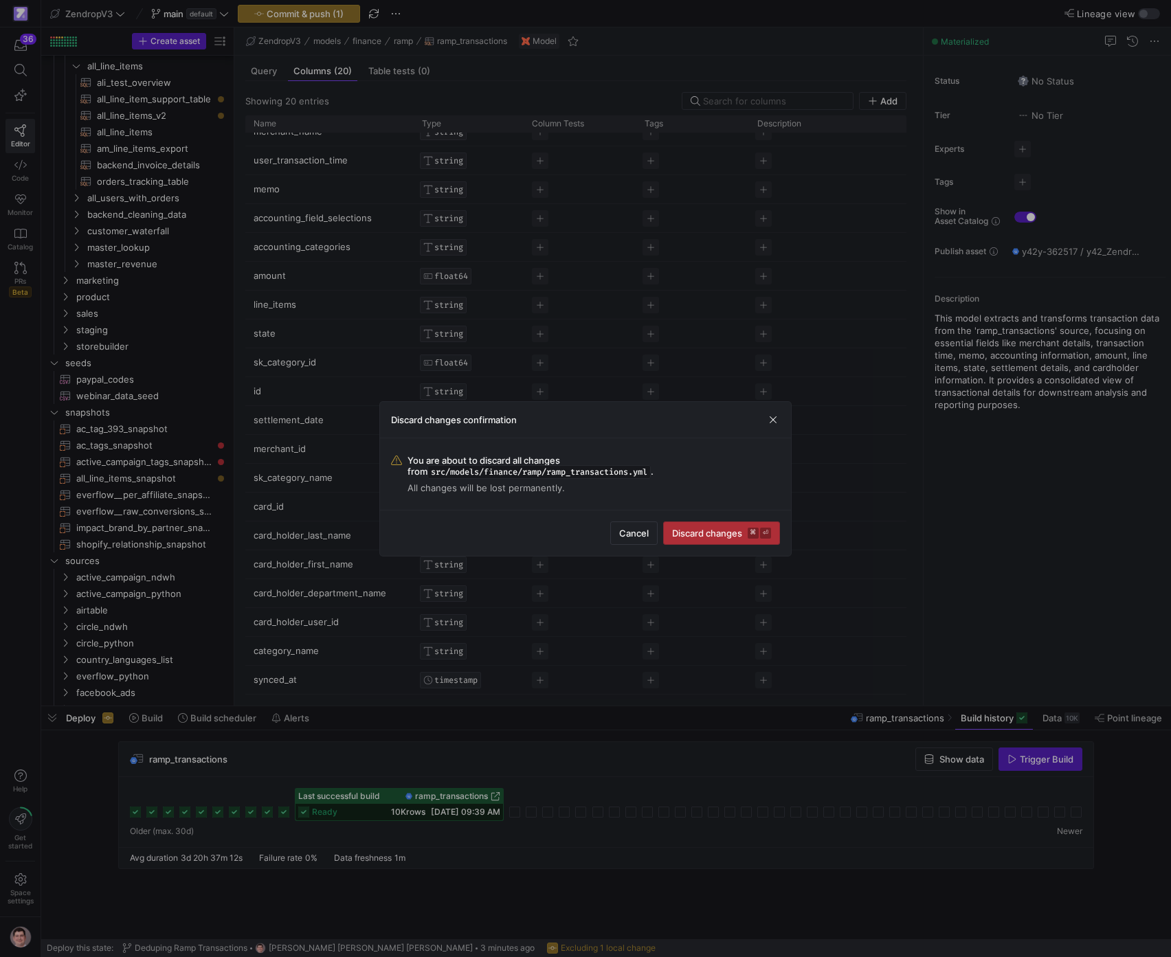
click at [679, 529] on span "Discard changes ⌘ ⏎" at bounding box center [721, 533] width 99 height 11
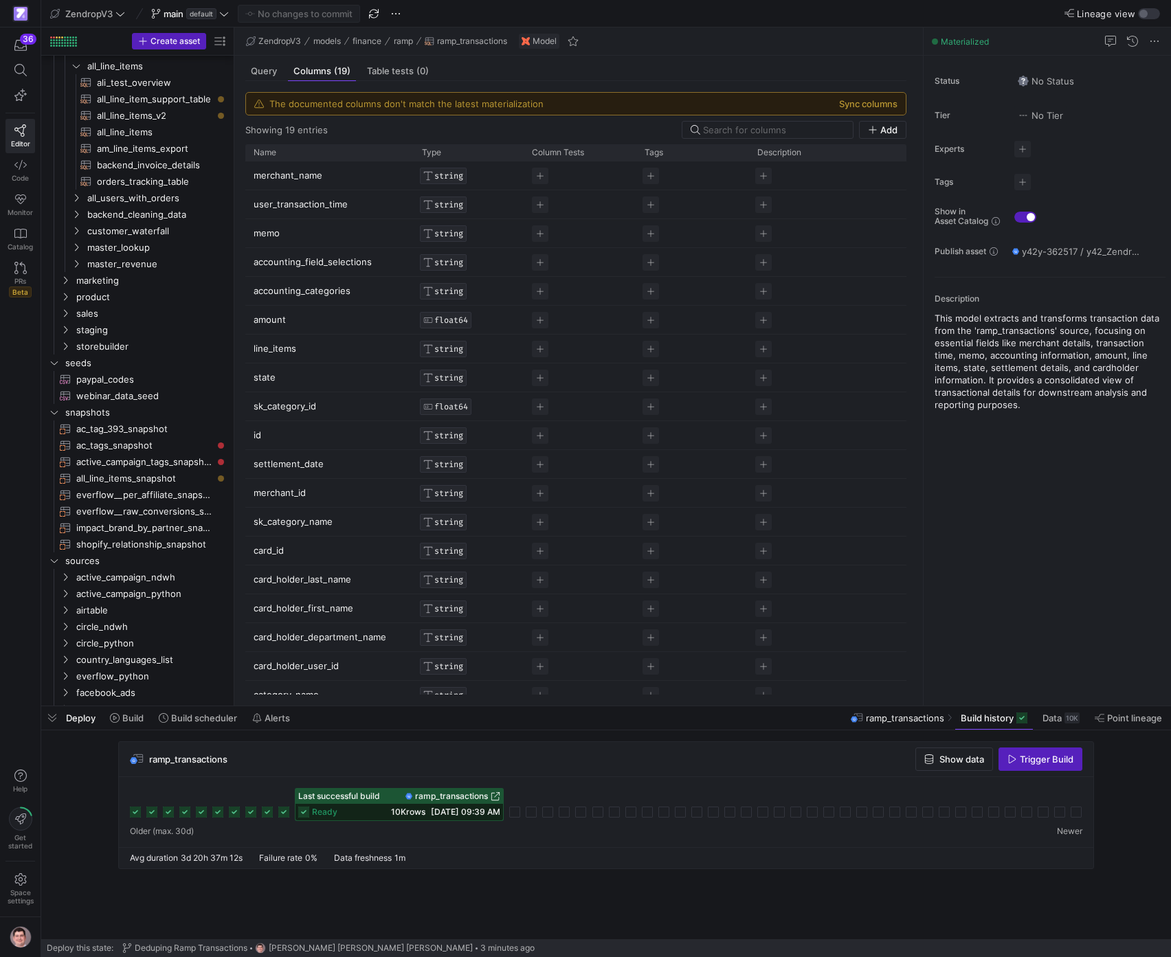
click at [879, 6] on y42-top-nav "ZendropV3 main default No changes to commit Lineage view" at bounding box center [606, 13] width 1130 height 27
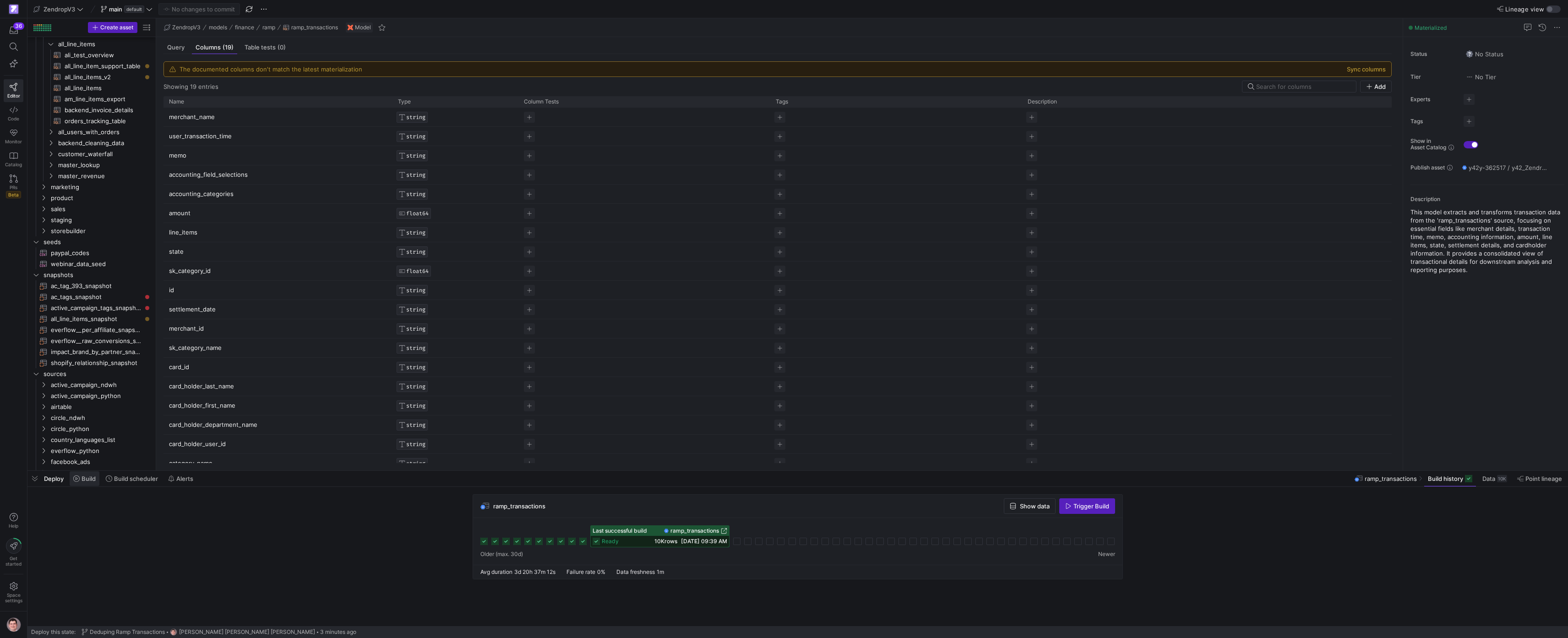
click at [93, 479] on span "Build" at bounding box center [88, 479] width 14 height 7
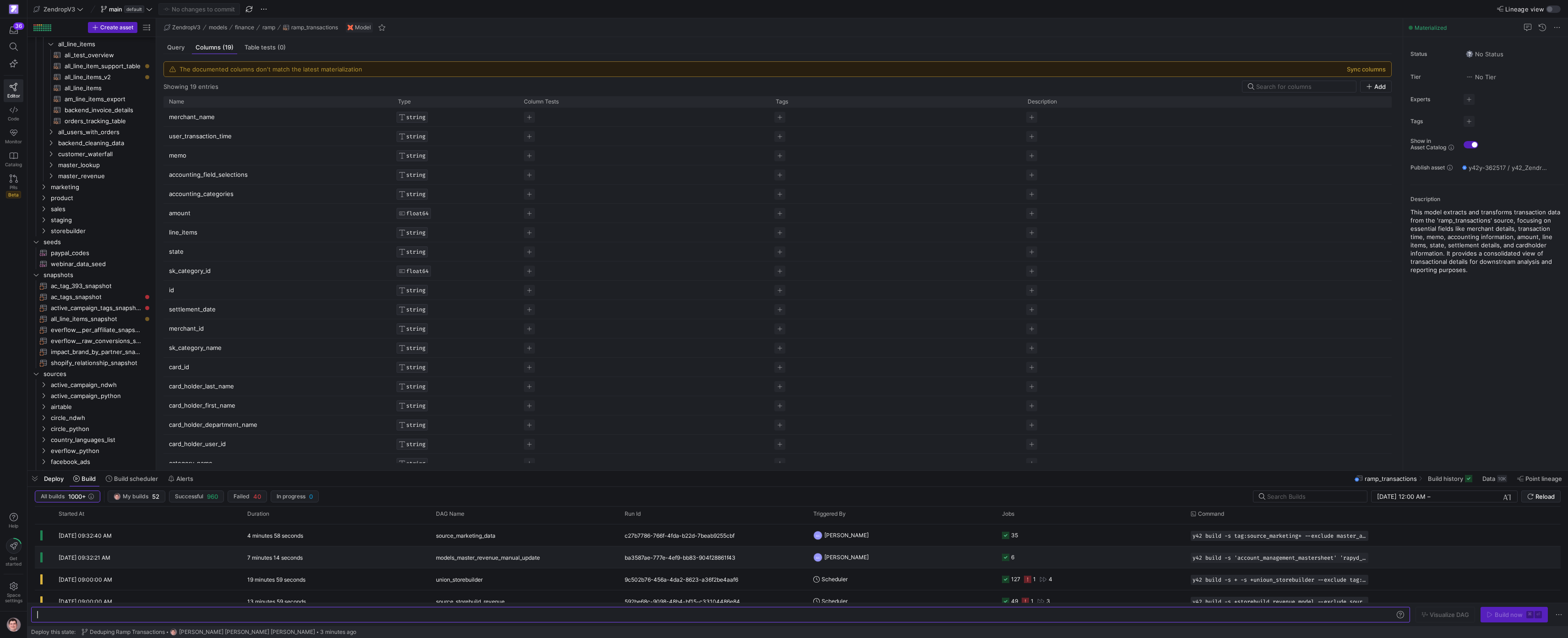
scroll to position [23, 0]
click at [93, 478] on span "Build" at bounding box center [88, 479] width 14 height 7
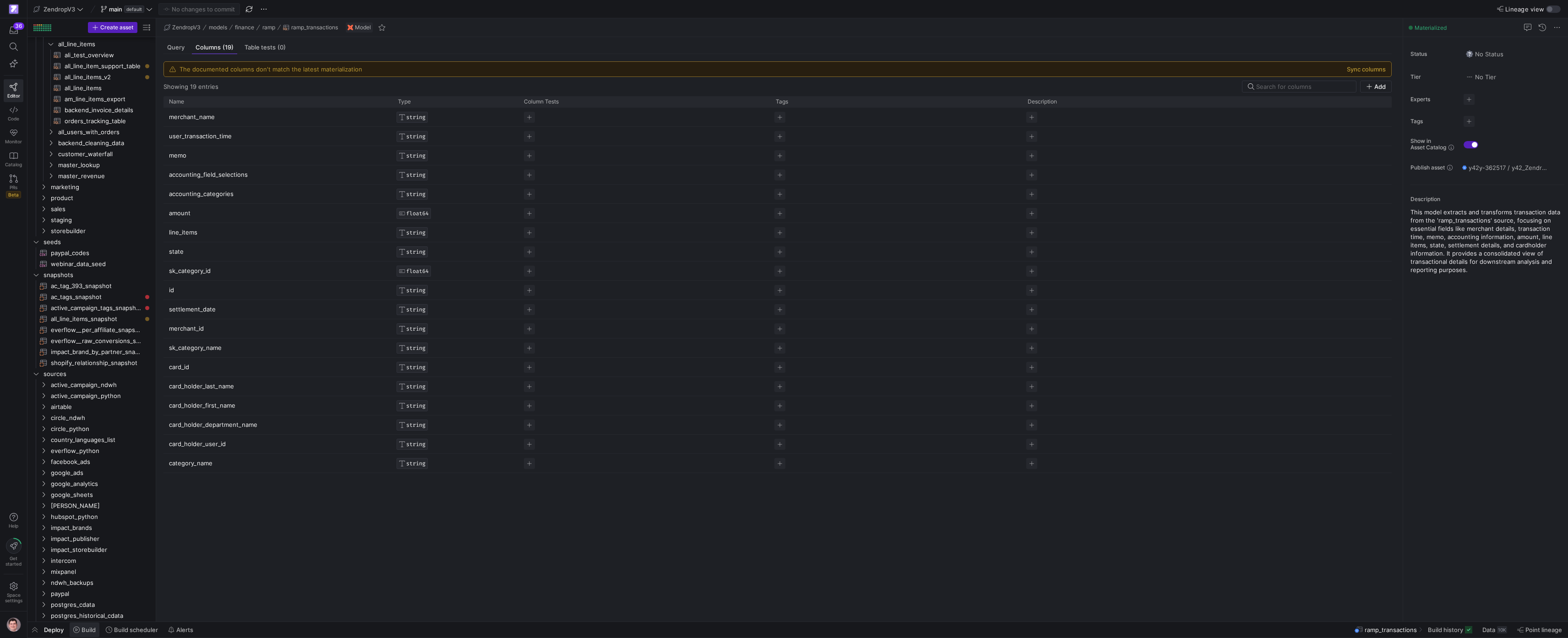
click at [95, 634] on span at bounding box center [84, 630] width 30 height 15
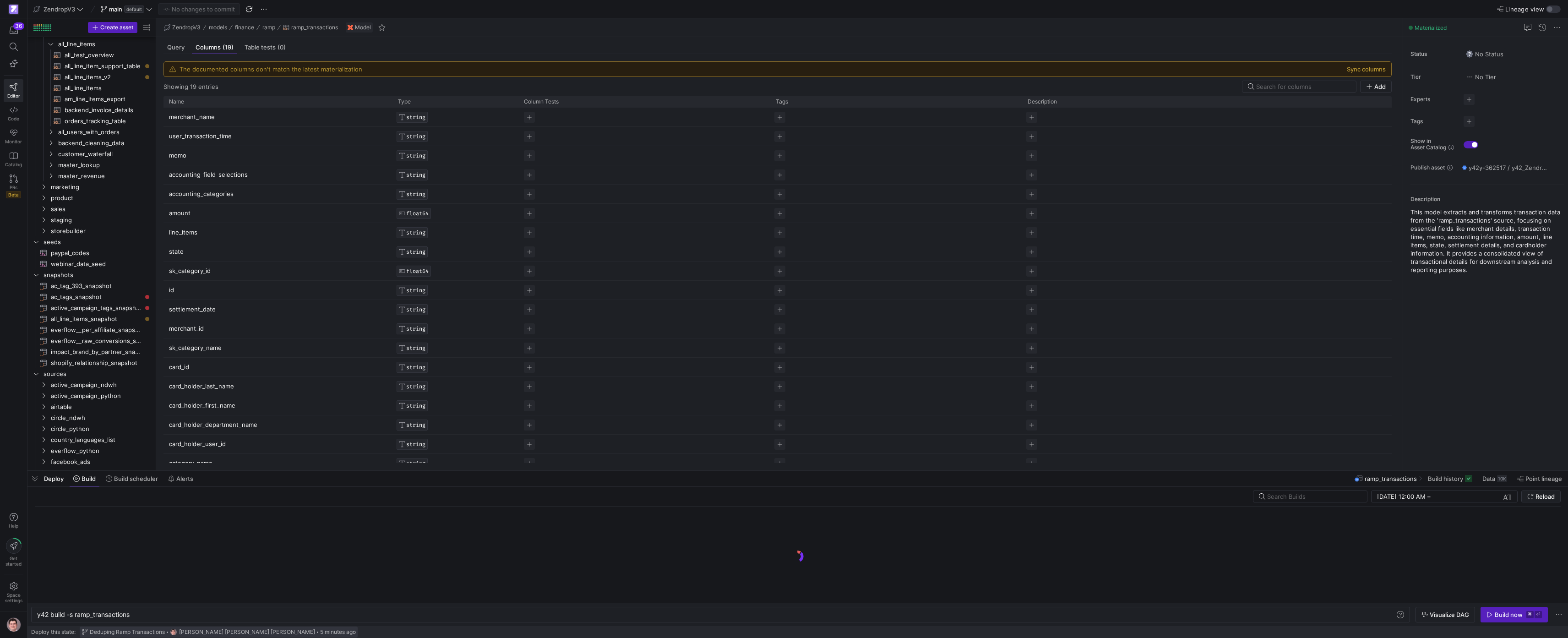
scroll to position [0, 94]
click at [780, 493] on input "text" at bounding box center [1313, 497] width 93 height 7
type input "marketing"
click button at bounding box center [1357, 497] width 9 height 9
click at [780, 610] on div "y42 build -s ramp_transactions y42 build -s ramp_transactions" at bounding box center [720, 615] width 1379 height 15
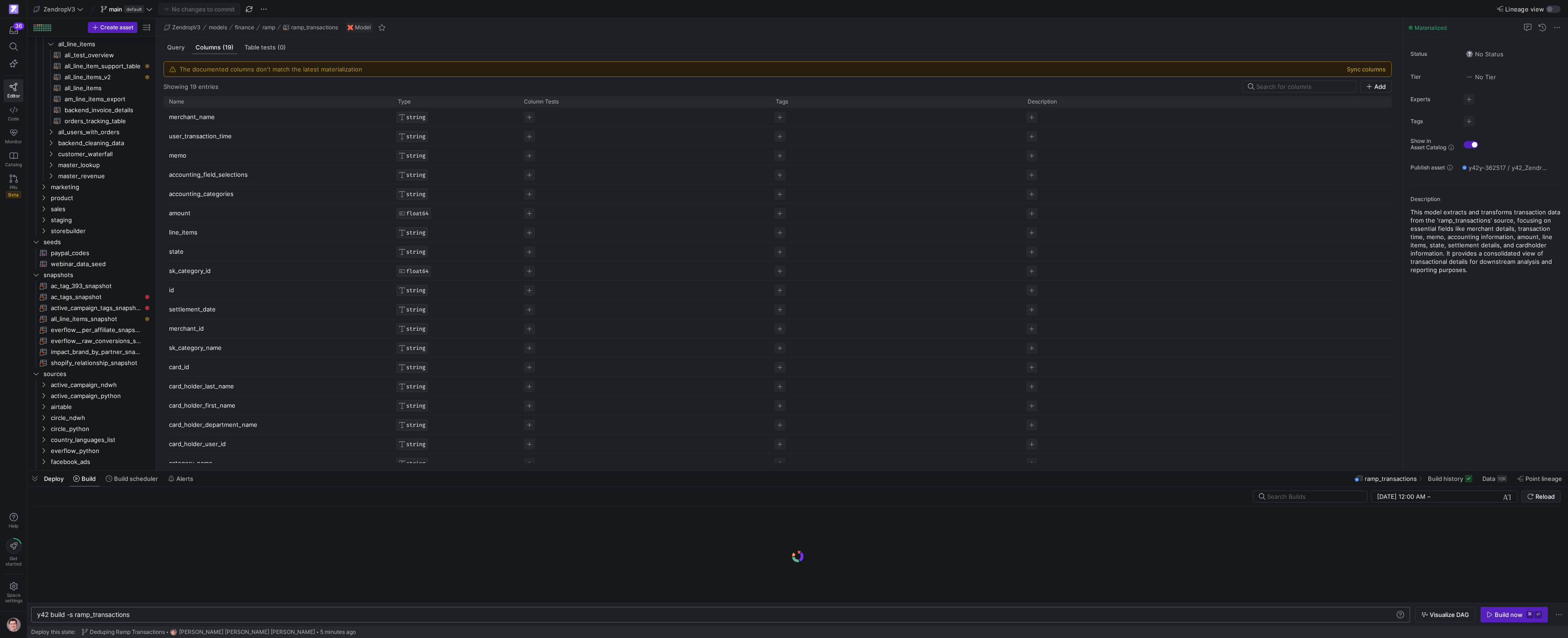
click at [780, 610] on div "y42 build -s ramp_transactions y42 build -s ramp_transactions" at bounding box center [720, 615] width 1379 height 15
click at [780, 613] on div "y42 build -s ramp_transactions" at bounding box center [716, 615] width 1358 height 7
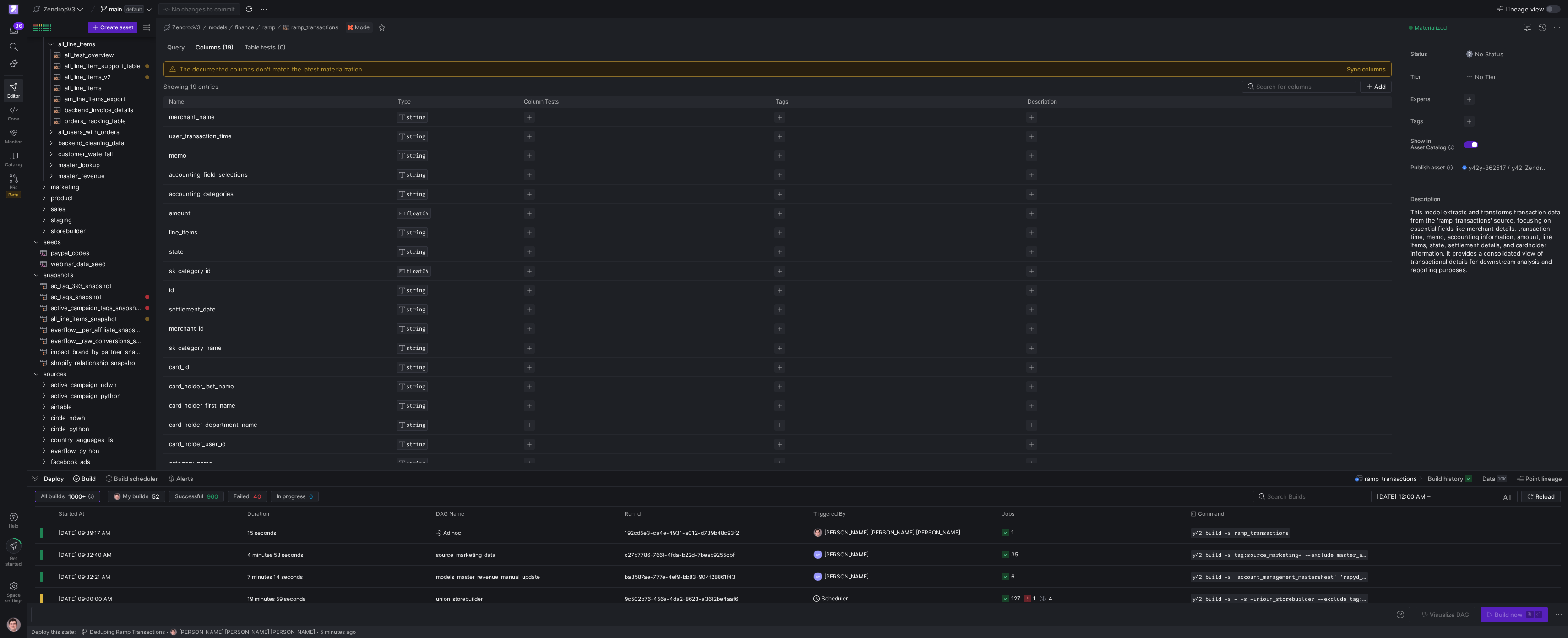
click at [780, 499] on input "text" at bounding box center [1313, 497] width 93 height 7
drag, startPoint x: 1150, startPoint y: 636, endPoint x: 487, endPoint y: 562, distance: 667.1
click at [464, 556] on span "source_storebuild_revenue" at bounding box center [470, 555] width 69 height 21
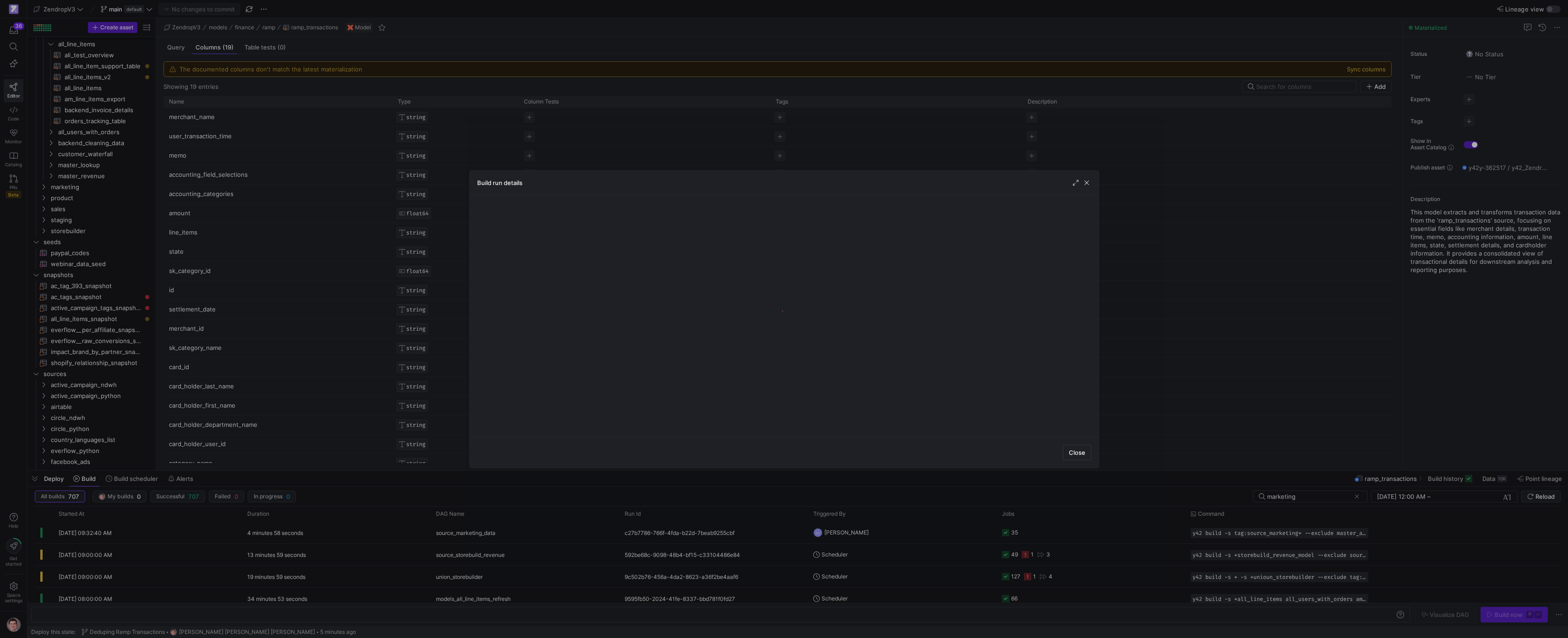
click at [464, 556] on div at bounding box center [784, 319] width 1568 height 638
click at [464, 556] on span "source_storebuild_revenue" at bounding box center [470, 555] width 69 height 21
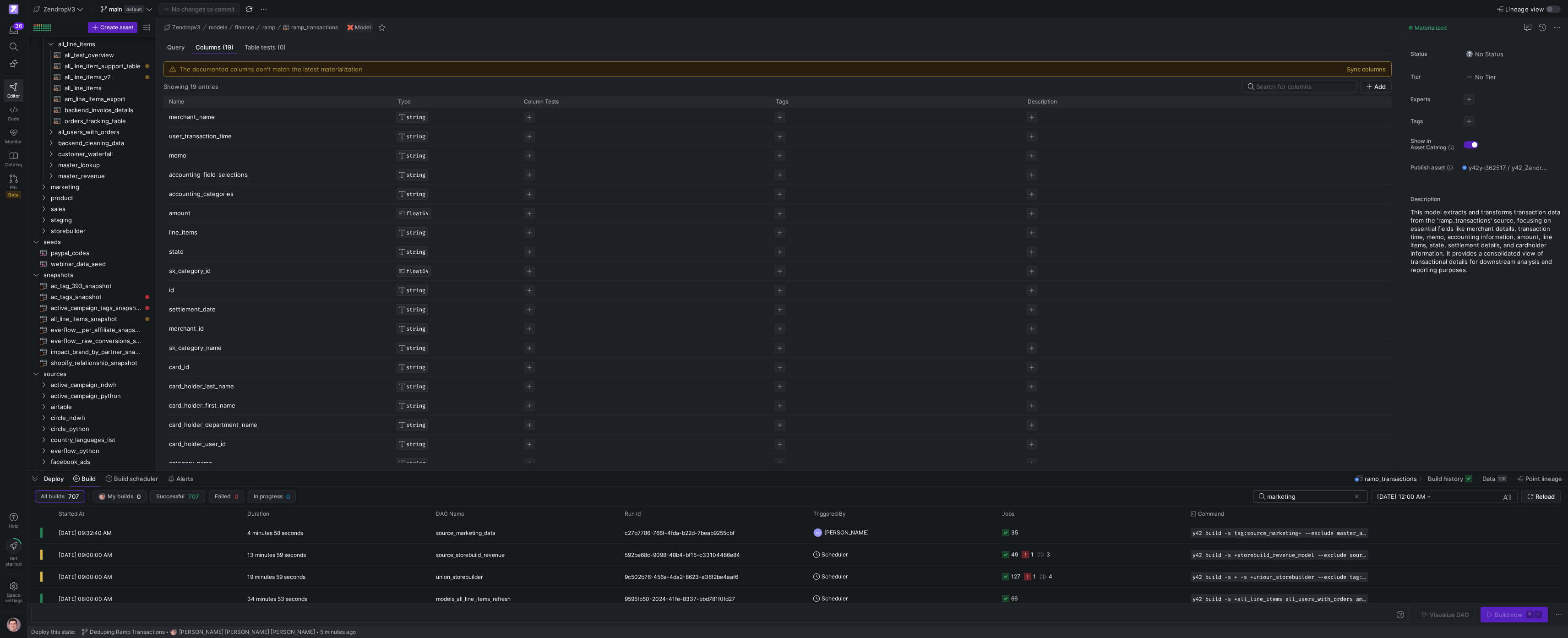
click at [780, 500] on input "marketing" at bounding box center [1309, 497] width 83 height 7
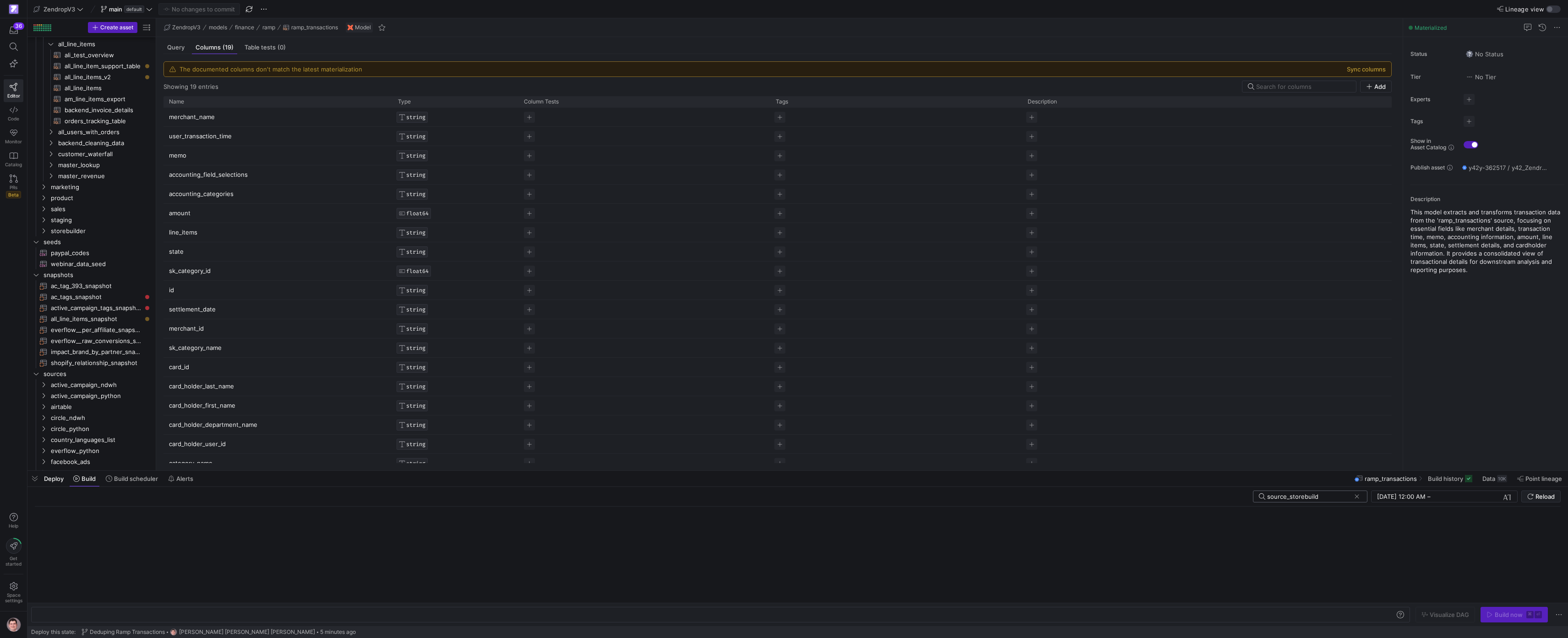
type input "source_storebuild"
click button at bounding box center [1357, 497] width 9 height 9
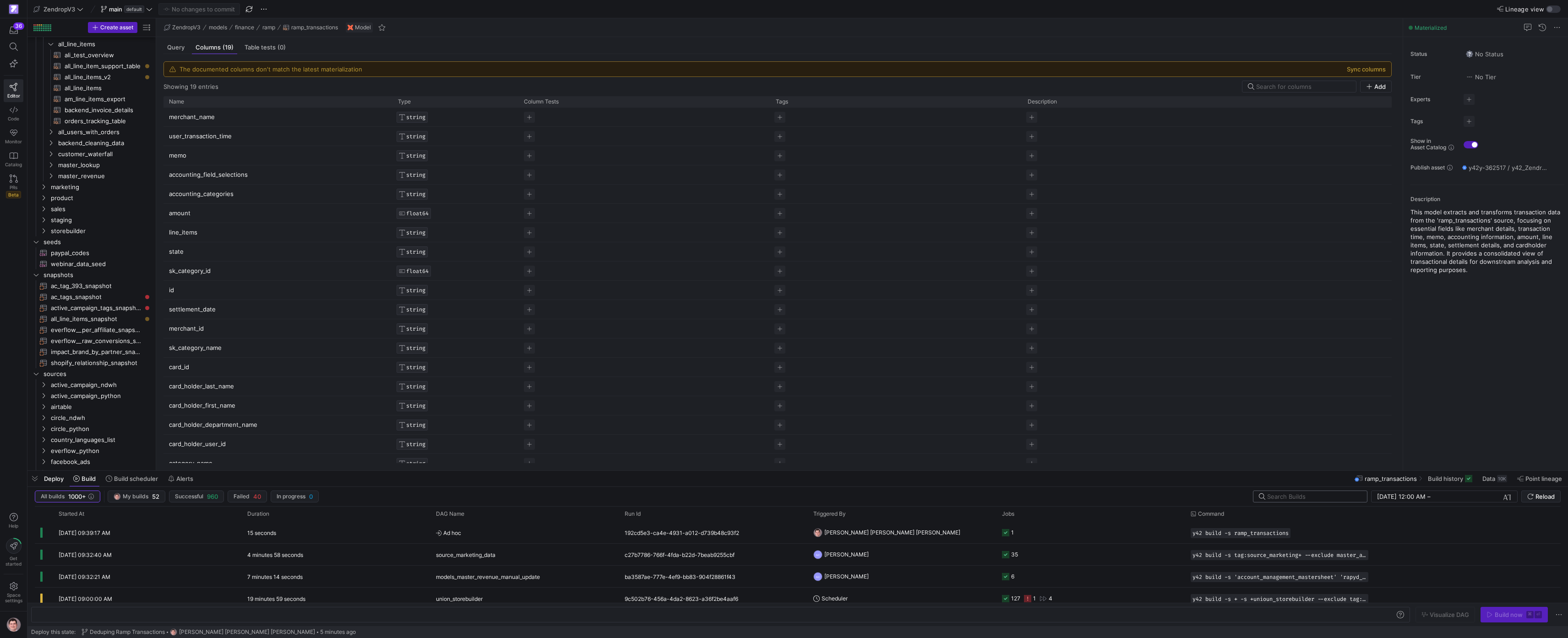
click at [780, 496] on input "text" at bounding box center [1313, 497] width 93 height 7
click at [780, 497] on input "text" at bounding box center [1313, 497] width 93 height 7
type input "source_storebuild"
click at [780, 533] on y42-orchestration-triggered-by "Scheduler" at bounding box center [902, 533] width 178 height 21
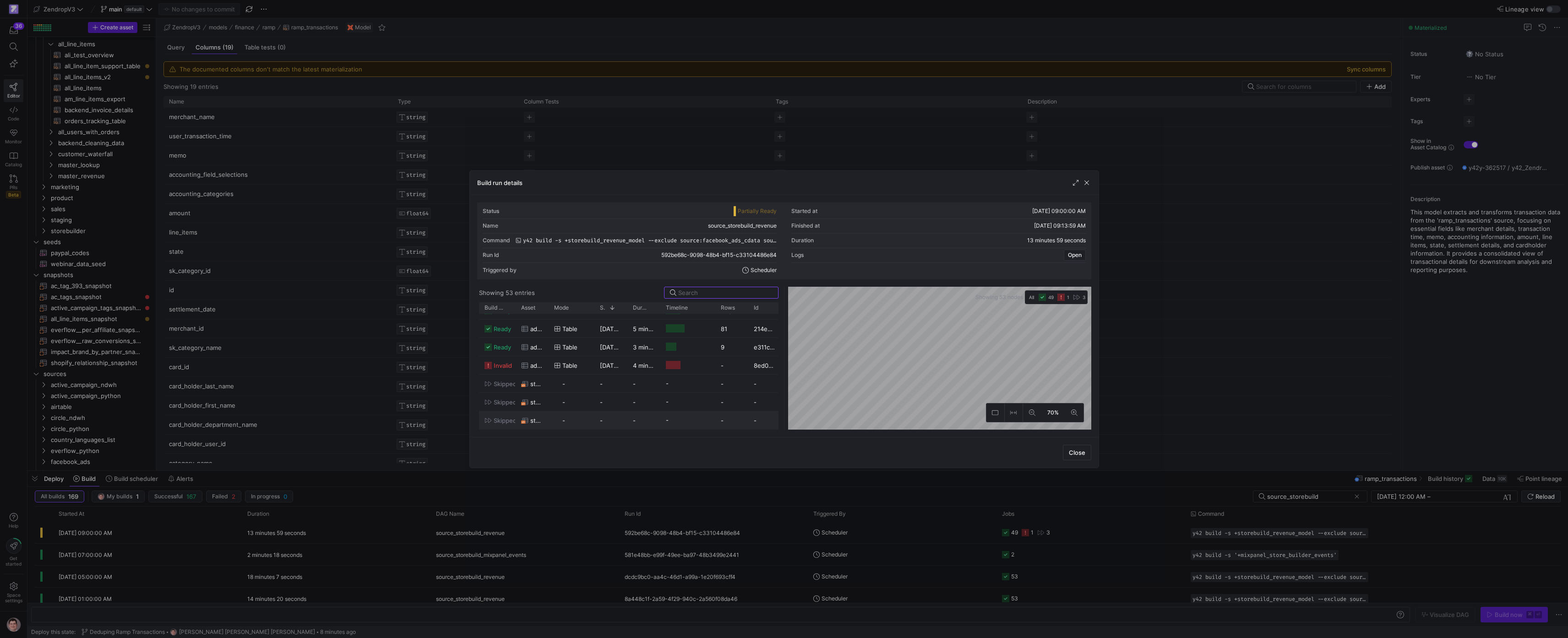
scroll to position [856, 0]
click at [505, 366] on span "invalid" at bounding box center [502, 365] width 18 height 18
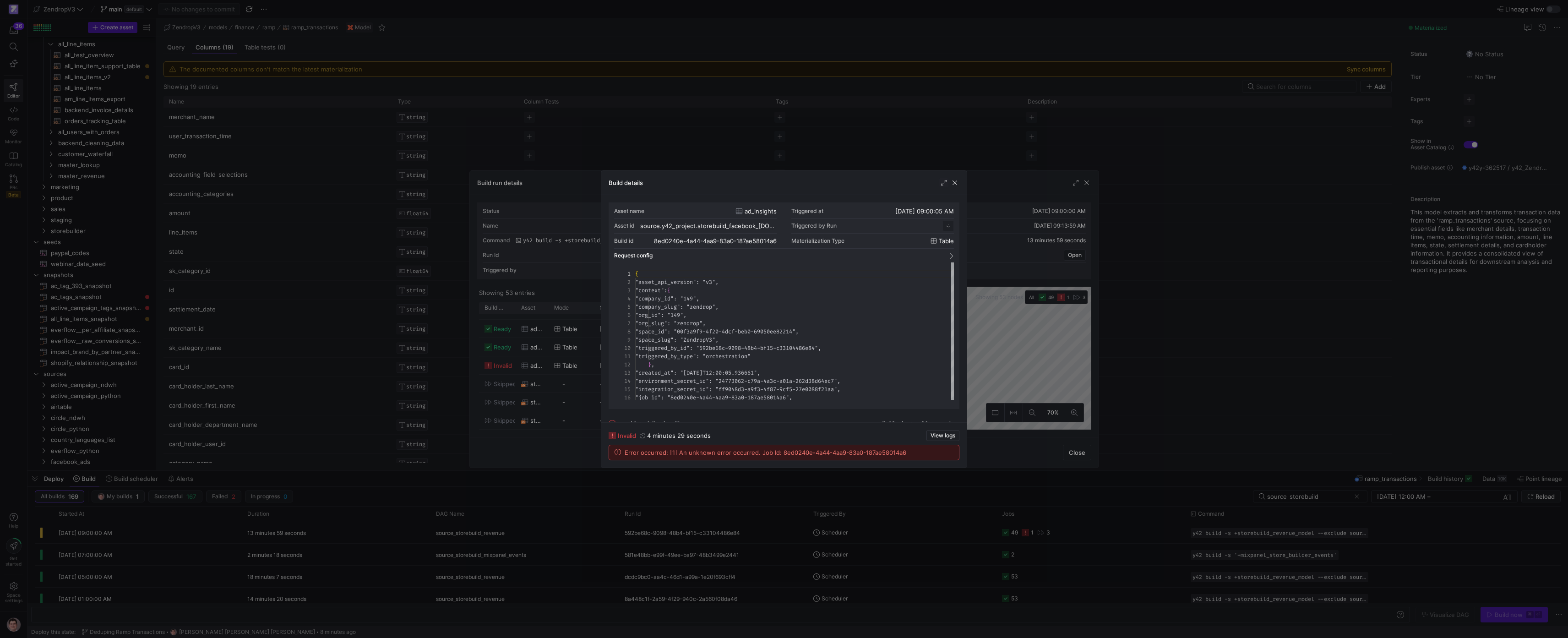
scroll to position [83, 0]
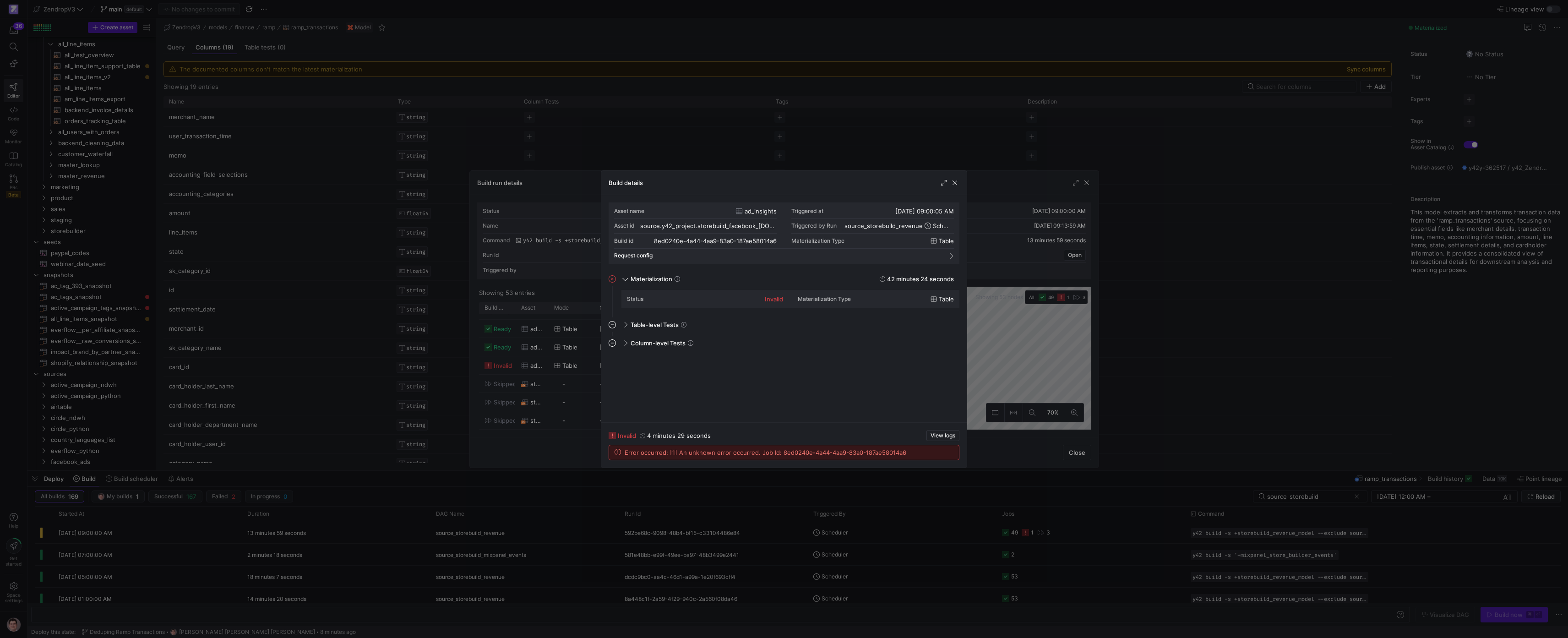
click at [780, 287] on div at bounding box center [784, 319] width 1568 height 638
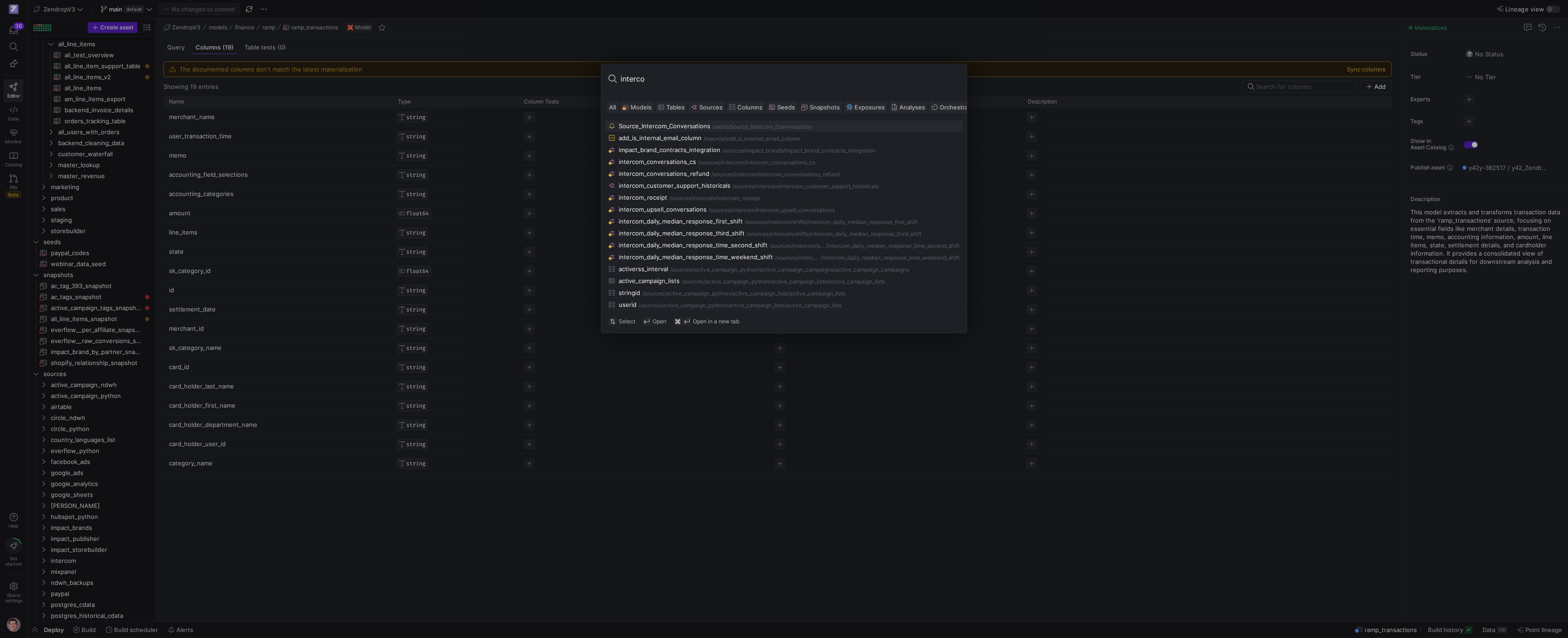
type input "intercom"
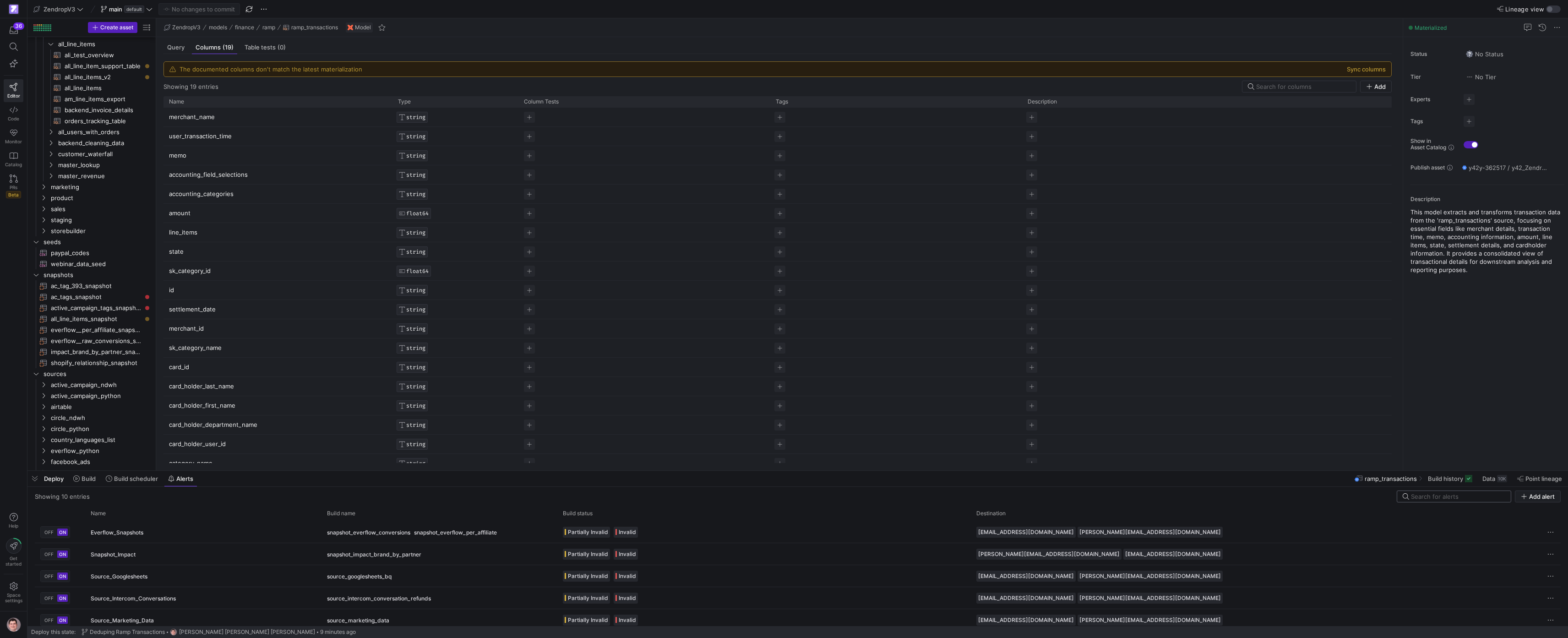
click at [780, 495] on input at bounding box center [1459, 497] width 95 height 7
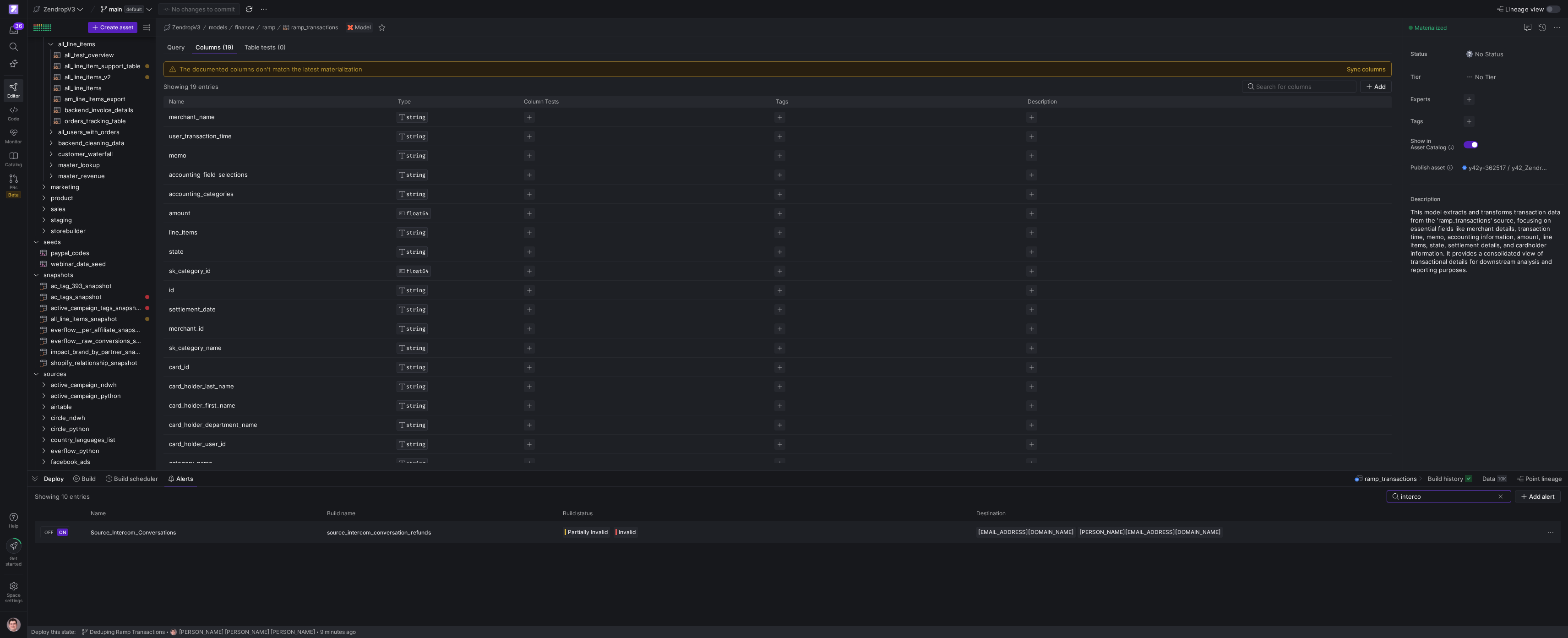
type input "interco"
drag, startPoint x: 437, startPoint y: 534, endPoint x: 353, endPoint y: 533, distance: 84.0
click at [353, 533] on div "source_intercom_conversation_refunds" at bounding box center [439, 533] width 225 height 21
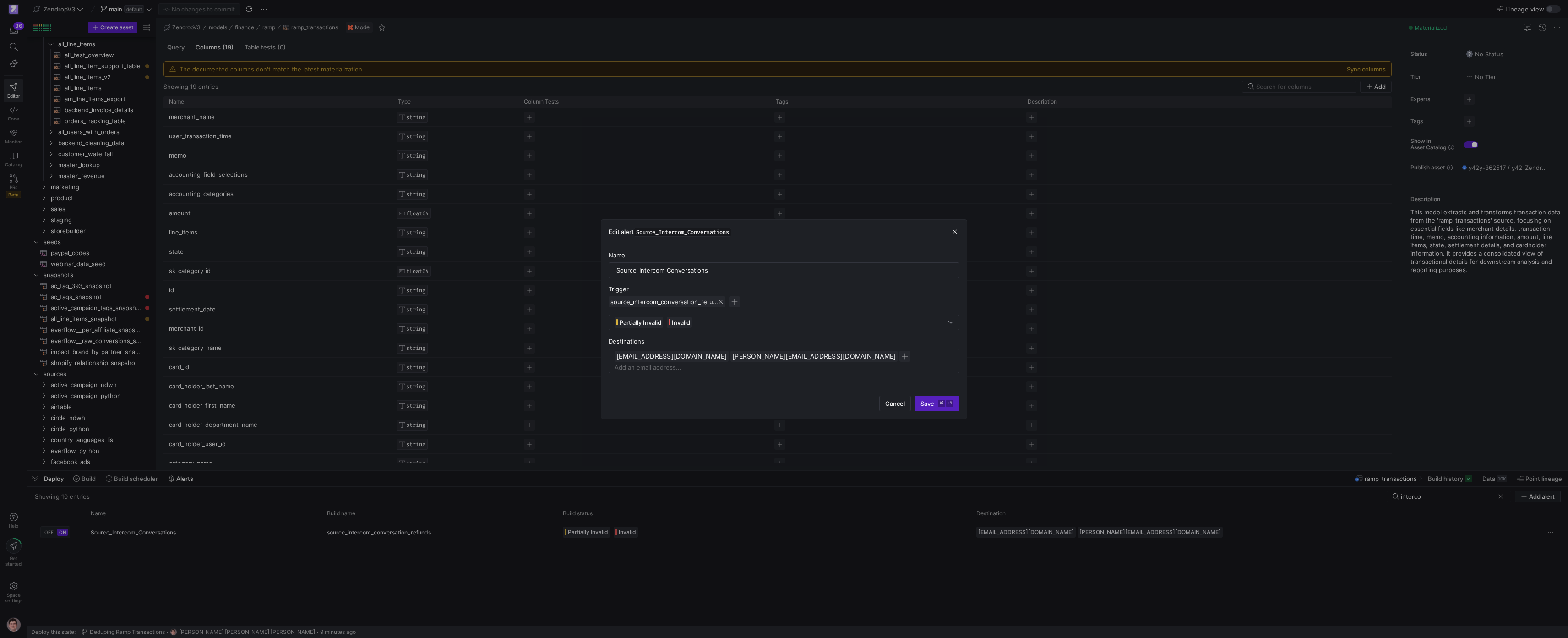
click at [690, 299] on span "source_intercom_conversation_refunds" at bounding box center [664, 301] width 108 height 7
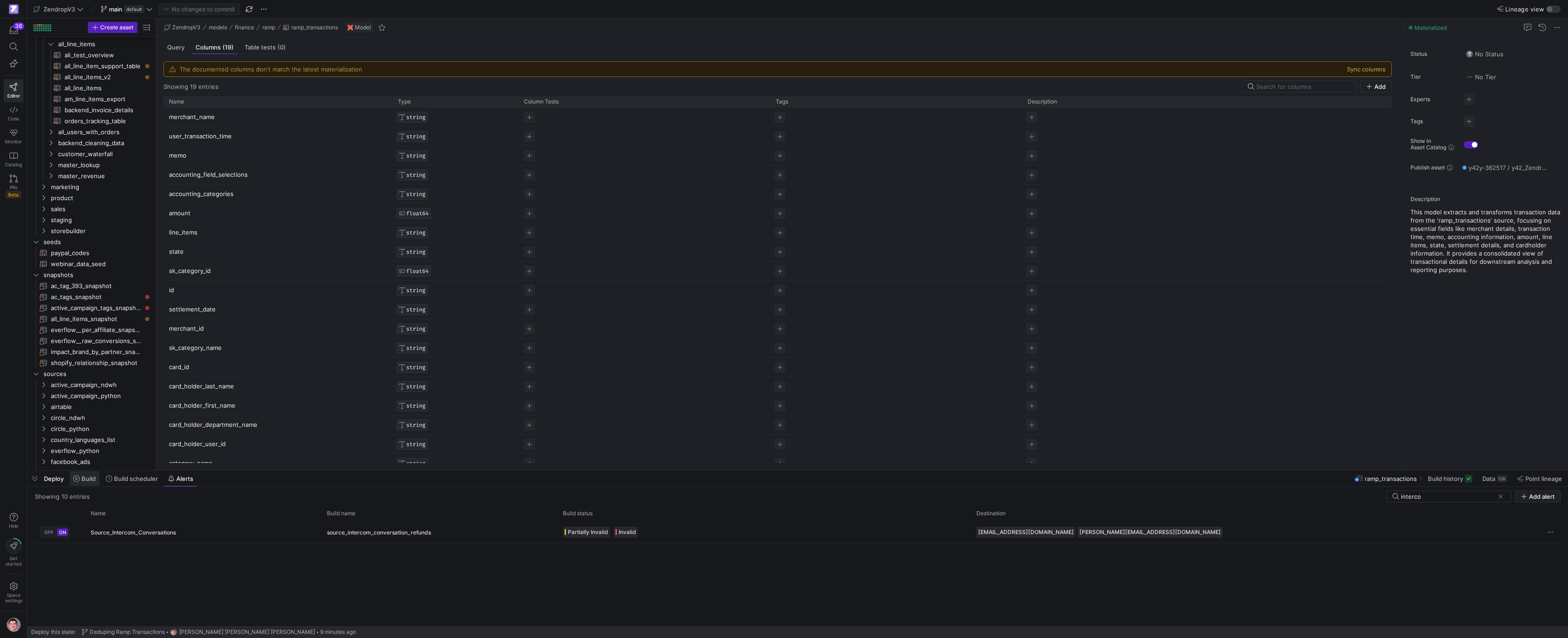
click at [89, 480] on span "Build" at bounding box center [88, 479] width 14 height 7
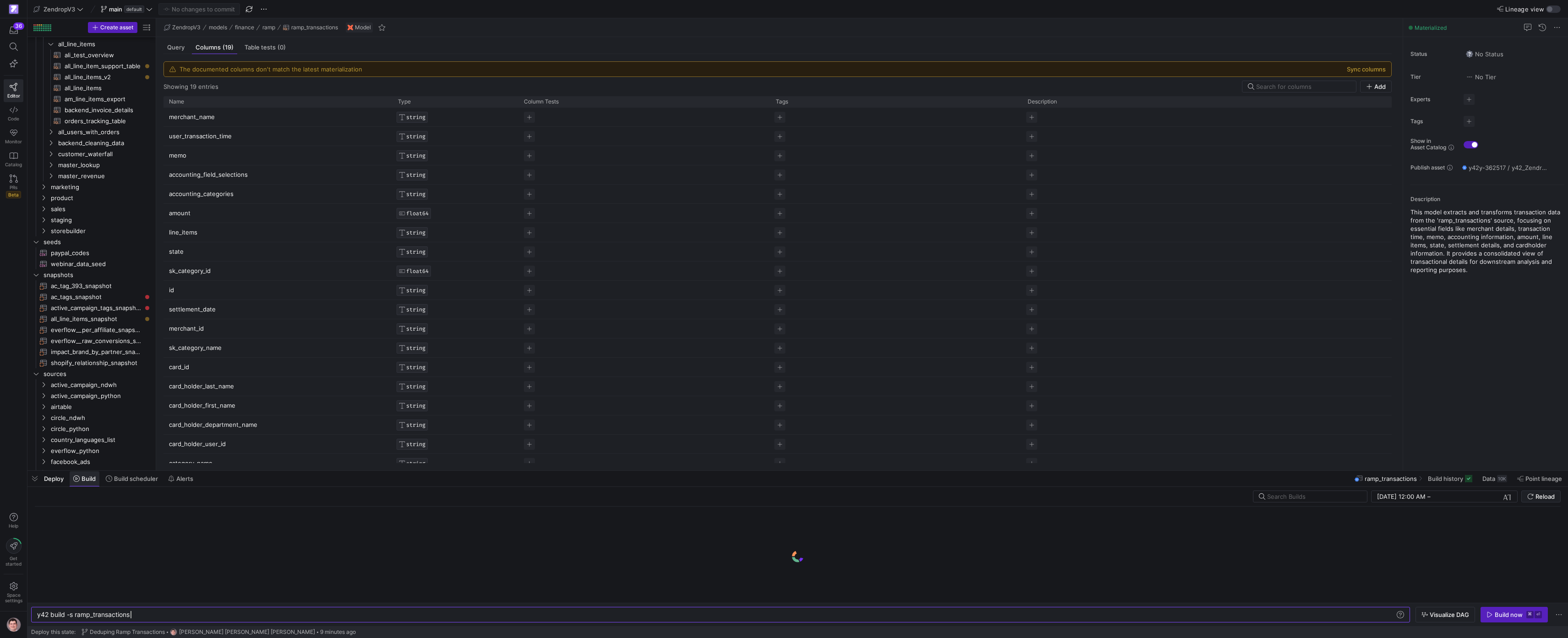
scroll to position [0, 94]
click at [134, 481] on span "Build scheduler" at bounding box center [136, 479] width 44 height 7
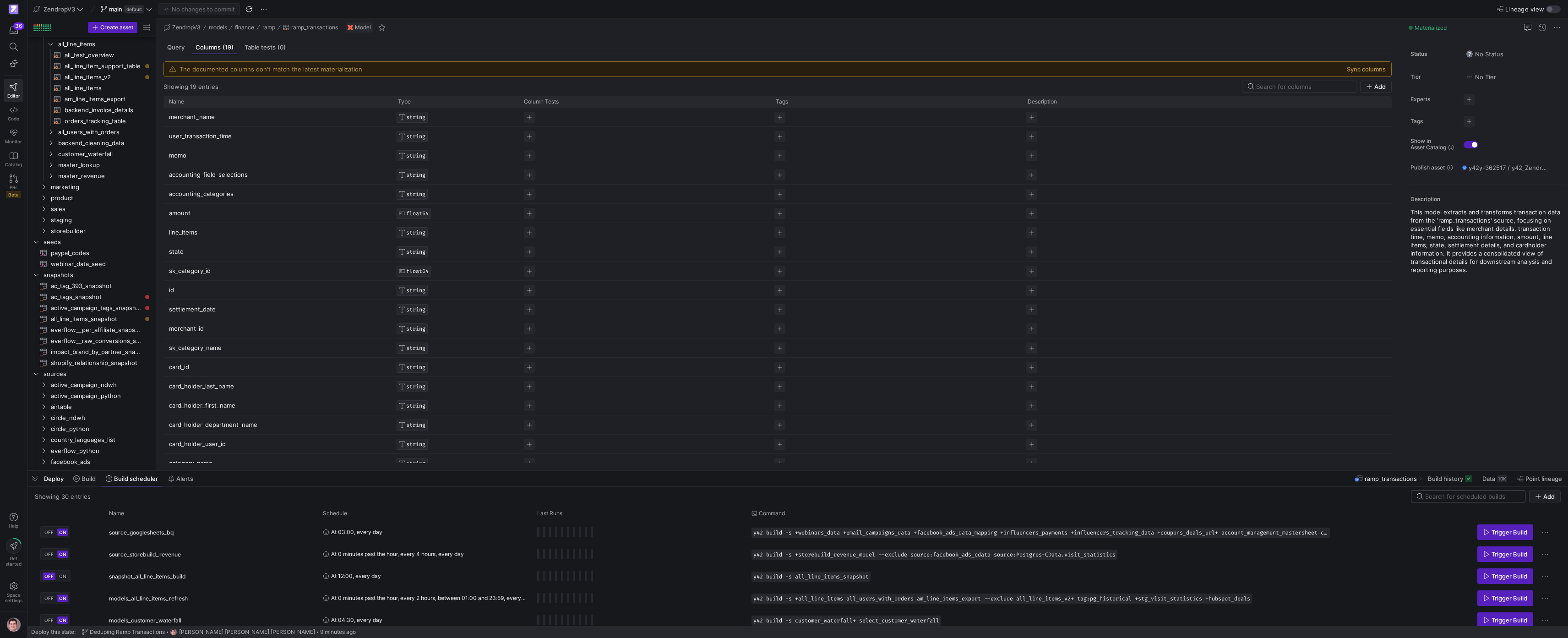
paste input "source_intercom_conversation_refunds"
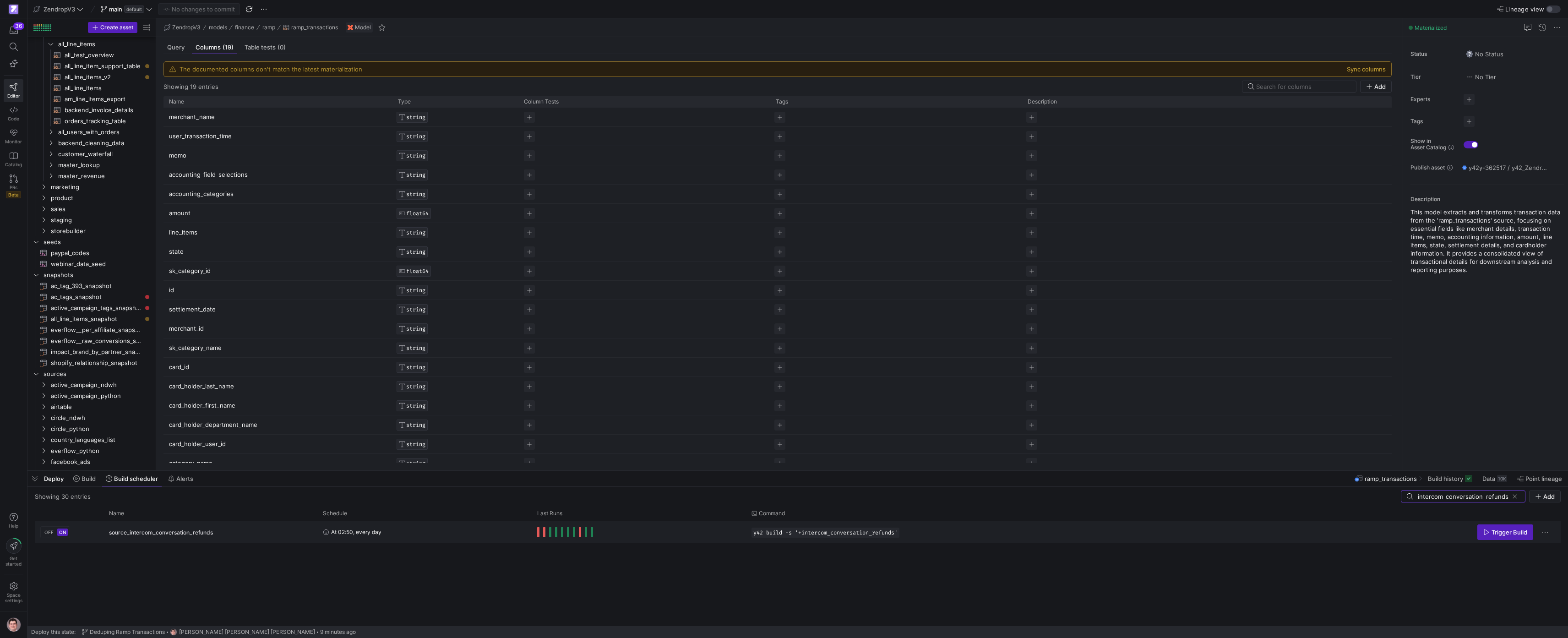
type input "source_intercom_conversation_refunds"
click at [200, 530] on span "source_intercom_conversation_refunds" at bounding box center [161, 533] width 104 height 21
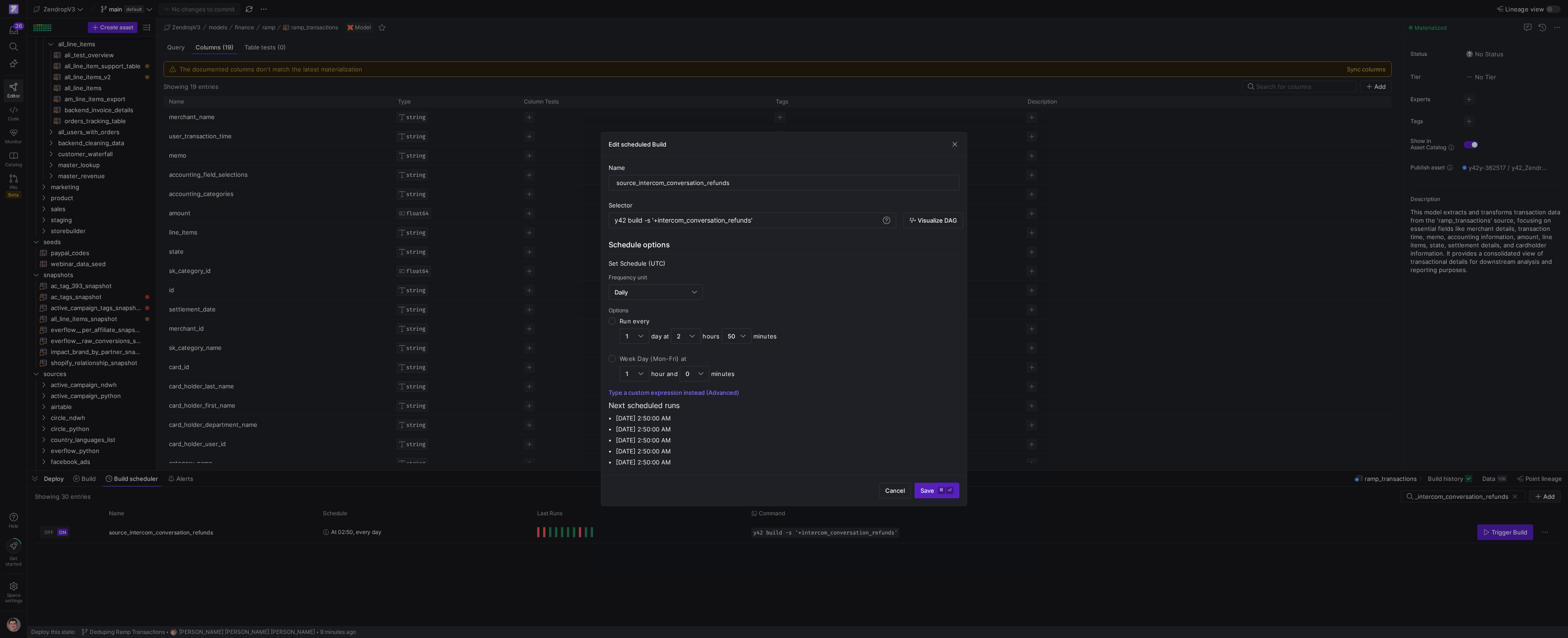
click at [632, 550] on div at bounding box center [784, 319] width 1568 height 638
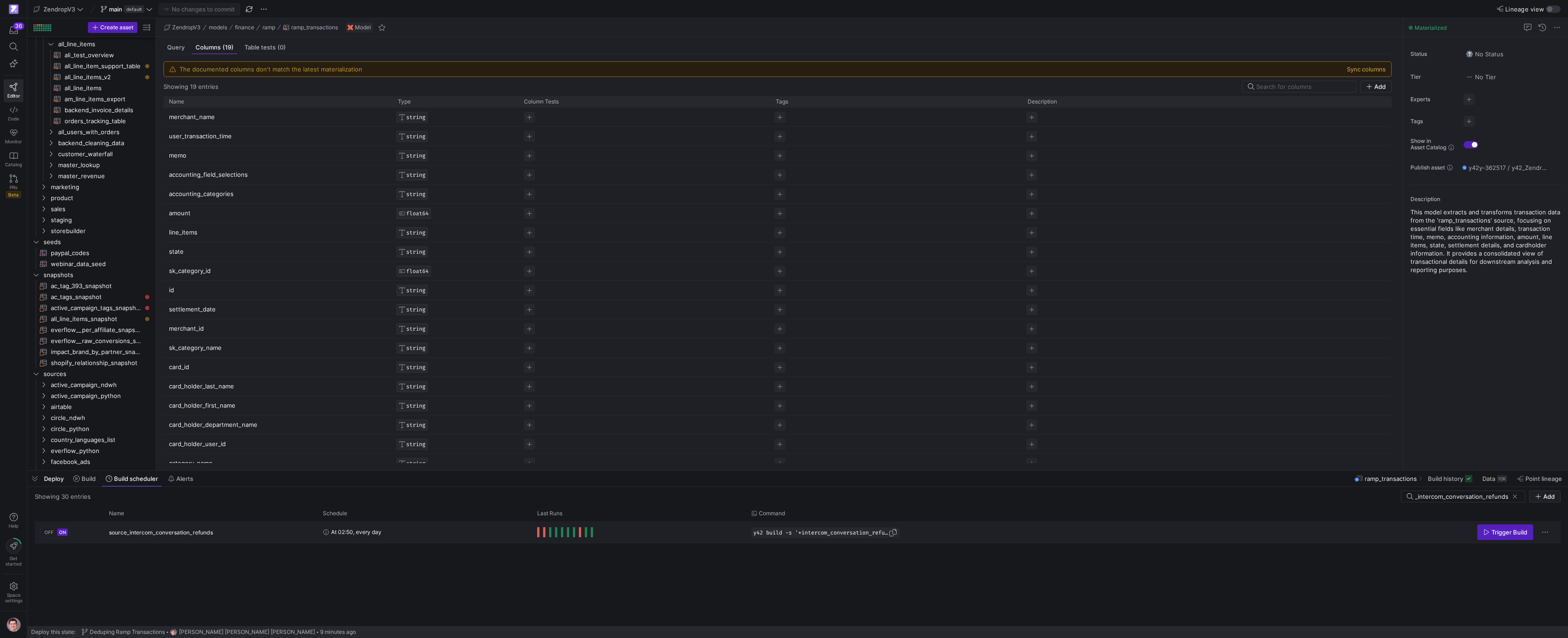
click at [780, 537] on div "y42 build -s '+intercom_conversation_refunds'" at bounding box center [826, 533] width 148 height 10
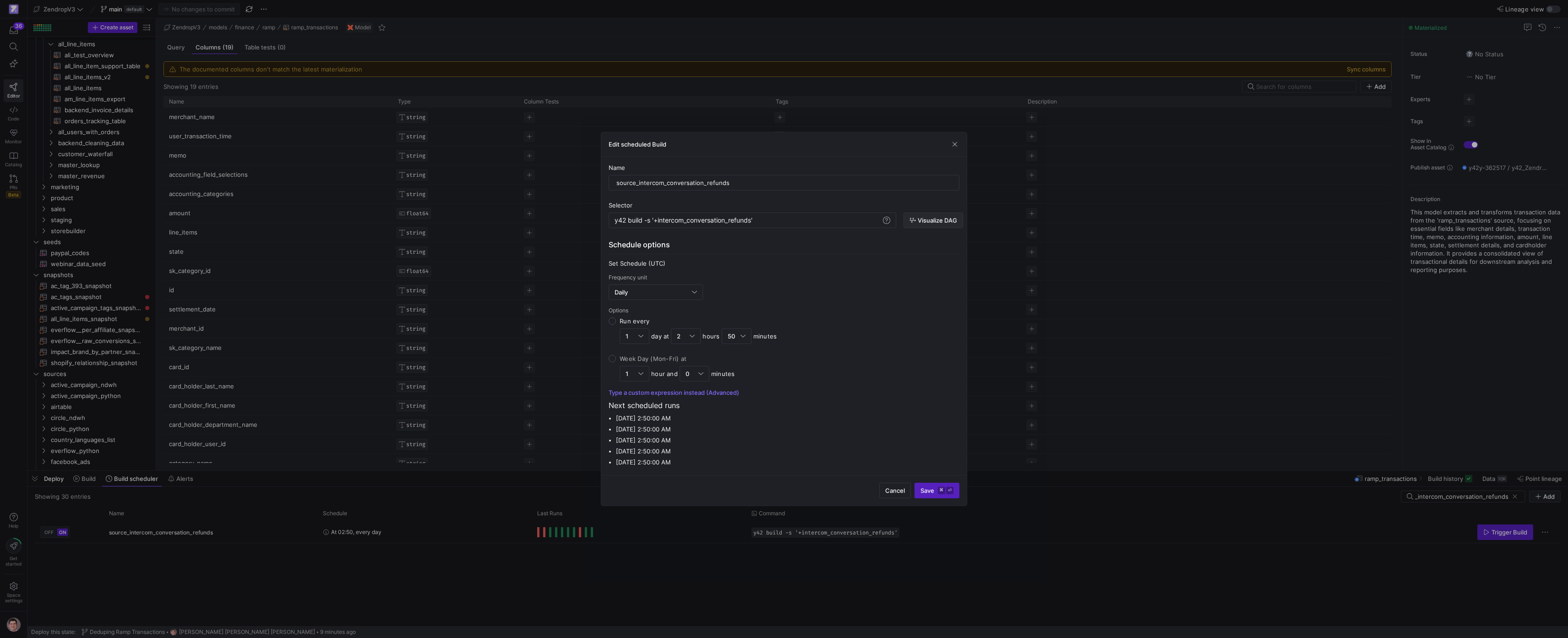
click at [780, 225] on span "button" at bounding box center [934, 221] width 59 height 15
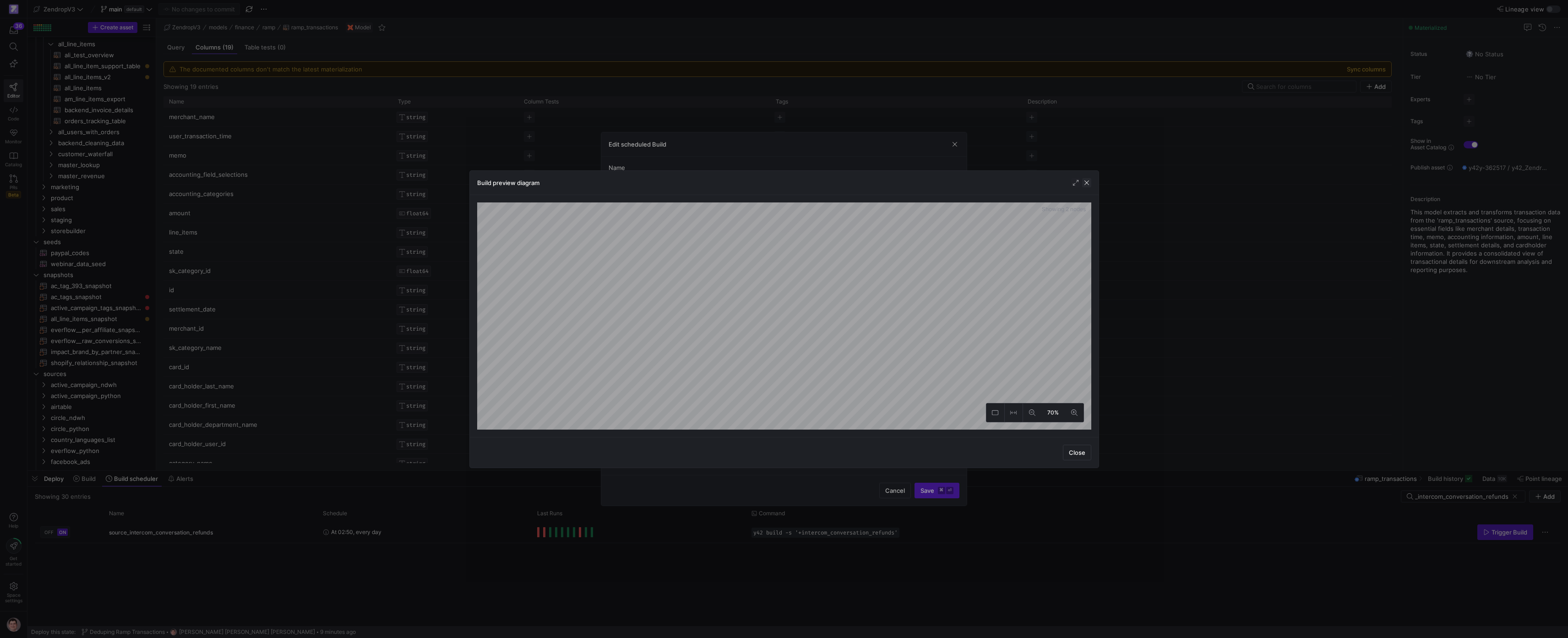
click at [780, 184] on span "button" at bounding box center [1087, 183] width 9 height 9
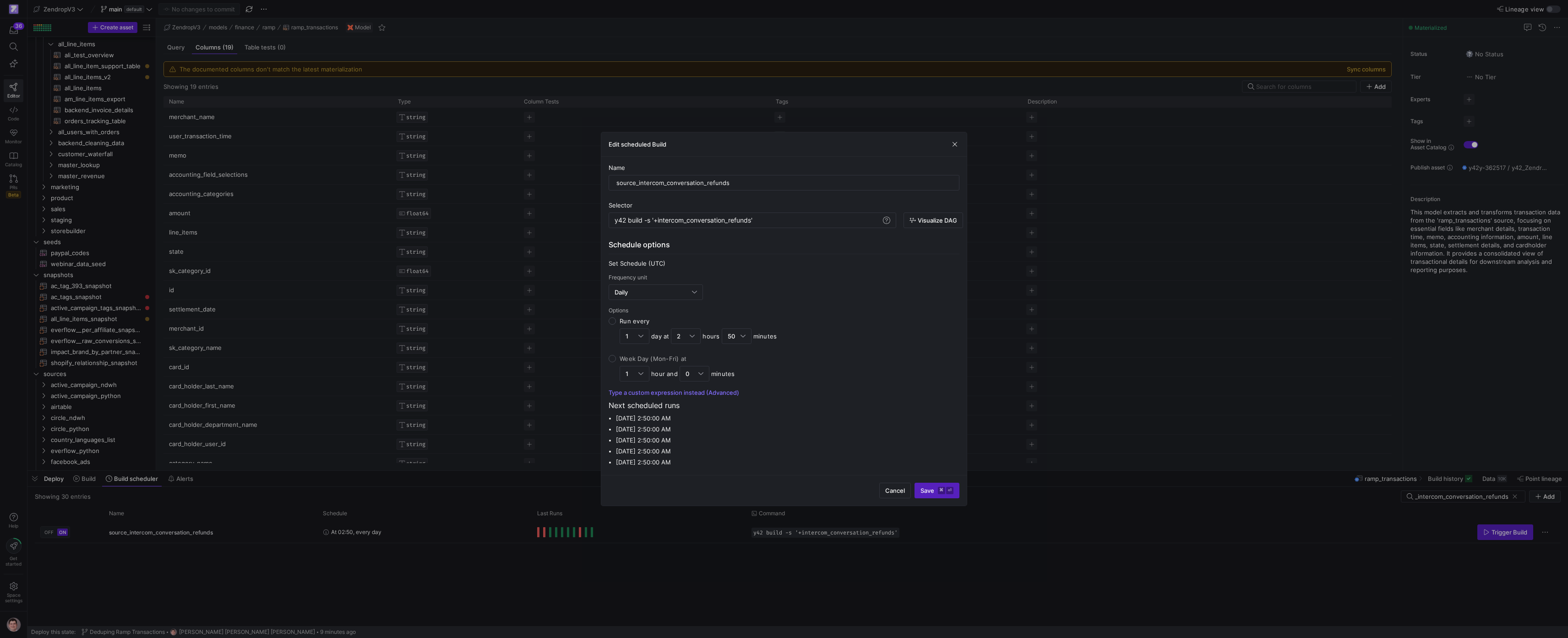
click at [780, 559] on div at bounding box center [784, 319] width 1568 height 638
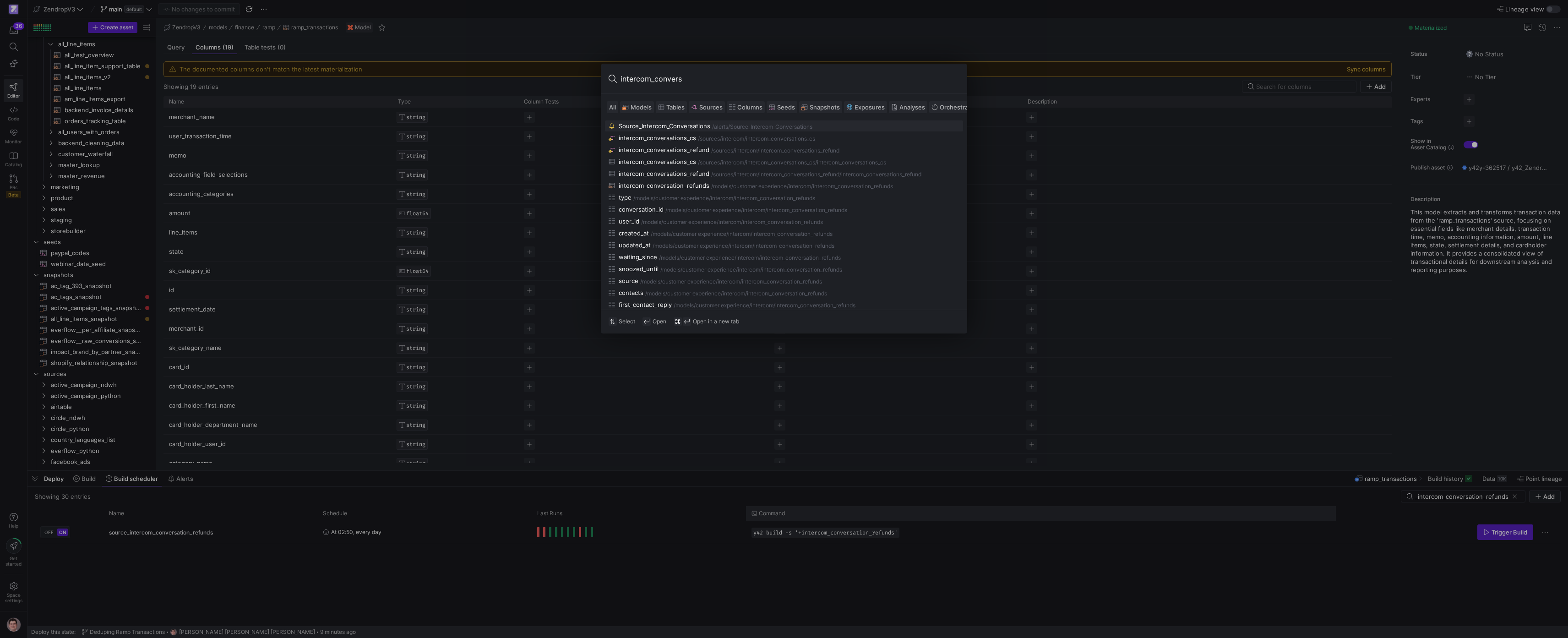
type input "intercom_conversa"
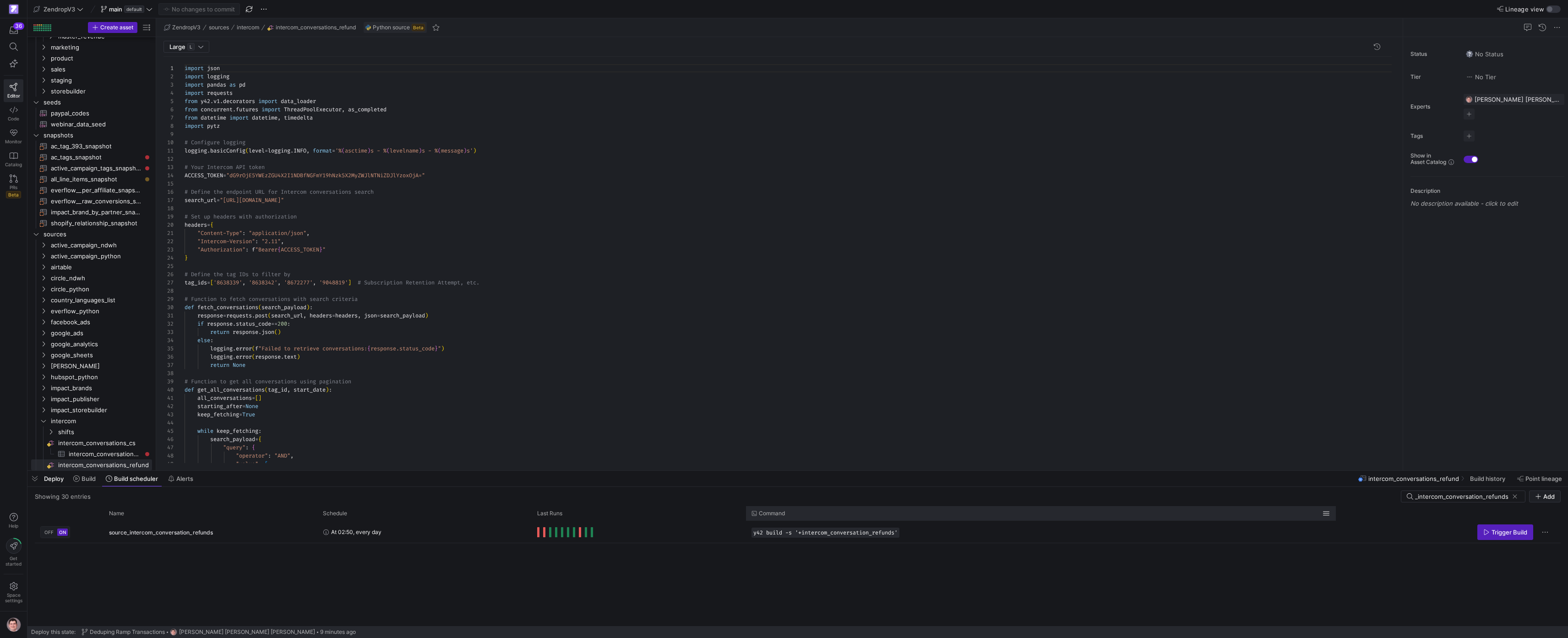
scroll to position [83, 0]
click at [93, 483] on span "Build" at bounding box center [88, 479] width 14 height 7
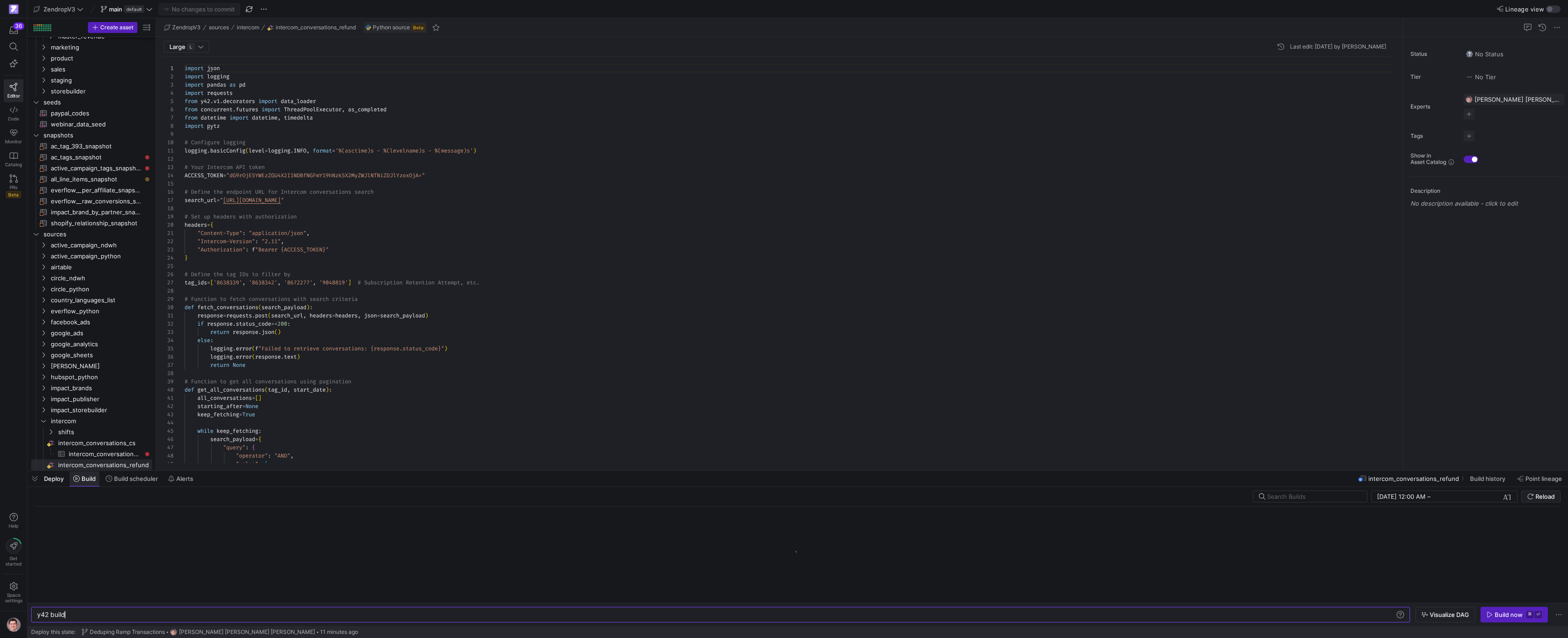
scroll to position [0, 28]
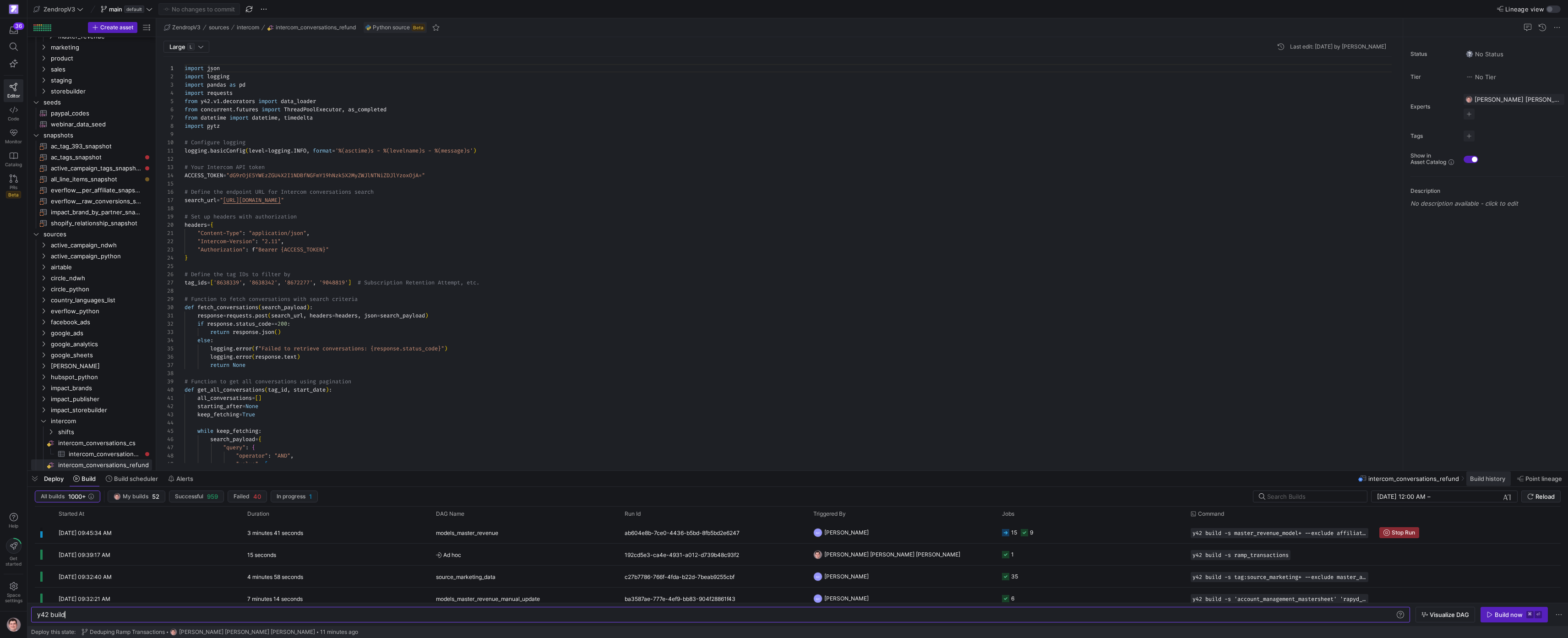
click at [780, 480] on span "Build history" at bounding box center [1487, 479] width 35 height 7
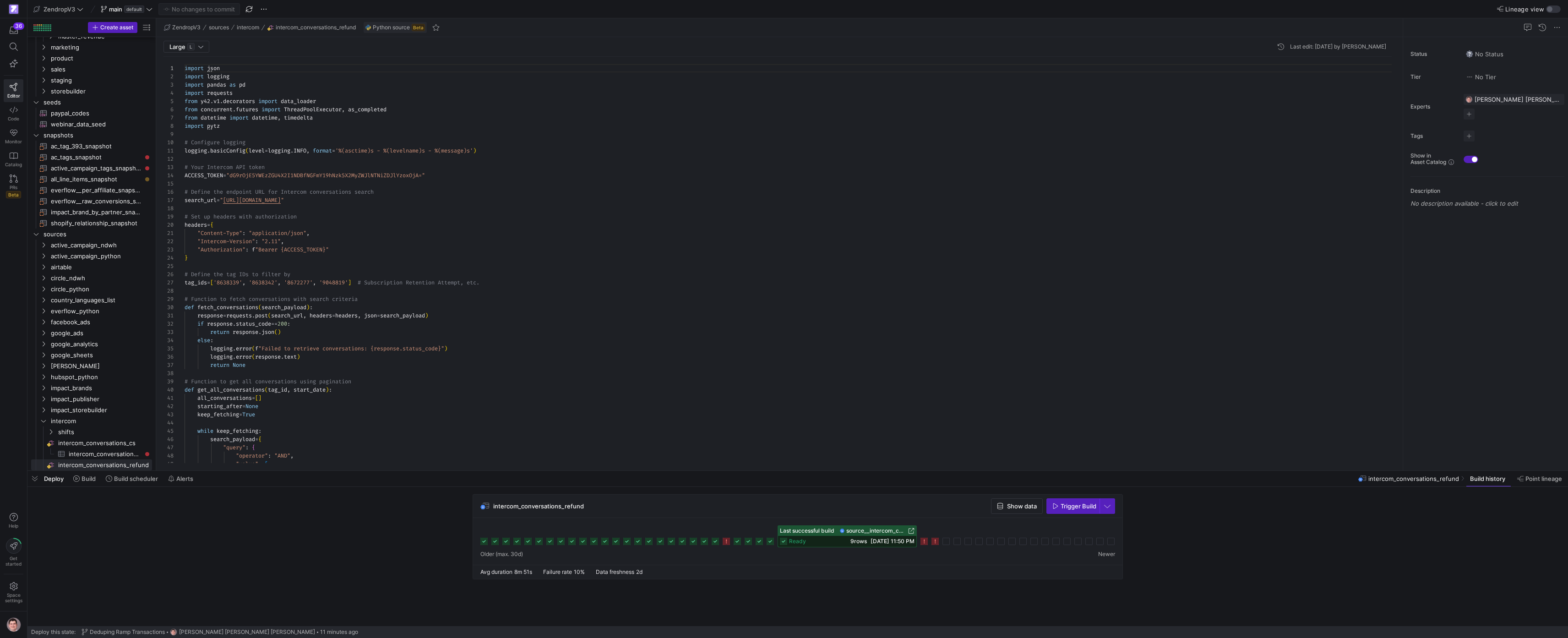
click at [780, 543] on icon at bounding box center [924, 541] width 7 height 7
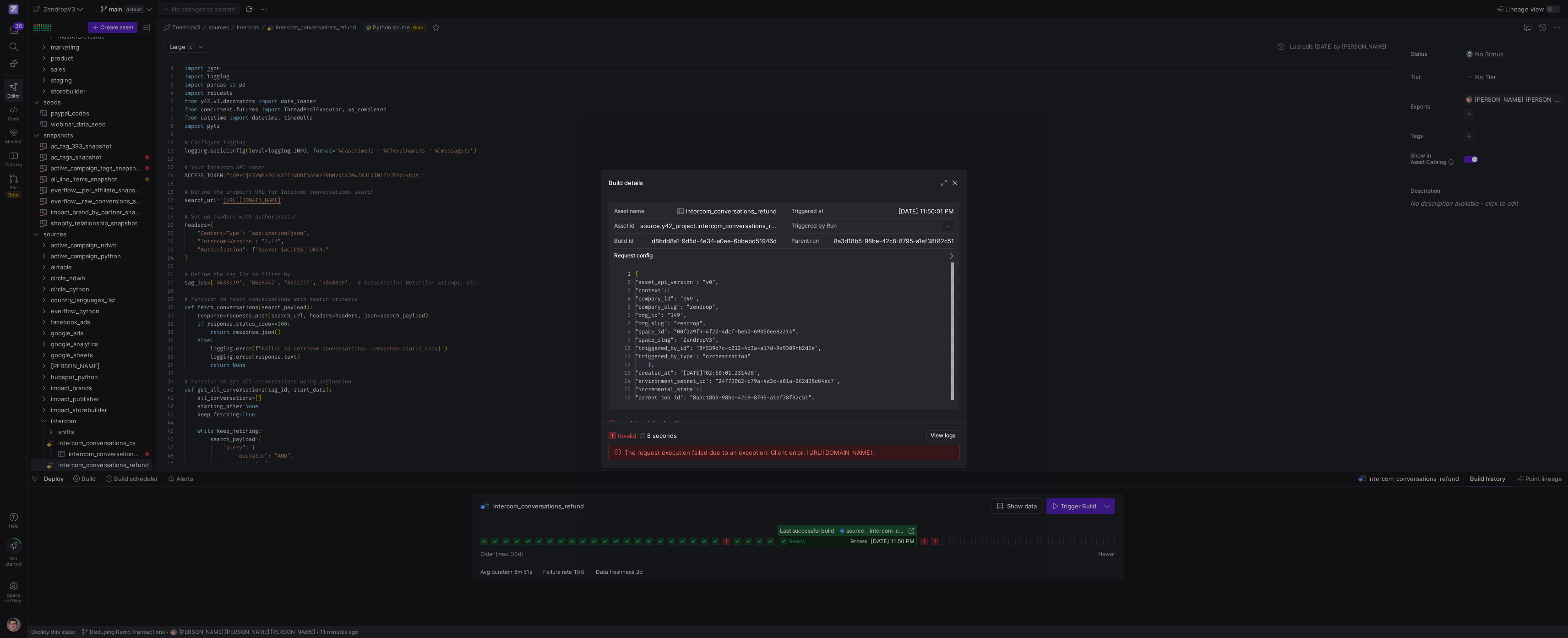
scroll to position [83, 0]
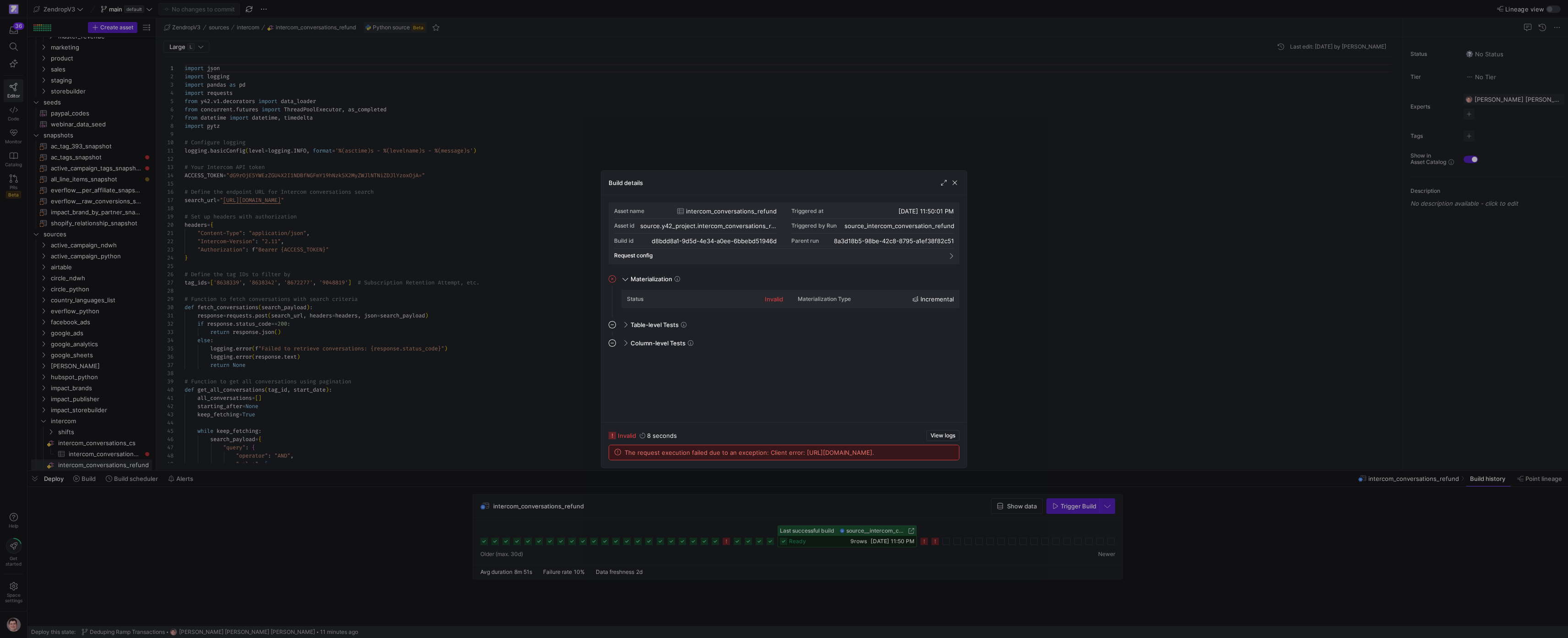
click at [780, 517] on div at bounding box center [784, 319] width 1568 height 638
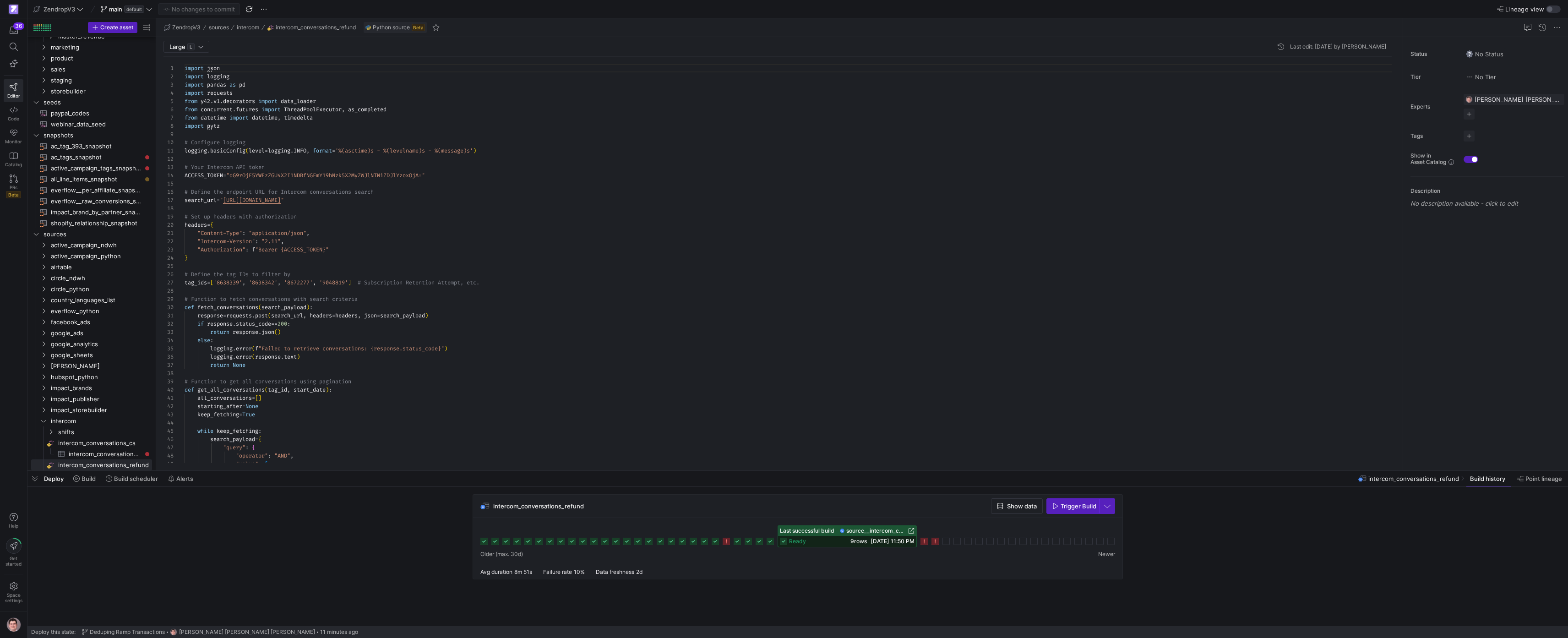
click at [772, 541] on rect at bounding box center [770, 541] width 7 height 7
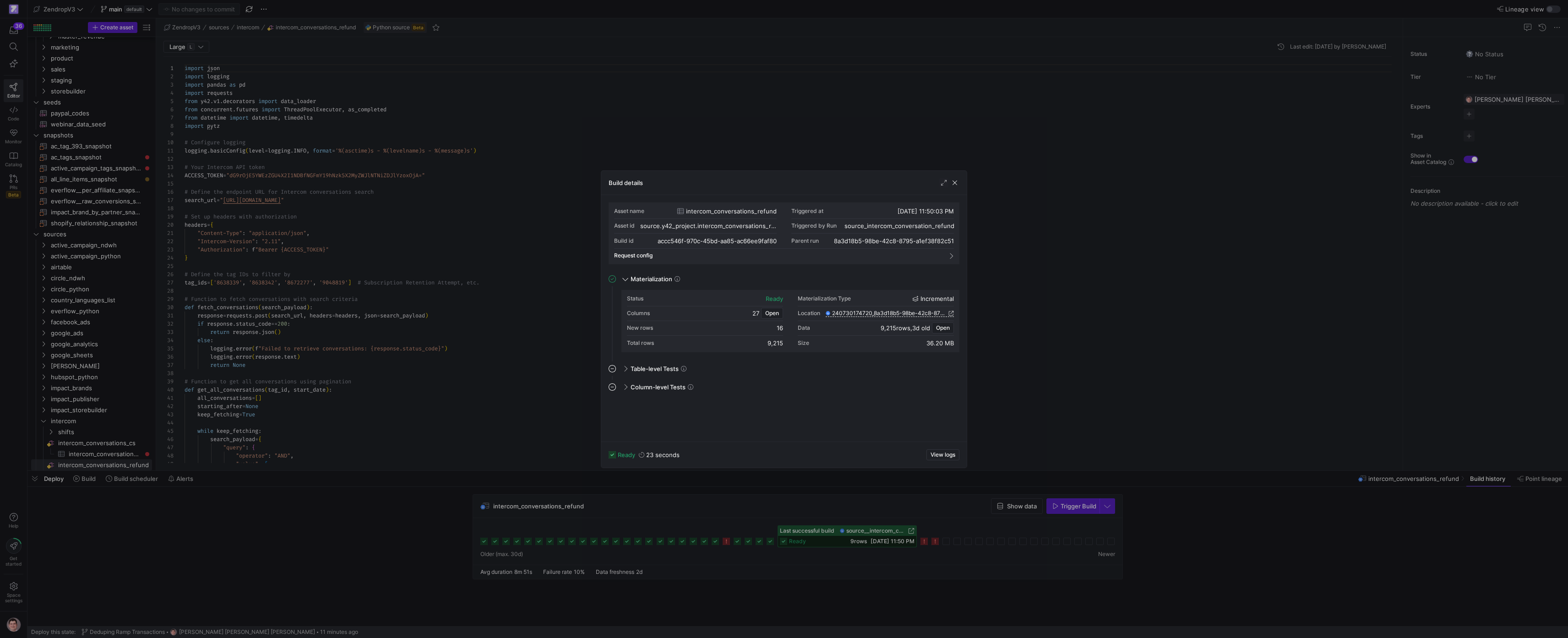
click at [750, 531] on div at bounding box center [784, 319] width 1568 height 638
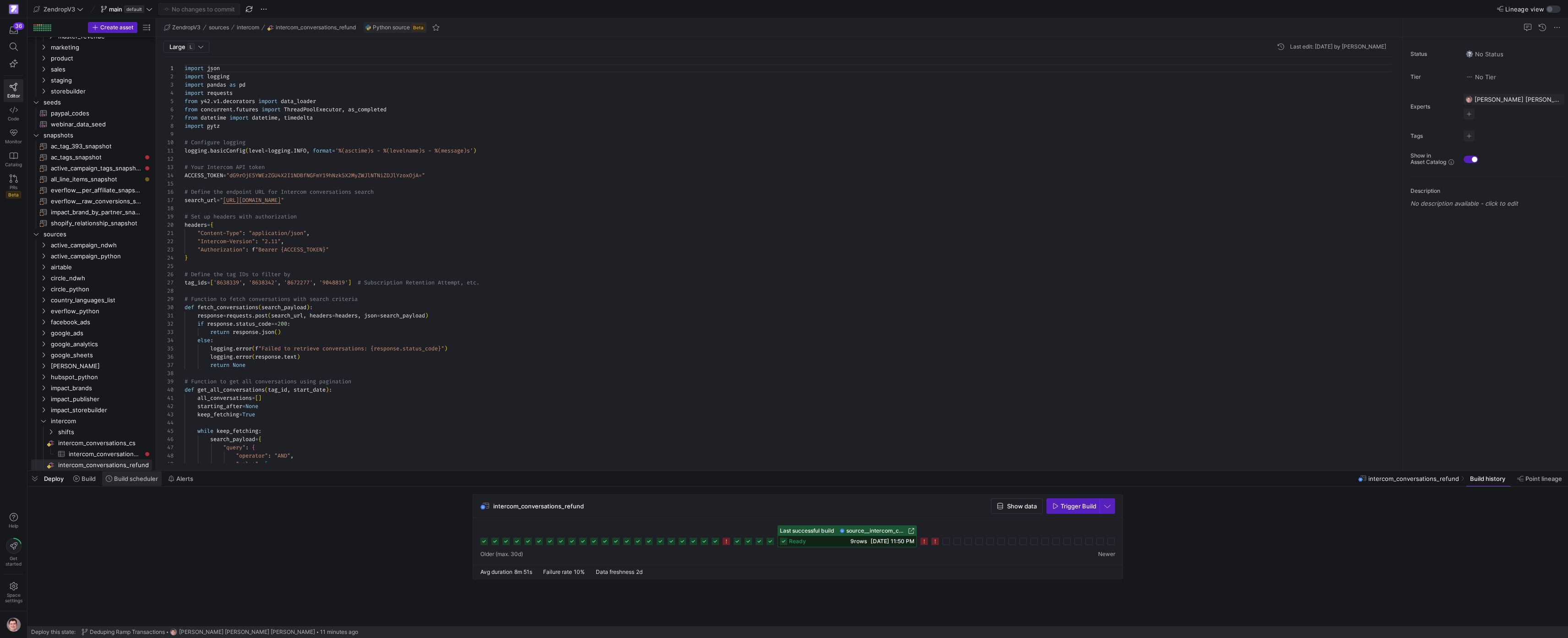
click at [133, 477] on span "Build scheduler" at bounding box center [136, 479] width 44 height 7
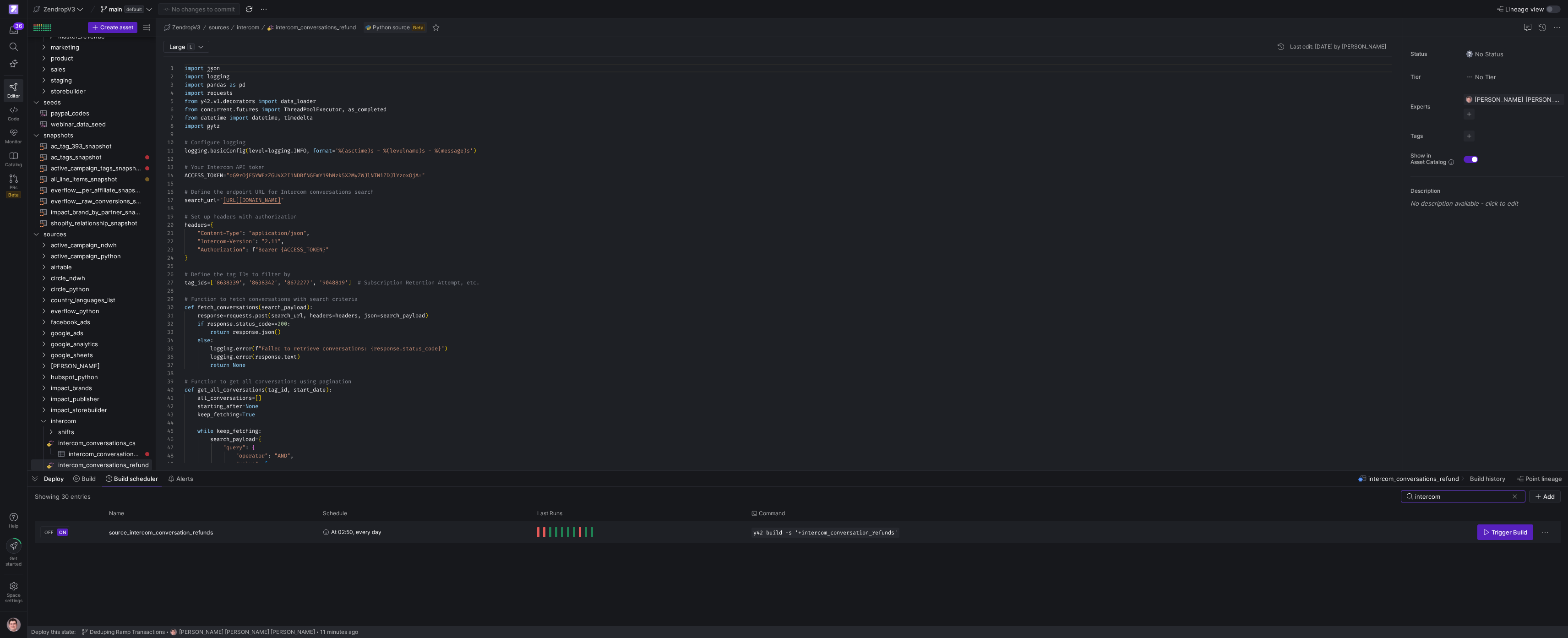
type input "intercom"
click at [780, 530] on div "Trigger Build" at bounding box center [1448, 532] width 214 height 21
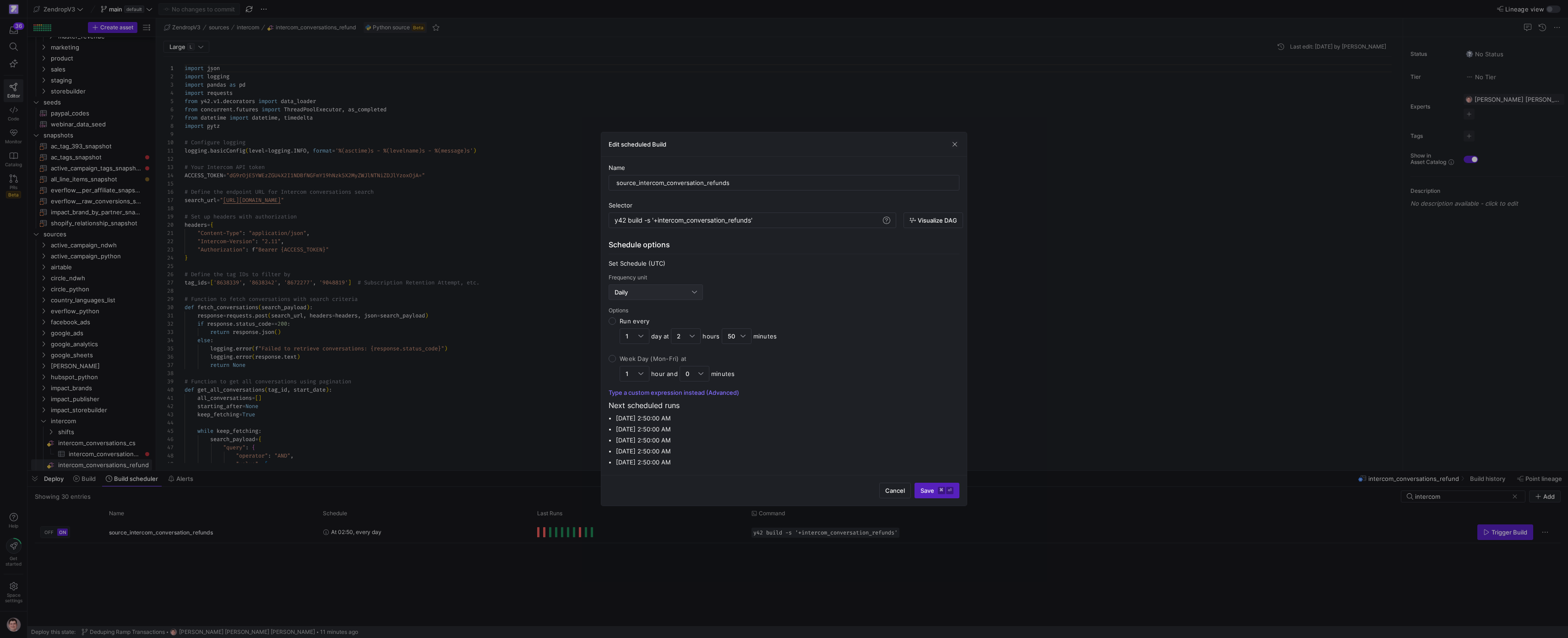
click at [651, 297] on div "Daily" at bounding box center [656, 292] width 83 height 15
click at [638, 351] on span "Weekly" at bounding box center [656, 353] width 86 height 7
click at [654, 383] on div "1" at bounding box center [645, 381] width 30 height 15
click at [644, 475] on mat-option "5" at bounding box center [644, 471] width 29 height 15
click at [780, 497] on y42-keyboard-shortcut "⌘ ⏎" at bounding box center [946, 498] width 15 height 7
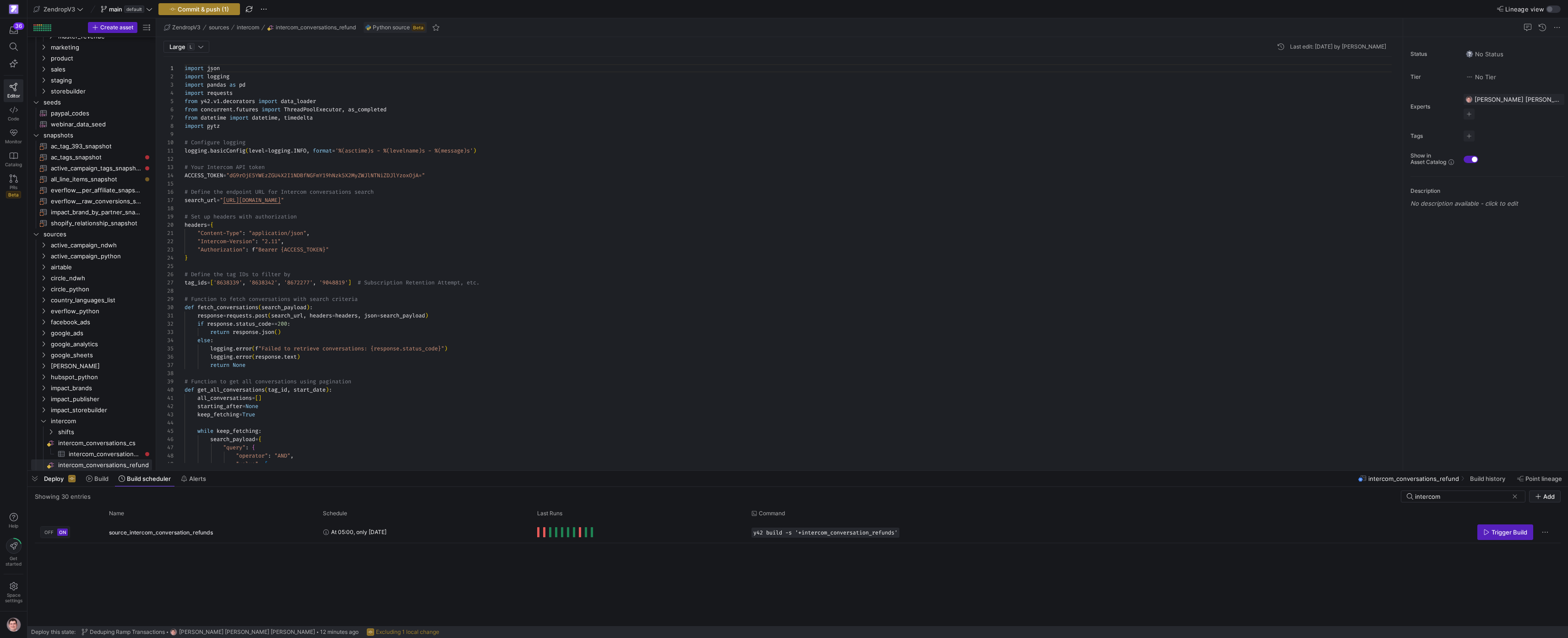
click at [220, 9] on span "Commit & push (1)" at bounding box center [203, 9] width 51 height 7
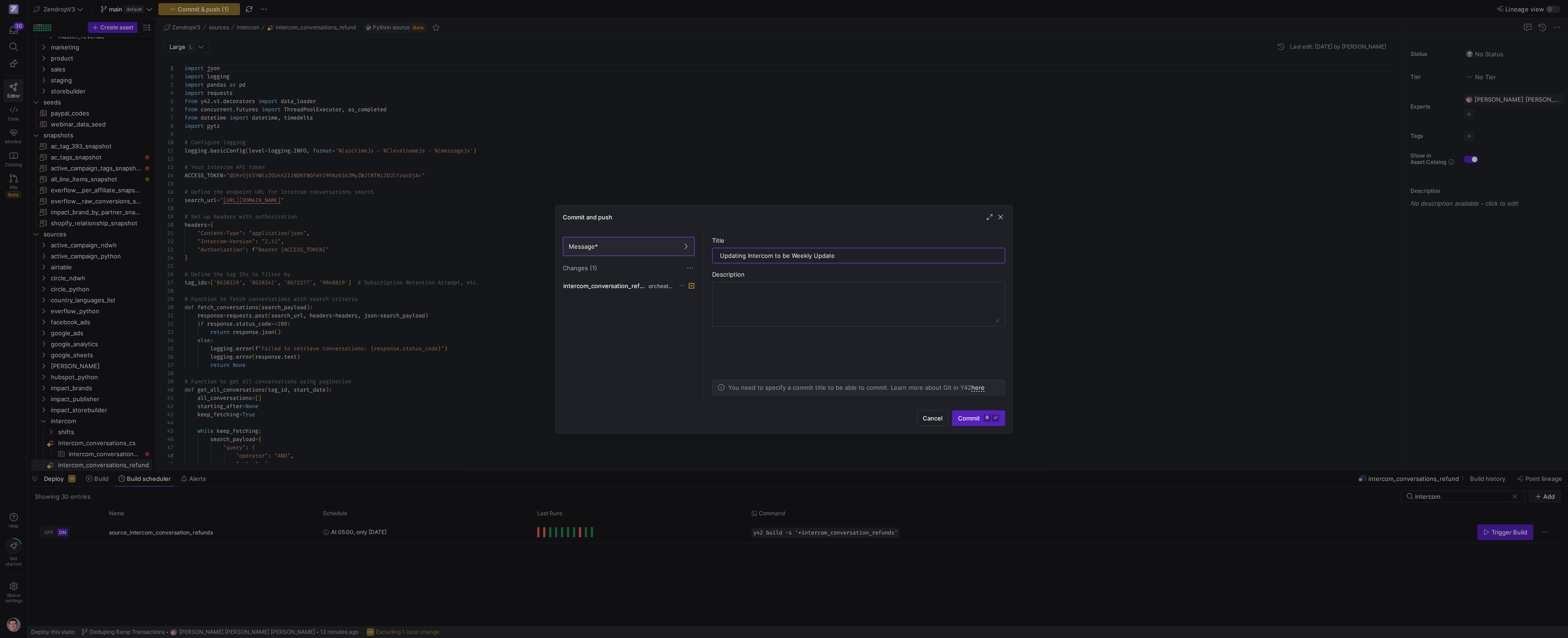
type input "Updating Intercom to be Weekly Update"
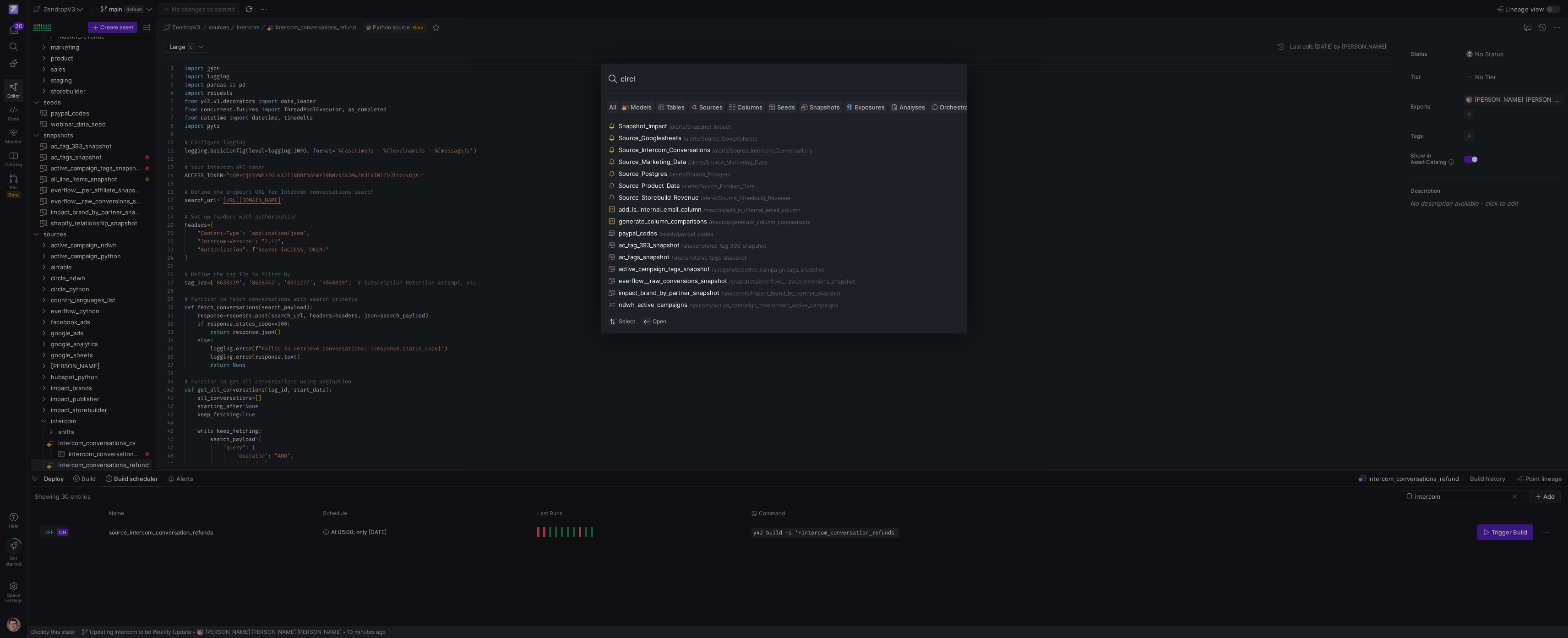
type input "circle"
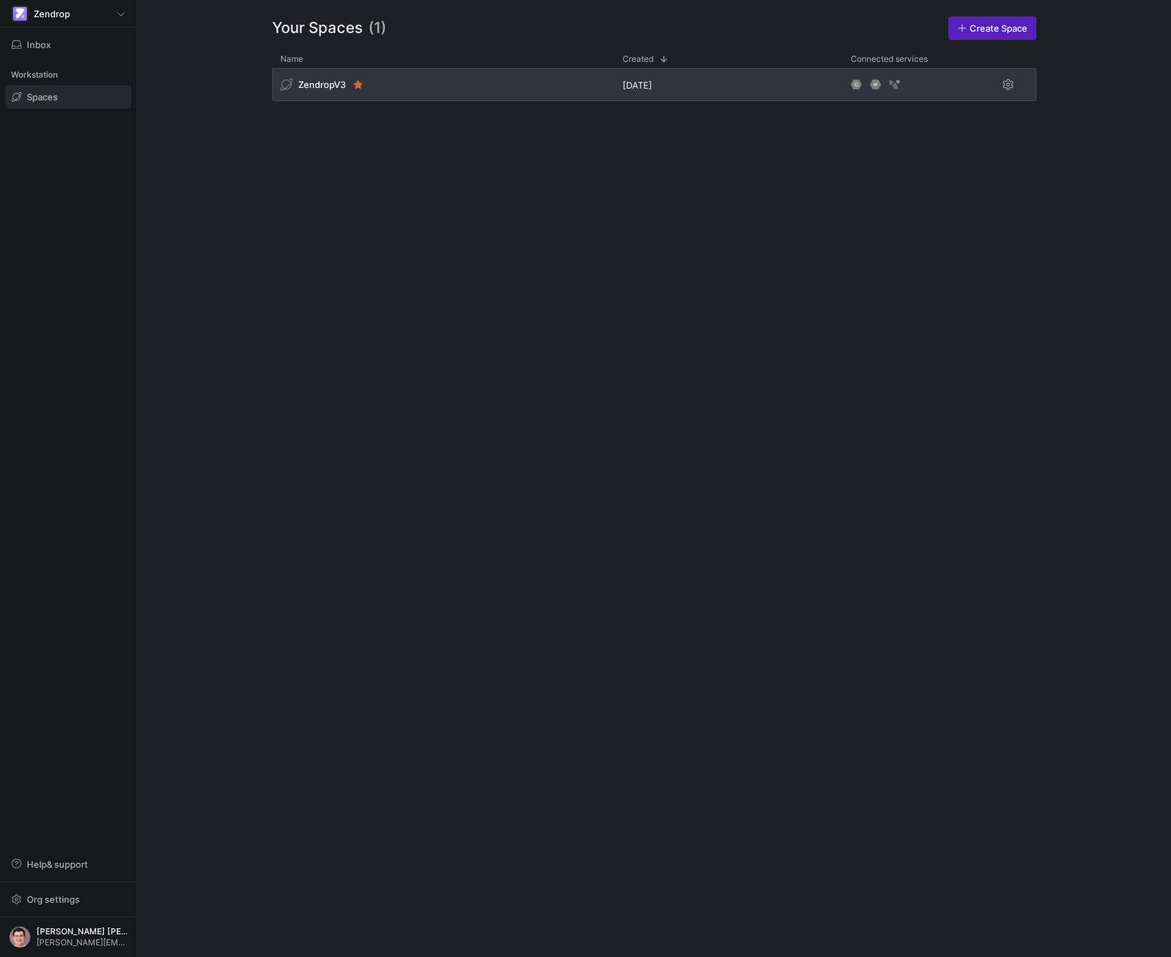
click at [425, 85] on div "ZendropV3" at bounding box center [443, 84] width 342 height 33
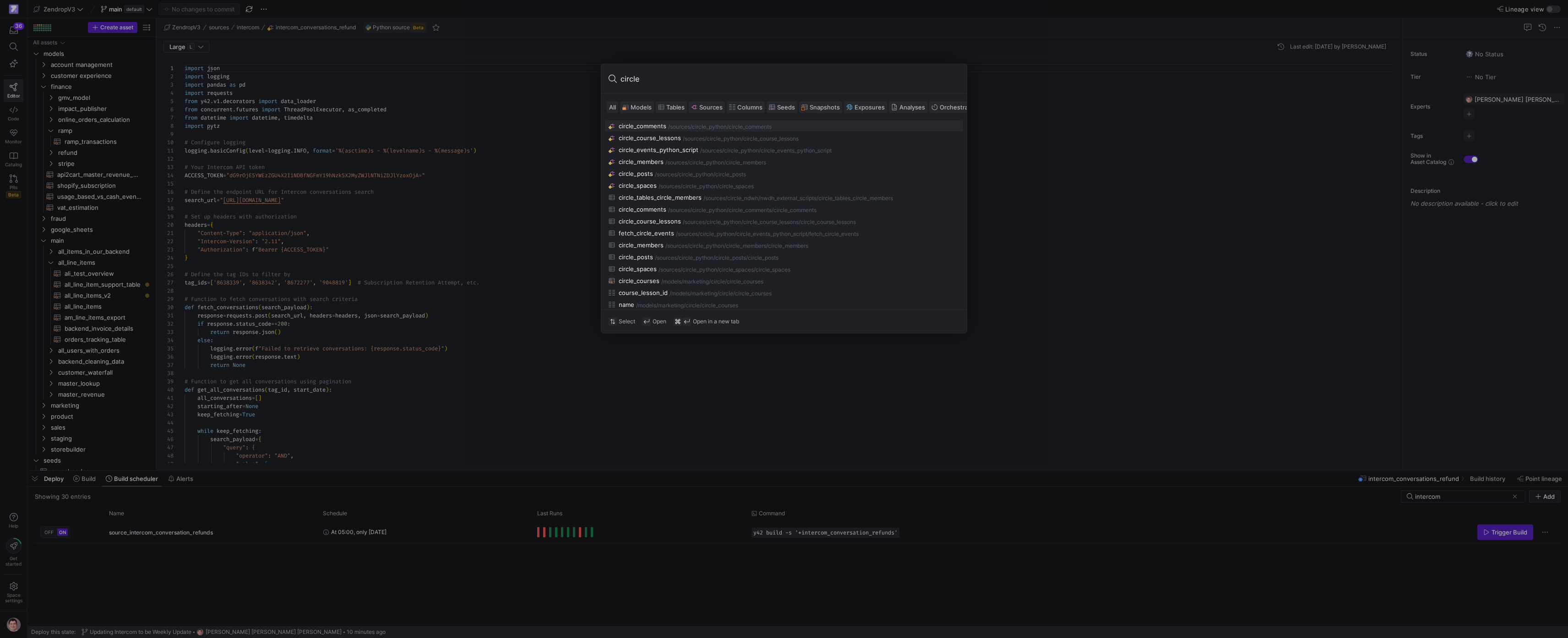
scroll to position [83, 0]
type input "circle"
click at [676, 127] on div "/sources/" at bounding box center [680, 127] width 24 height 7
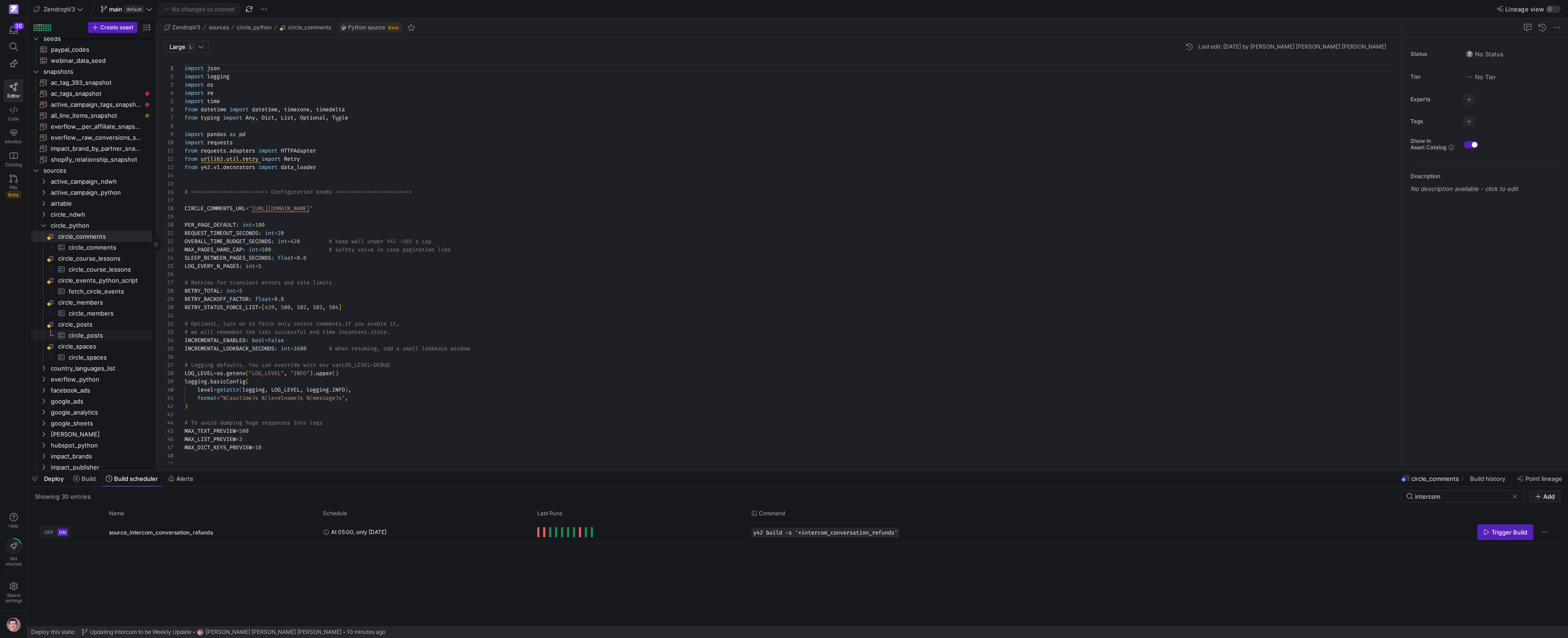
scroll to position [431, 0]
click at [99, 307] on span "circle_members​​​​​​​​​" at bounding box center [105, 305] width 73 height 11
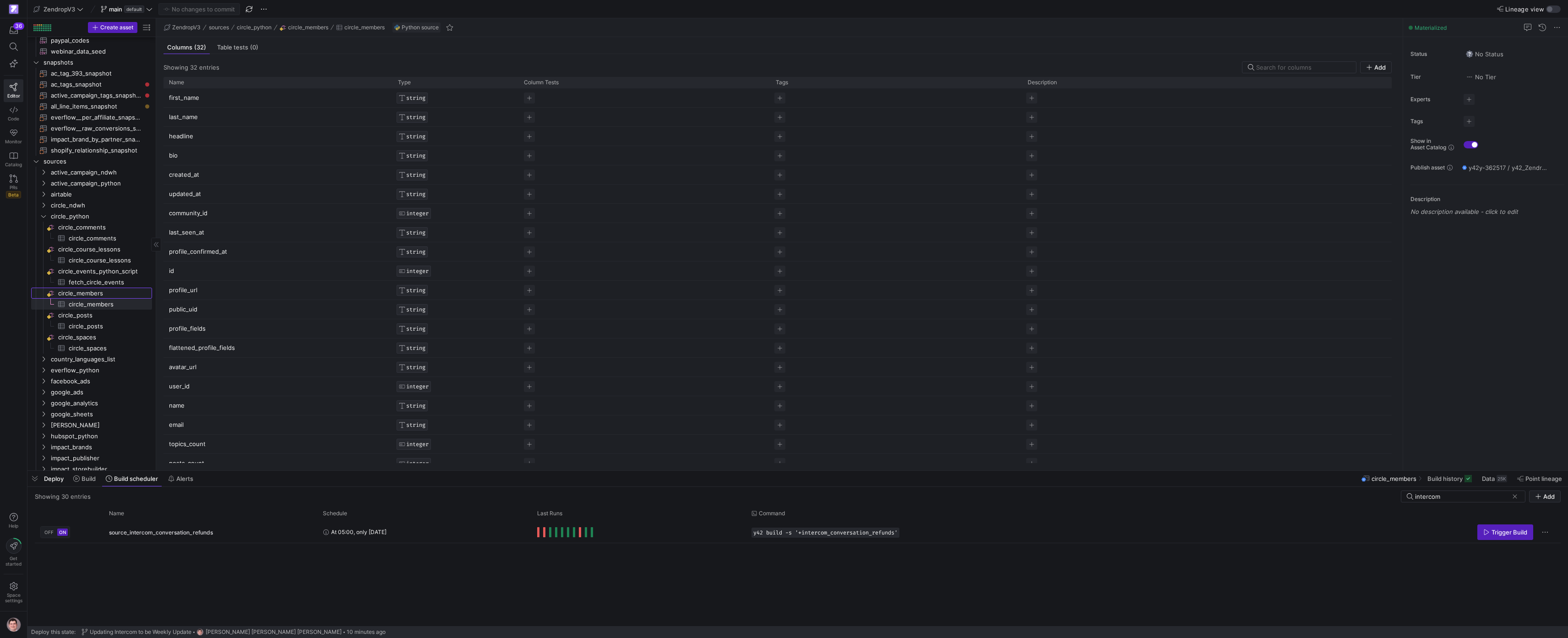
click at [97, 294] on span "circle_members​​​​​​​​" at bounding box center [104, 293] width 93 height 11
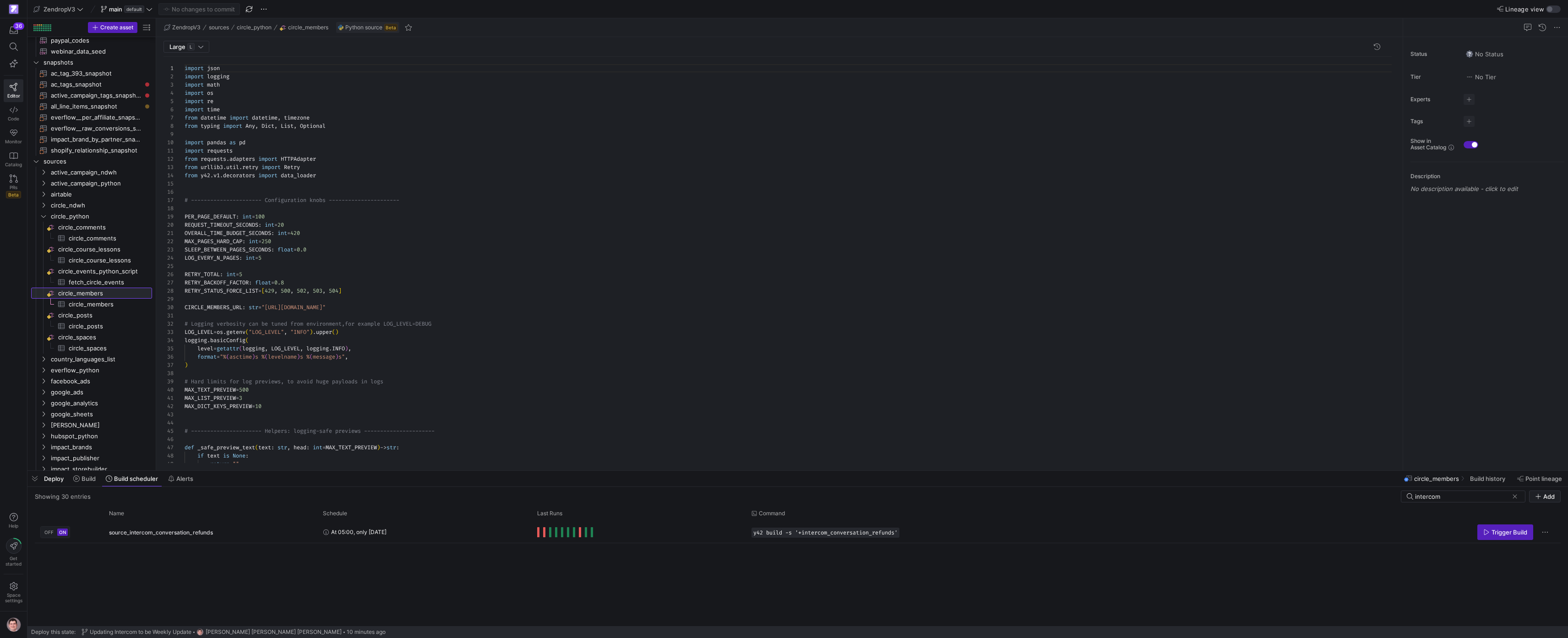
scroll to position [83, 0]
click at [1475, 477] on span "Build history" at bounding box center [1487, 479] width 35 height 7
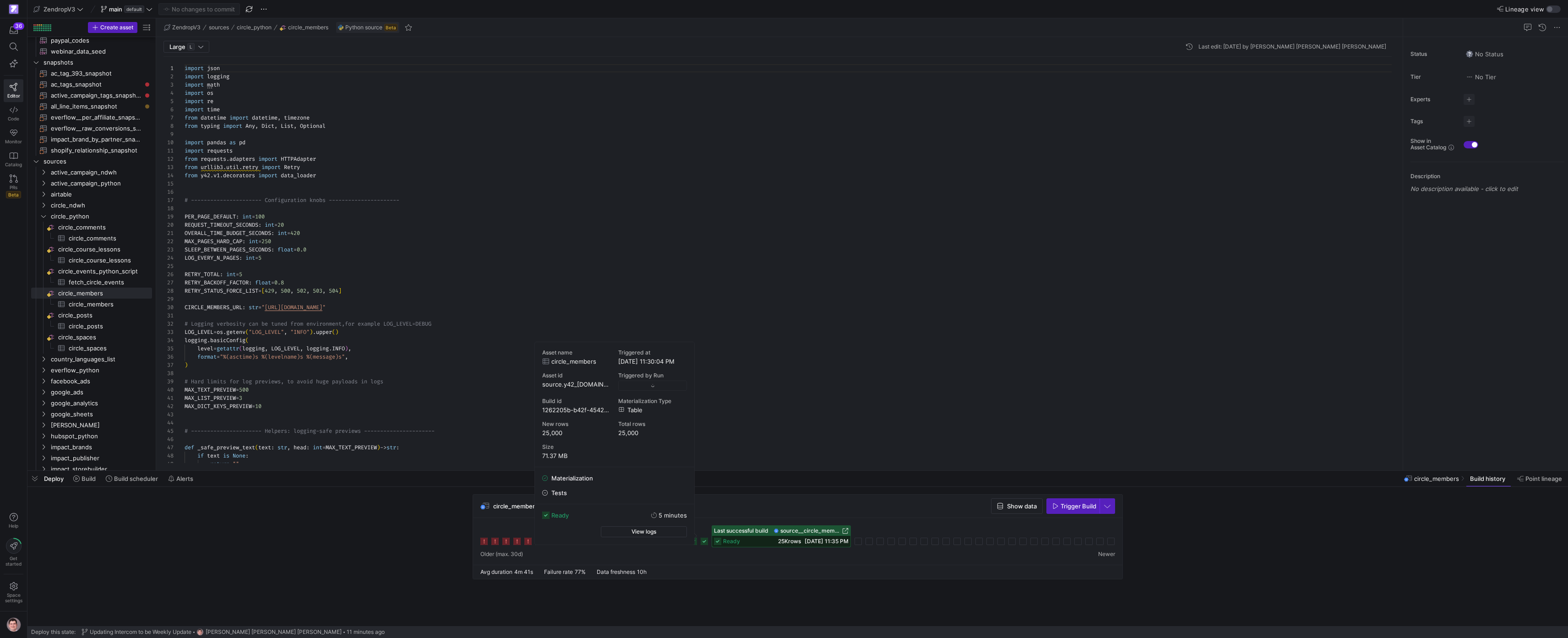
click at [705, 543] on icon at bounding box center [704, 541] width 7 height 7
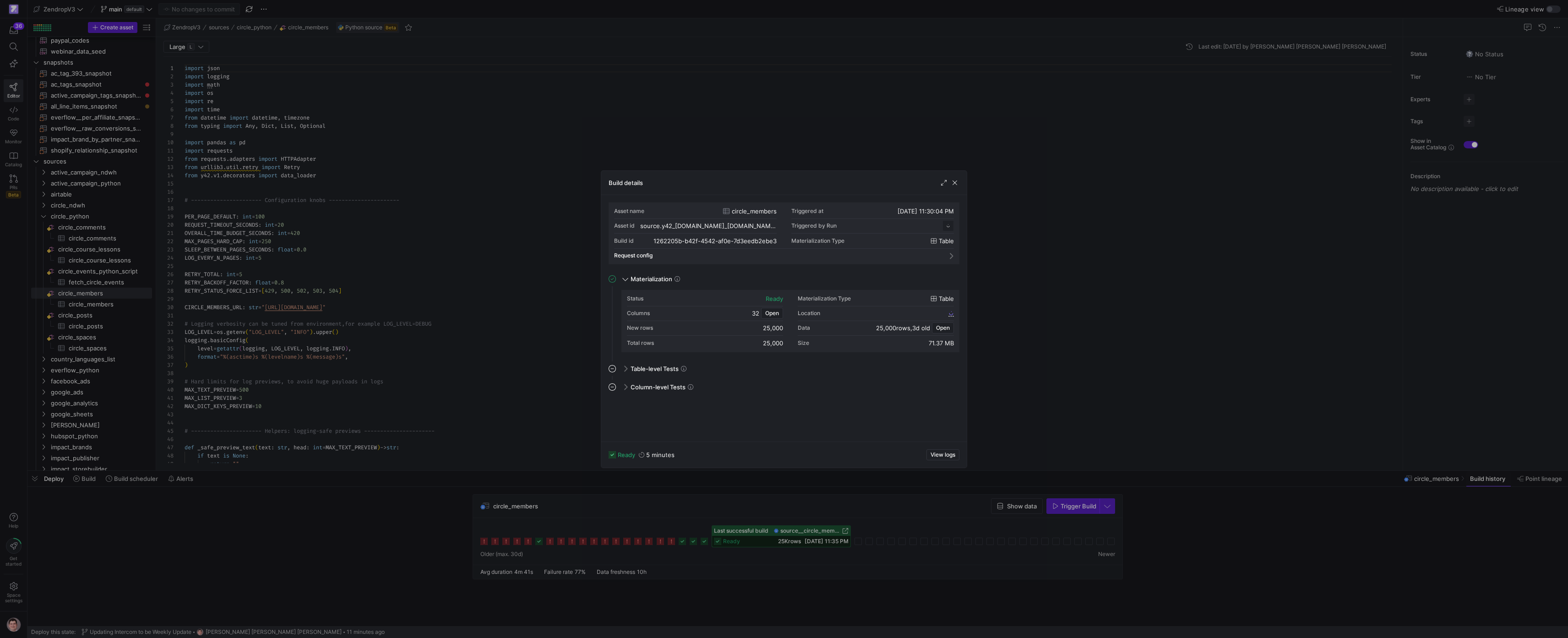
scroll to position [83, 0]
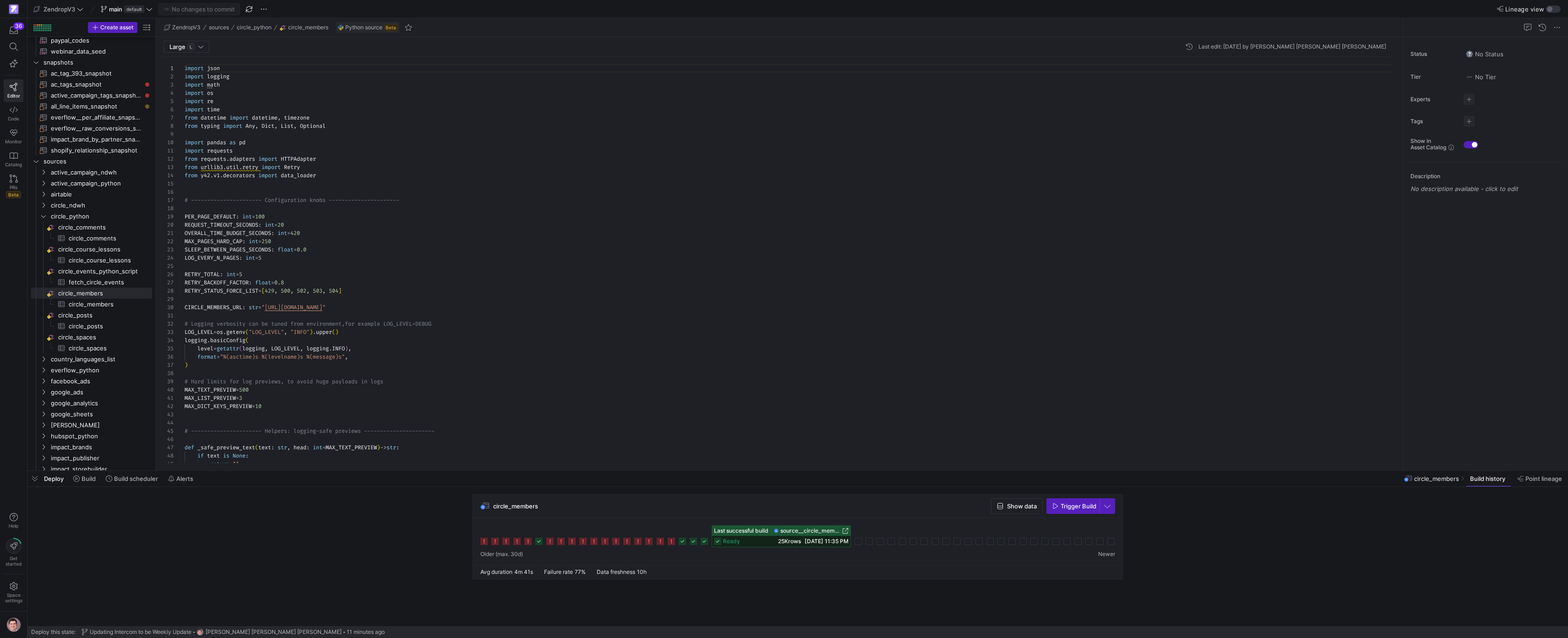
click at [743, 543] on div "ready 25K rows [DATE] 11:35 PM" at bounding box center [782, 541] width 139 height 11
click at [683, 543] on icon at bounding box center [682, 541] width 7 height 7
click at [541, 543] on rect at bounding box center [538, 541] width 7 height 7
click at [683, 543] on icon at bounding box center [682, 541] width 7 height 7
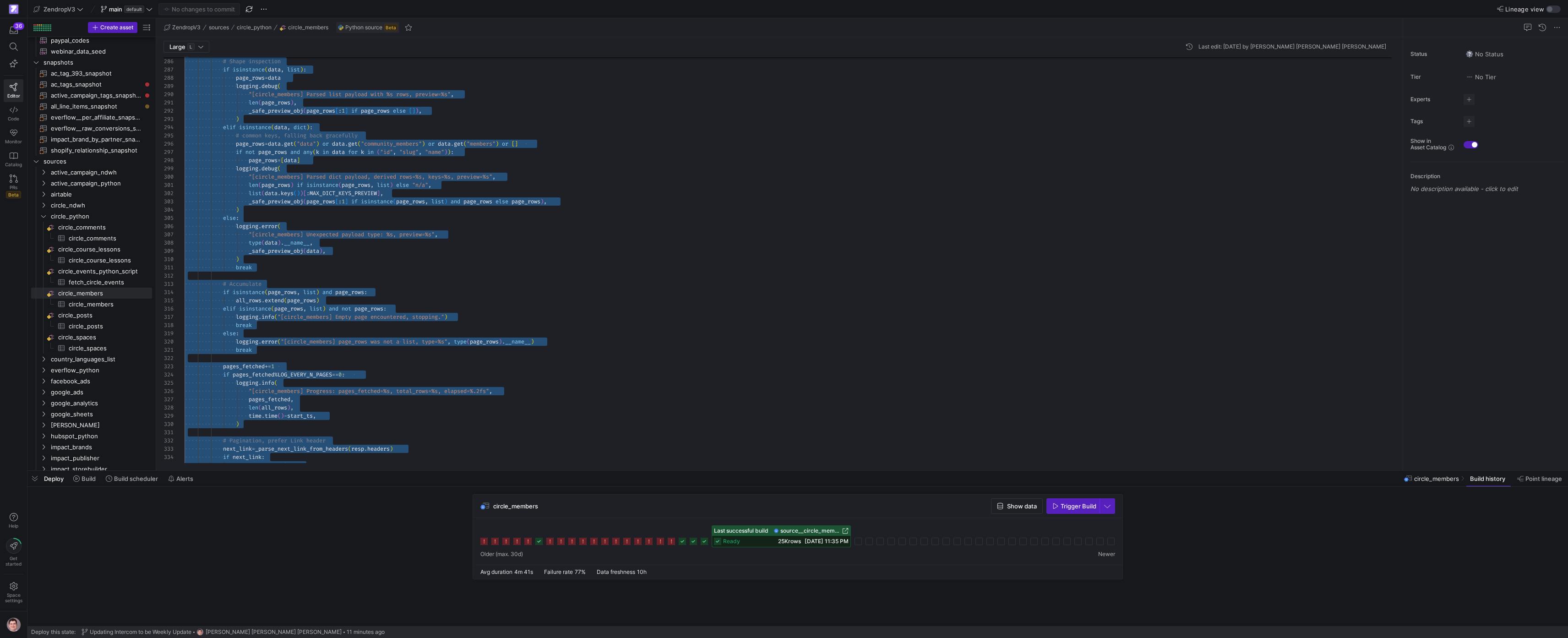
scroll to position [66, 142]
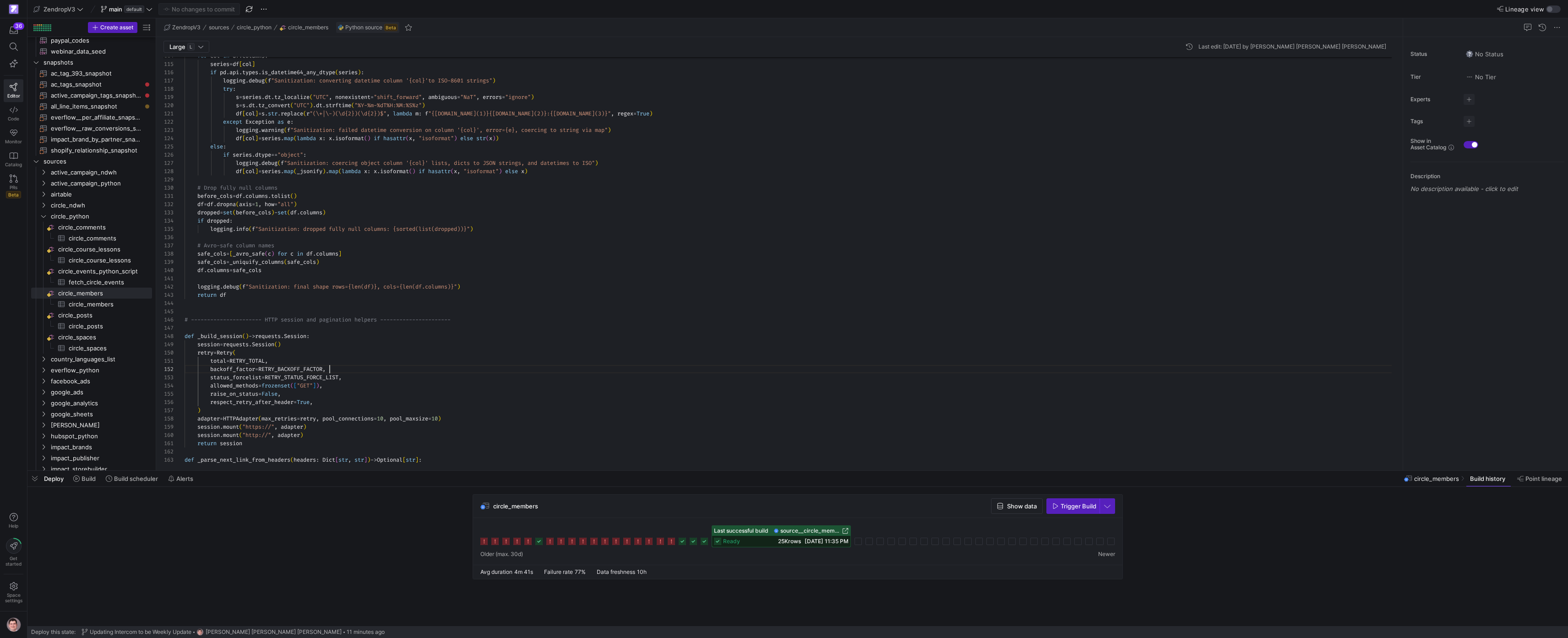
scroll to position [8, 145]
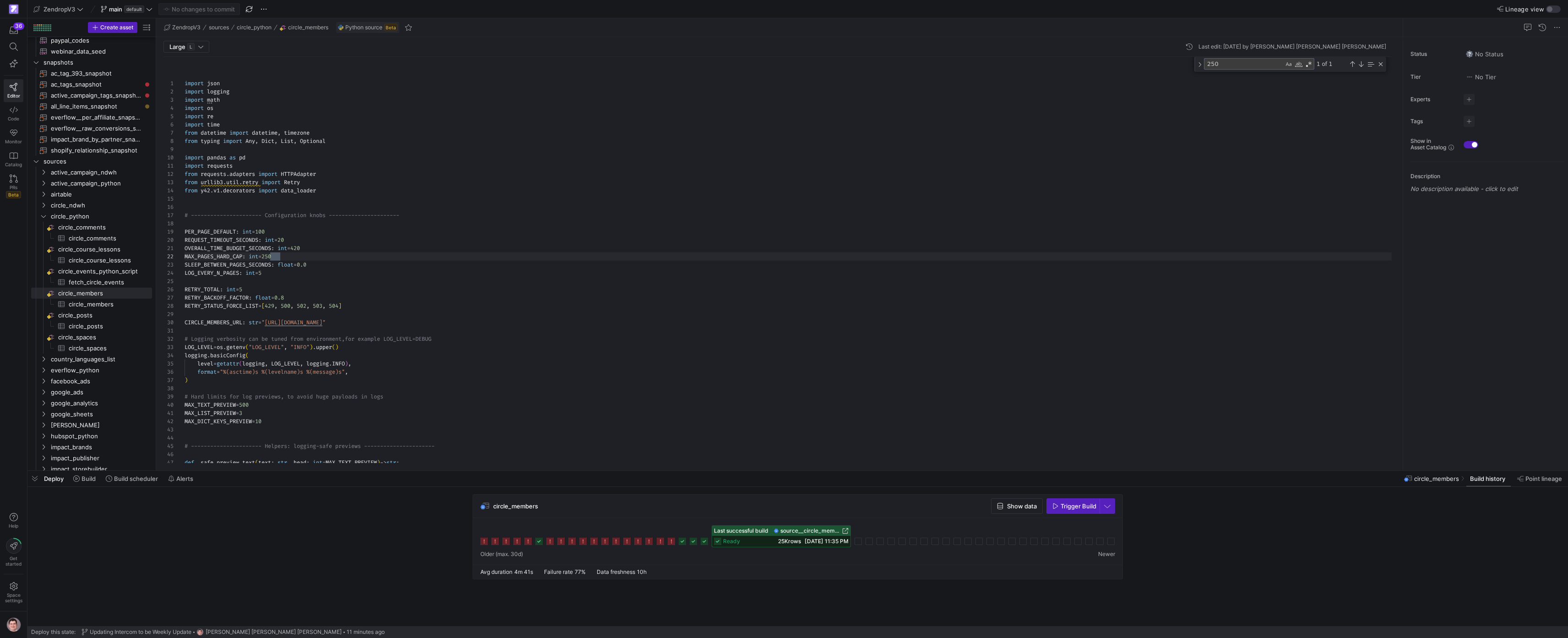
scroll to position [83, 96]
type textarea "250"
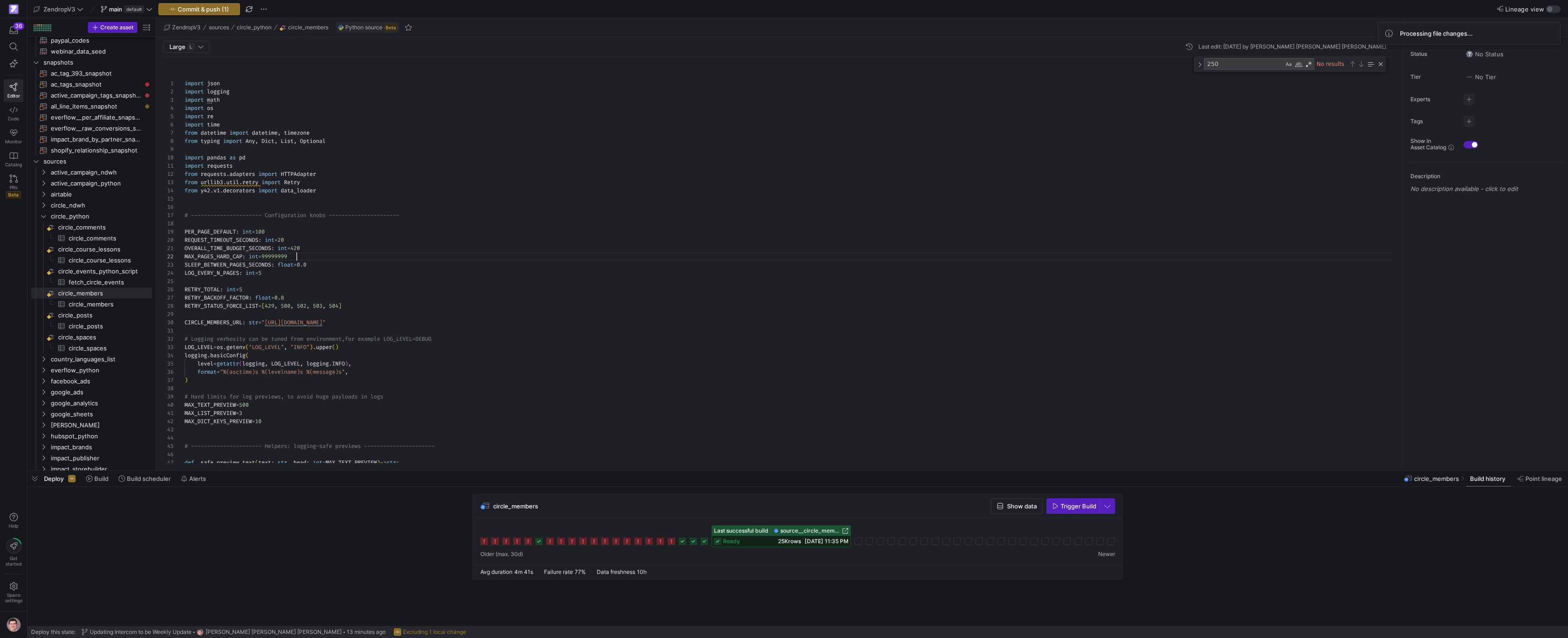
scroll to position [8, 112]
click at [221, 6] on span "Commit & push (1)" at bounding box center [203, 9] width 51 height 7
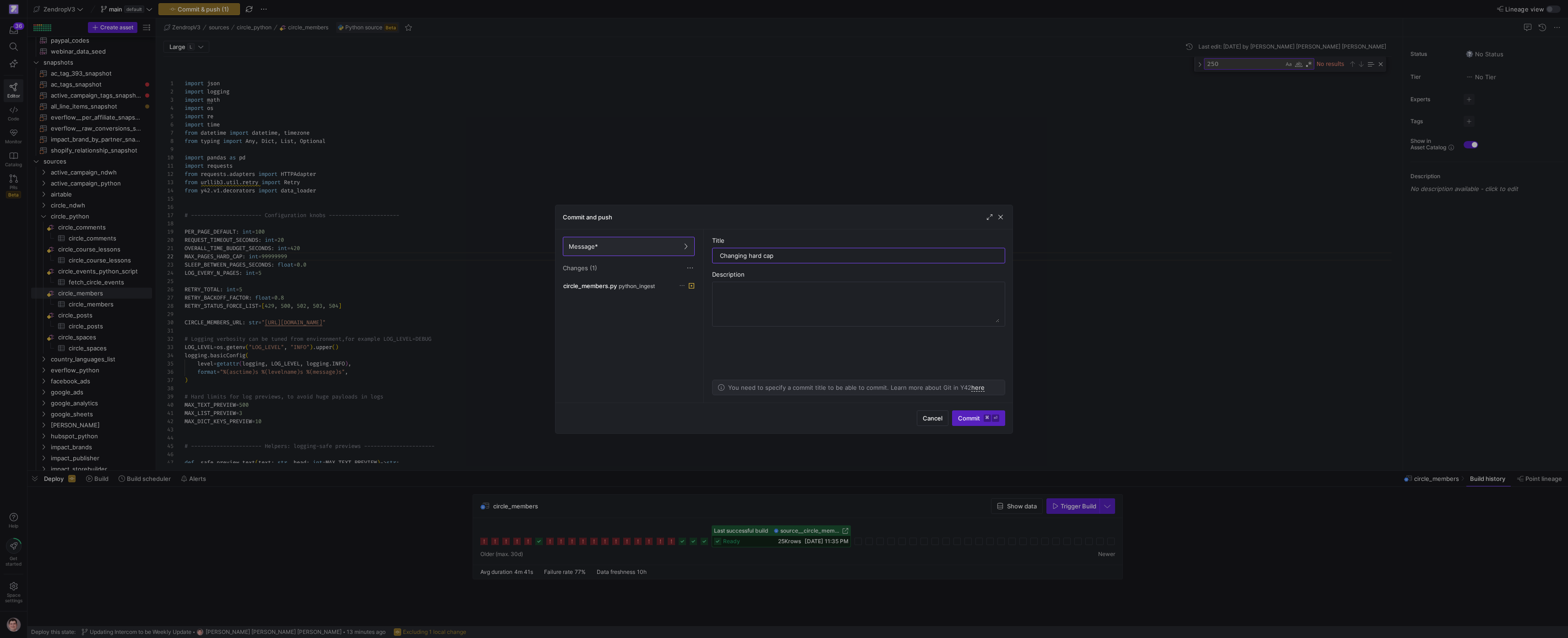
type input "Changing hard cap"
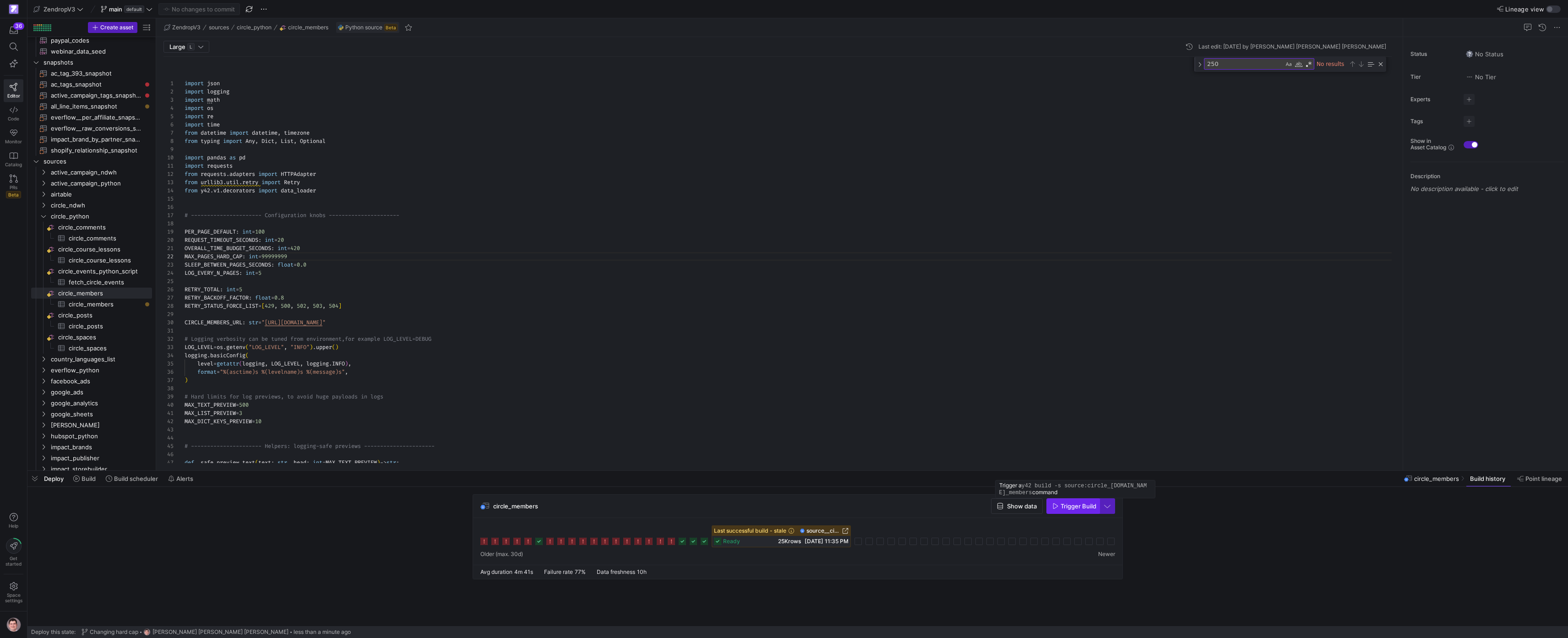
click at [1070, 507] on span "Trigger Build" at bounding box center [1079, 506] width 36 height 7
